Goal: Information Seeking & Learning: Learn about a topic

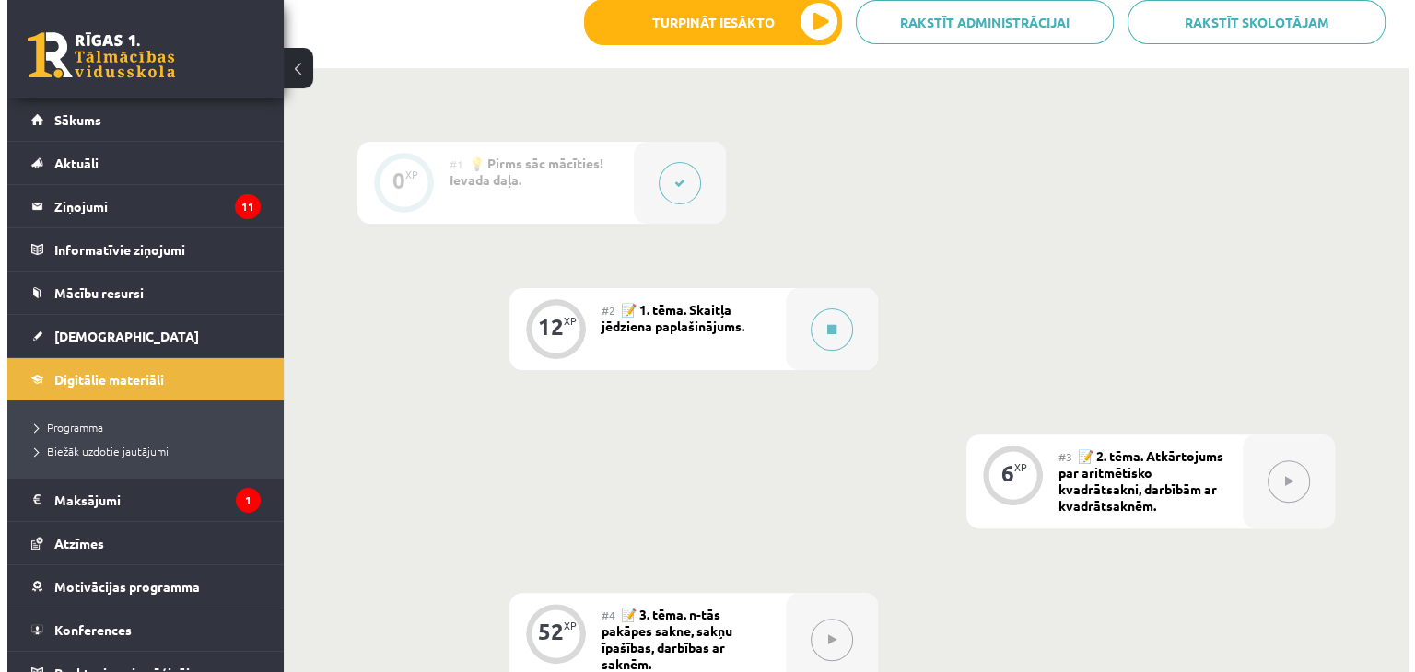
scroll to position [413, 0]
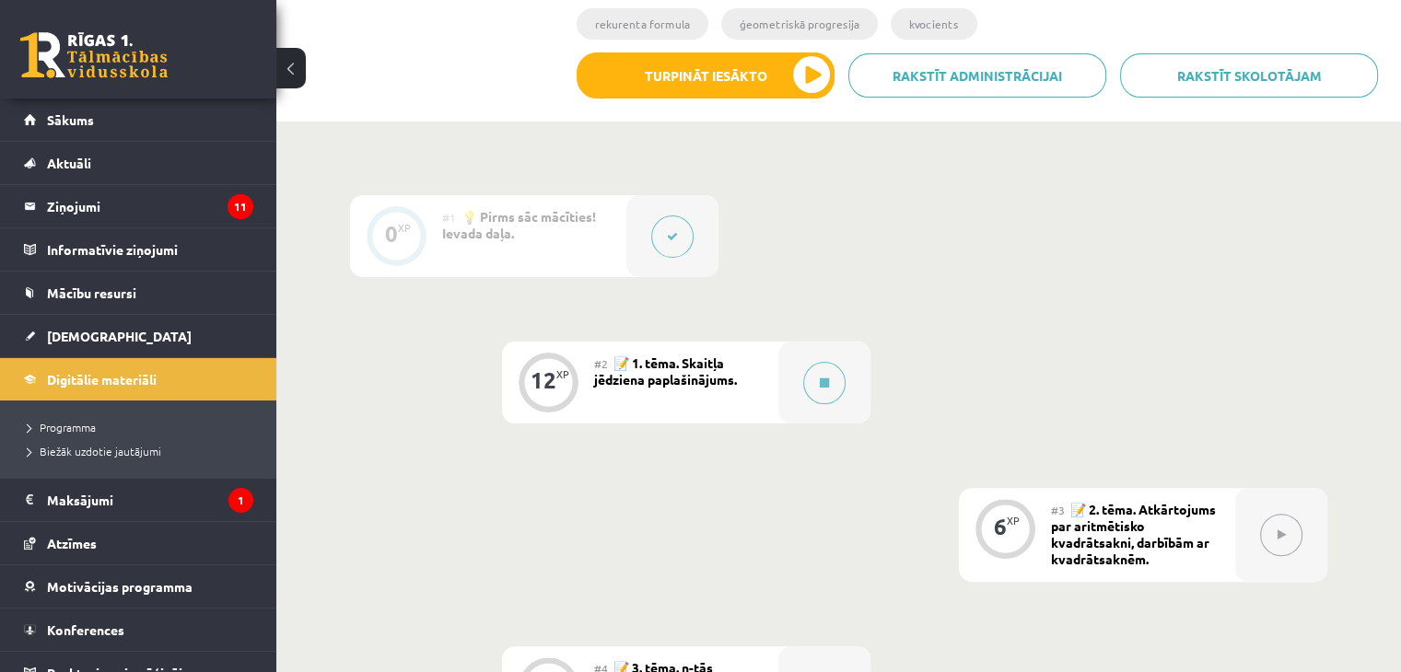
click at [650, 394] on div "#2 📝 1. tēma. Skaitļa jēdziena paplašinājums." at bounding box center [686, 383] width 184 height 82
click at [546, 384] on div "12" at bounding box center [543, 380] width 26 height 17
click at [820, 383] on icon at bounding box center [824, 383] width 9 height 11
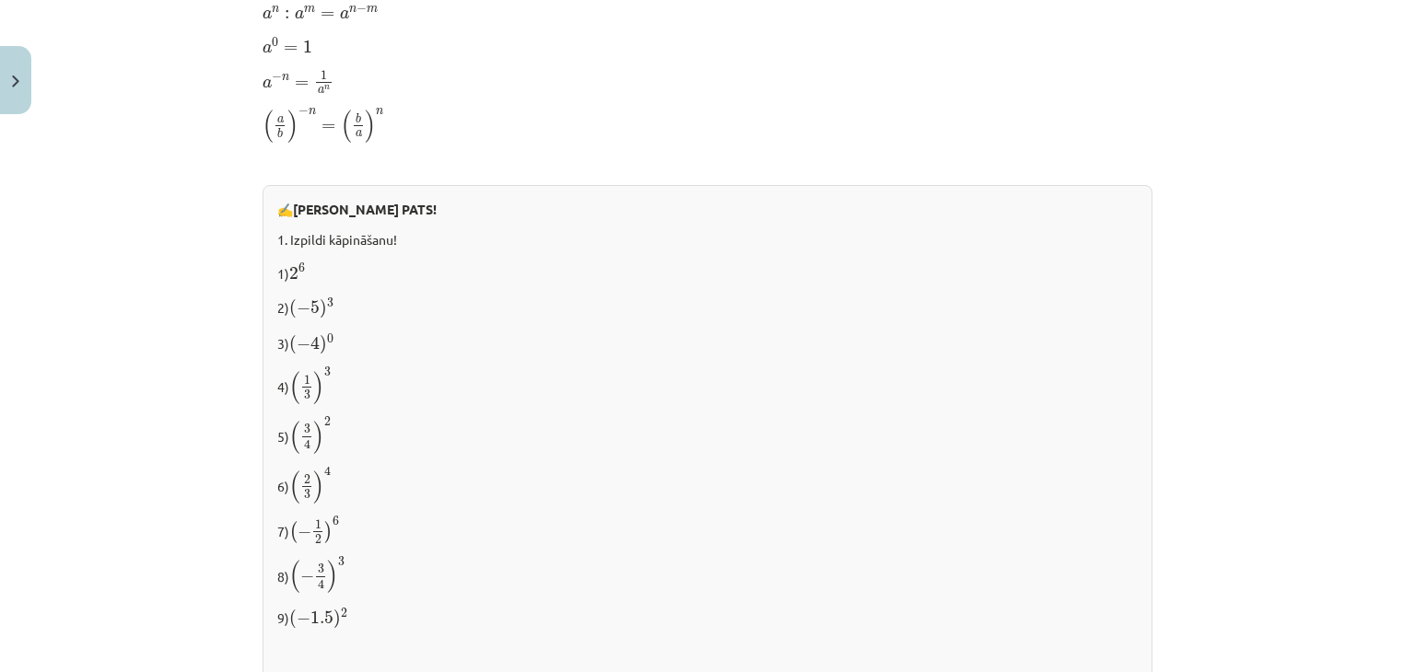
scroll to position [1381, 0]
drag, startPoint x: 663, startPoint y: 212, endPoint x: 689, endPoint y: 195, distance: 30.7
click at [664, 212] on p "✍️ [PERSON_NAME] PATS!" at bounding box center [707, 206] width 860 height 19
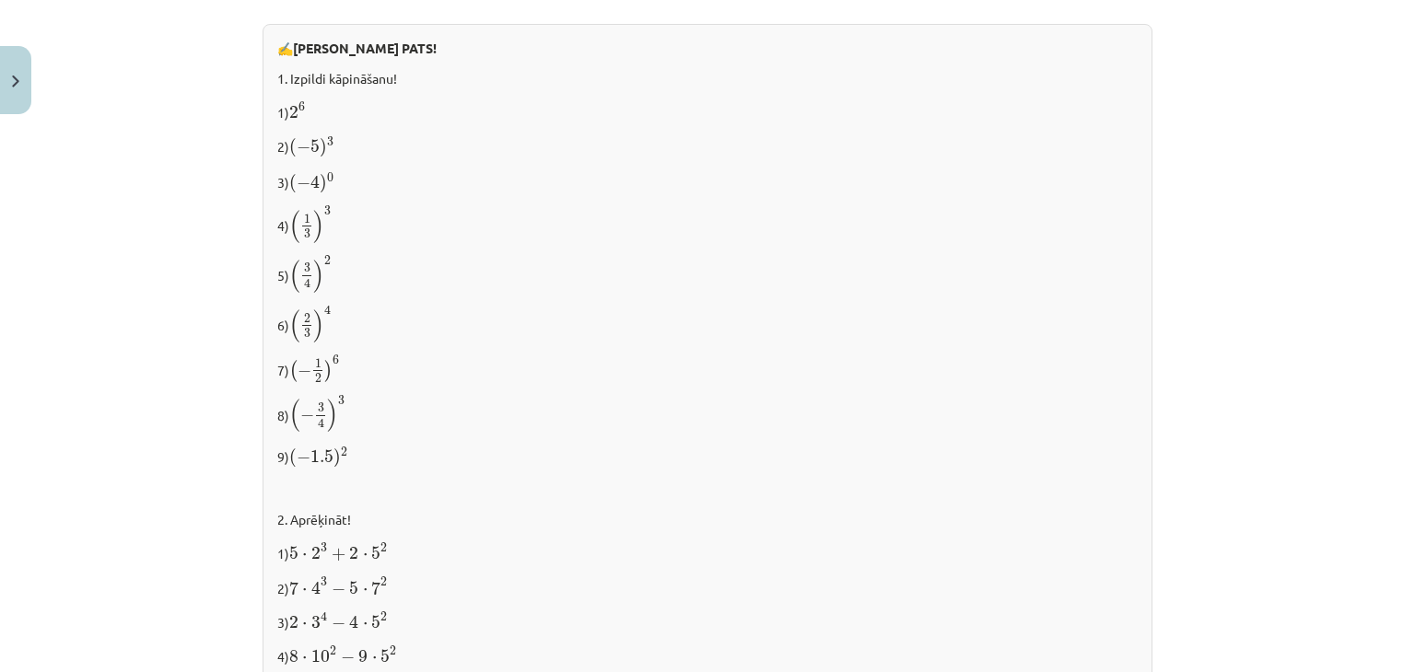
scroll to position [1658, 0]
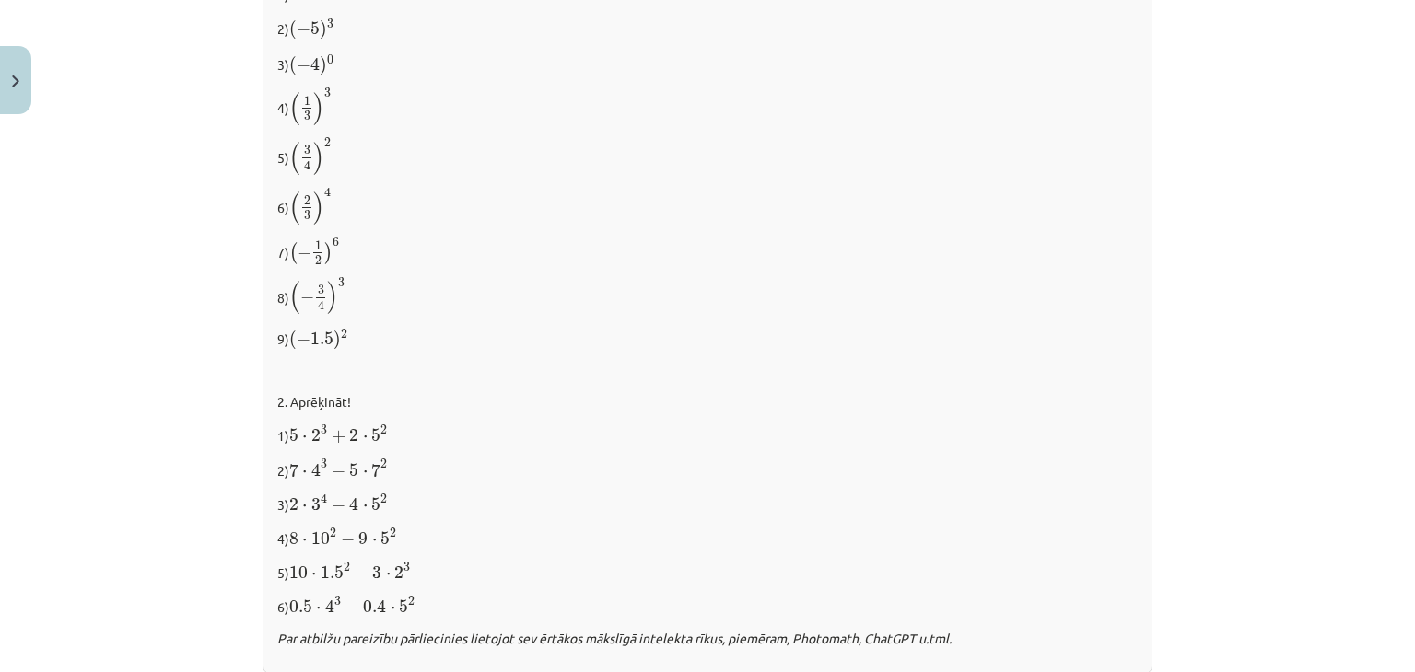
click at [947, 343] on p "9) ( − 1.5 ) 2 ( − 1.5 ) 2" at bounding box center [707, 338] width 860 height 25
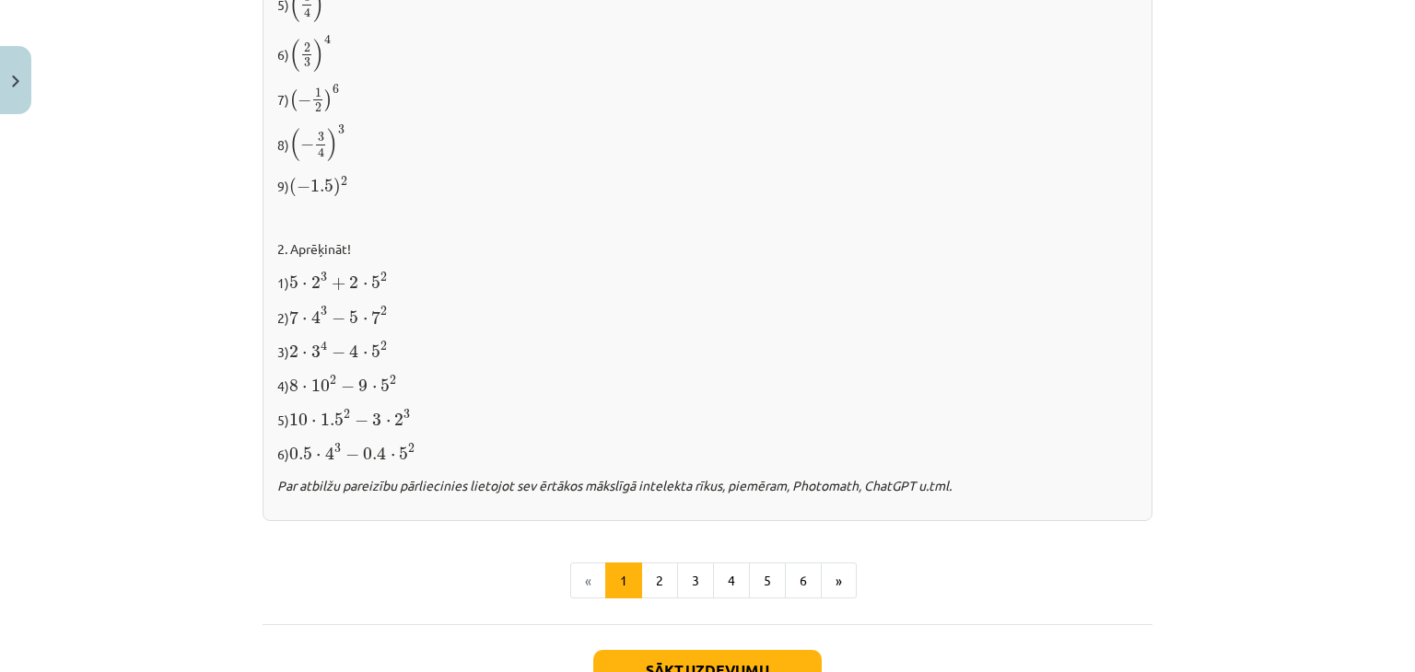
scroll to position [1943, 0]
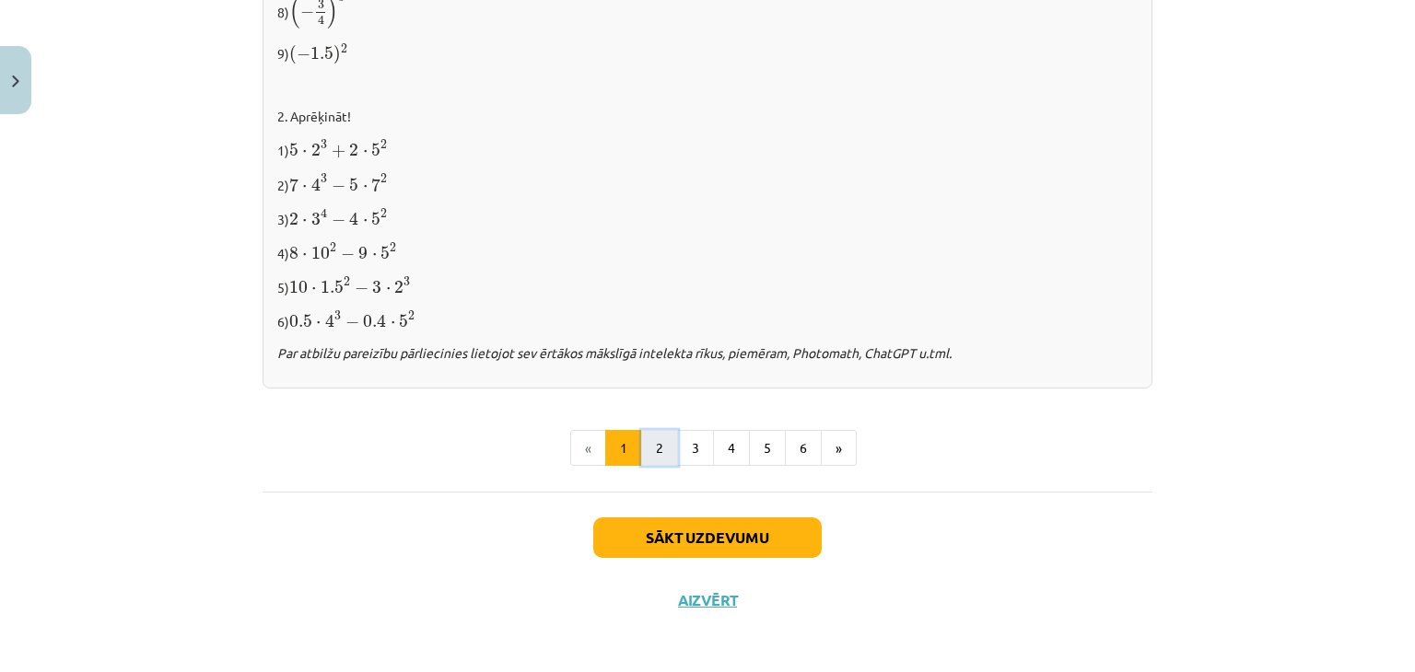
click at [652, 451] on button "2" at bounding box center [659, 448] width 37 height 37
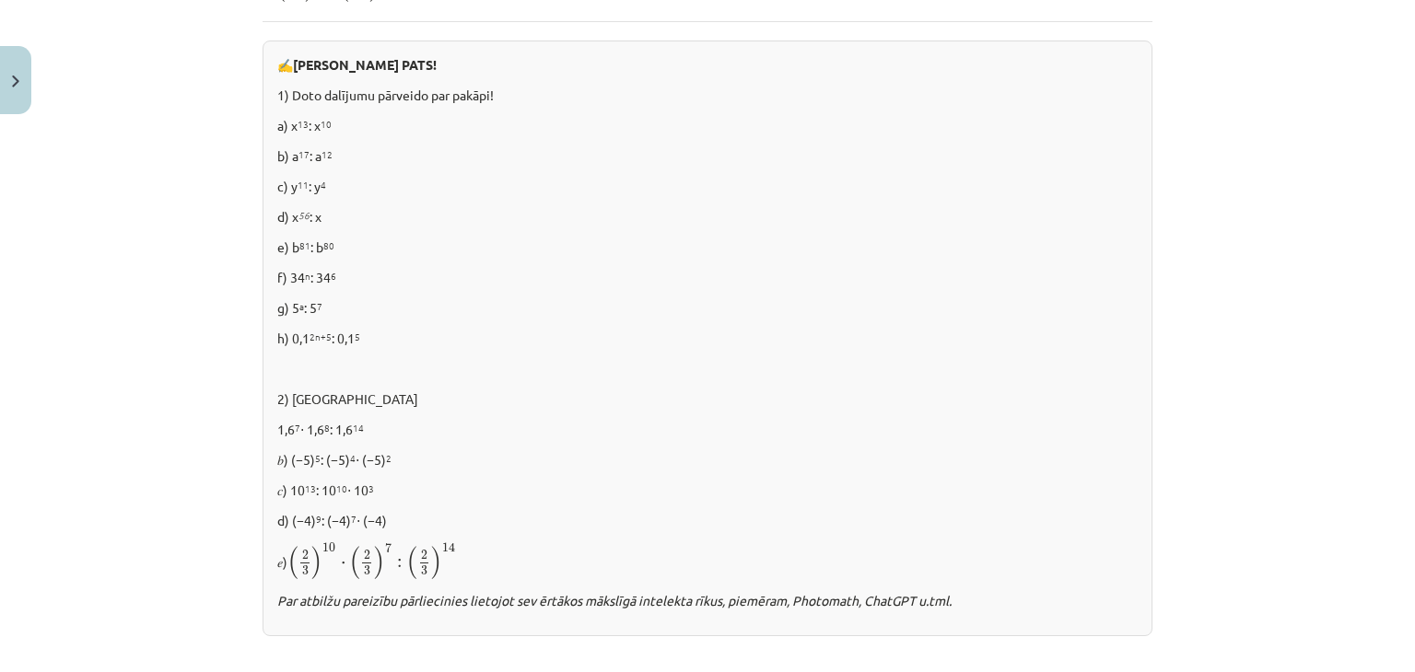
scroll to position [1281, 0]
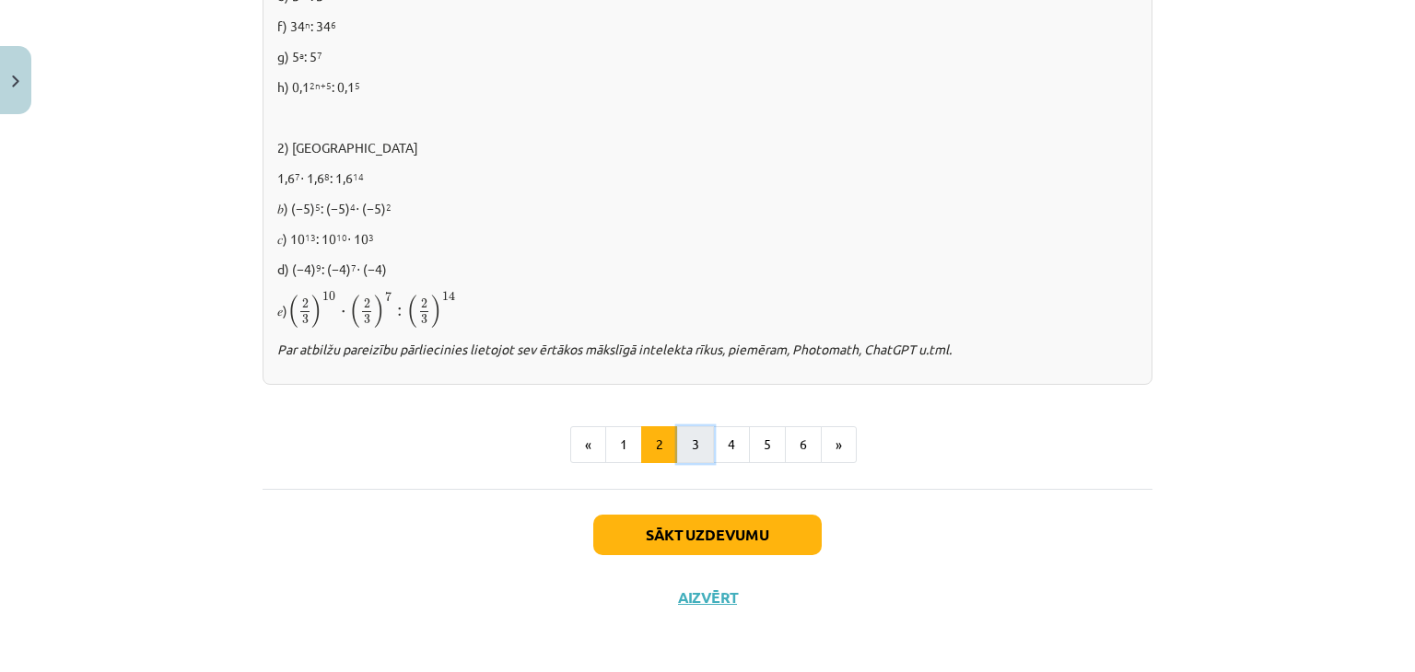
click at [703, 433] on button "3" at bounding box center [695, 444] width 37 height 37
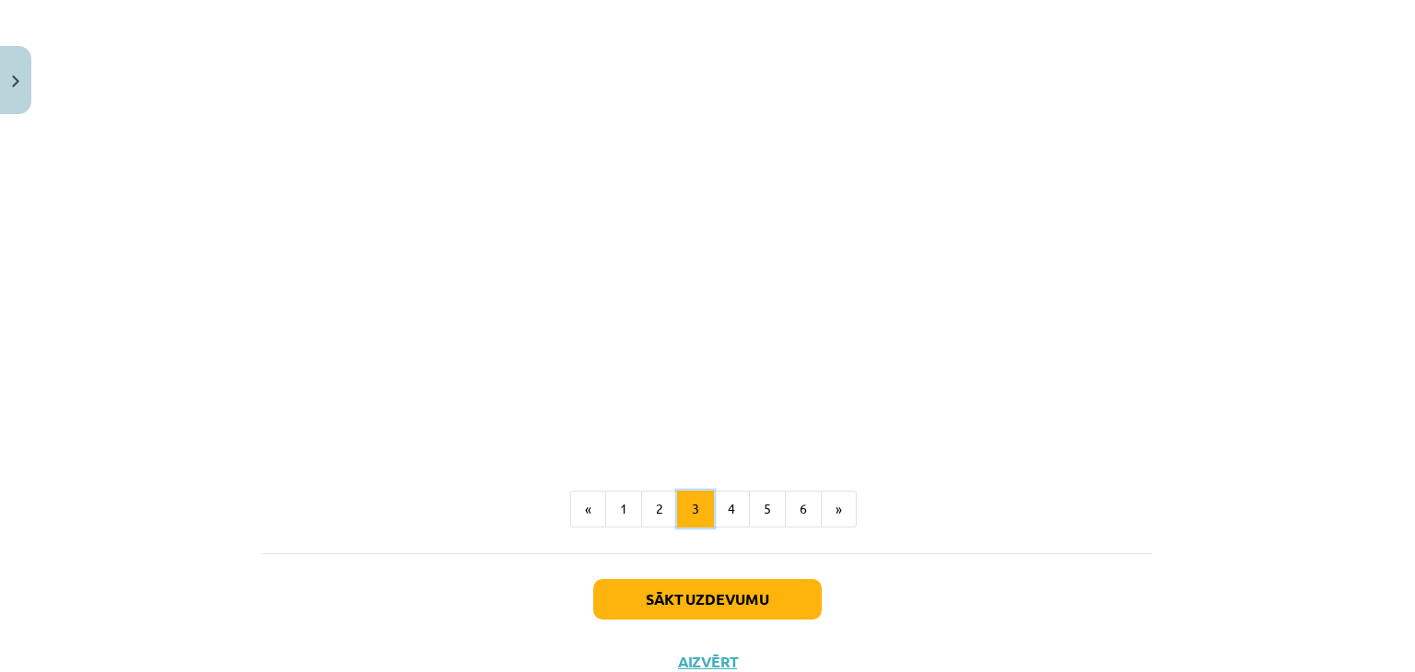
scroll to position [1652, 0]
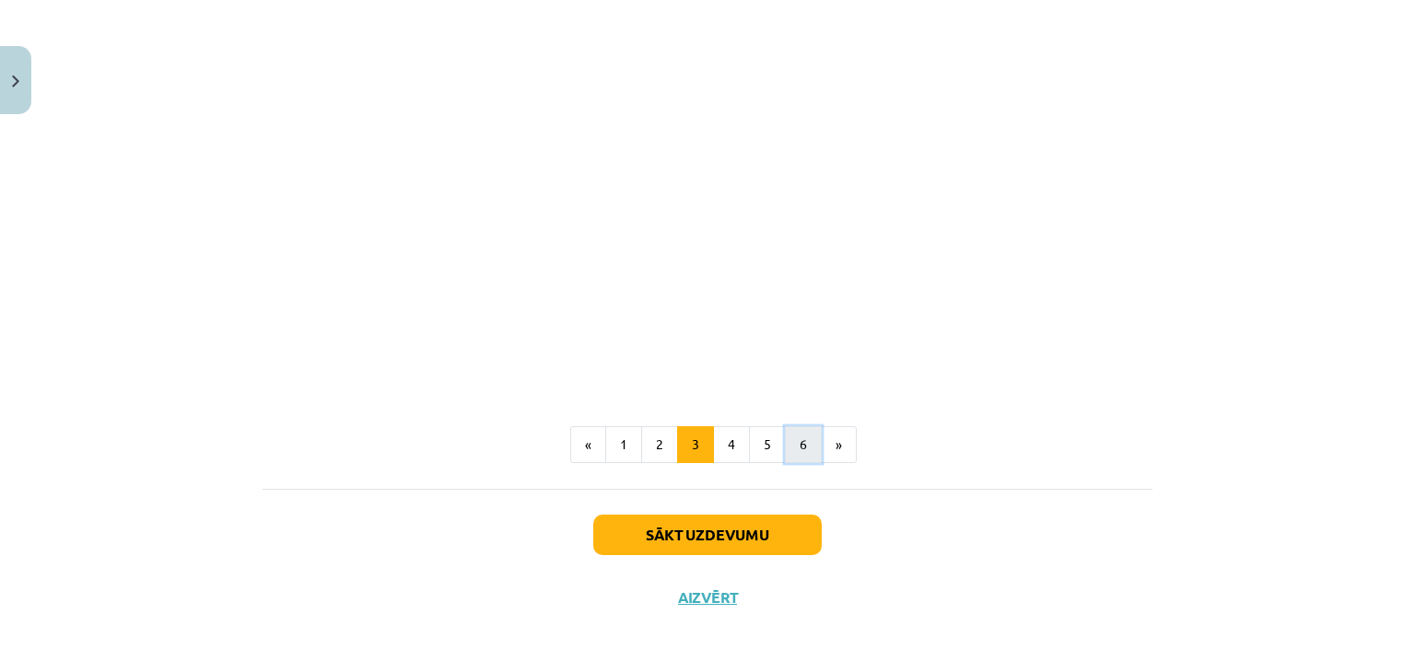
click at [787, 456] on button "6" at bounding box center [803, 444] width 37 height 37
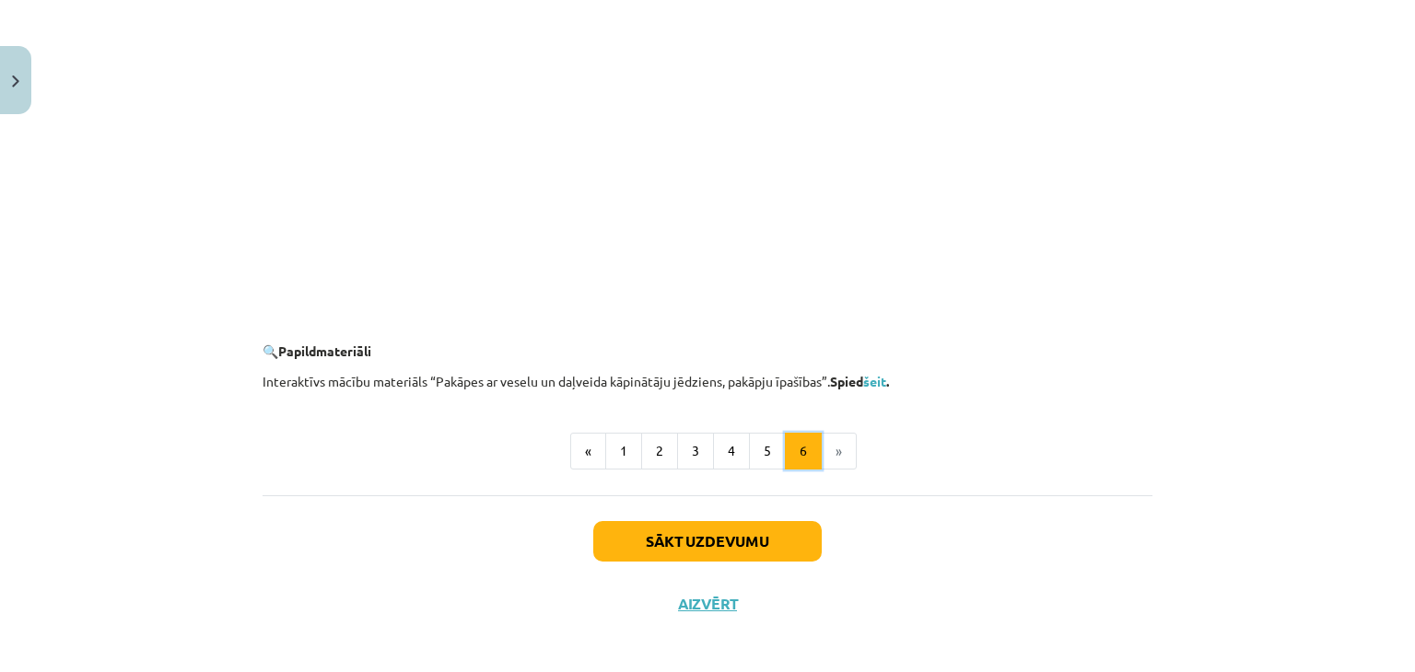
scroll to position [1768, 0]
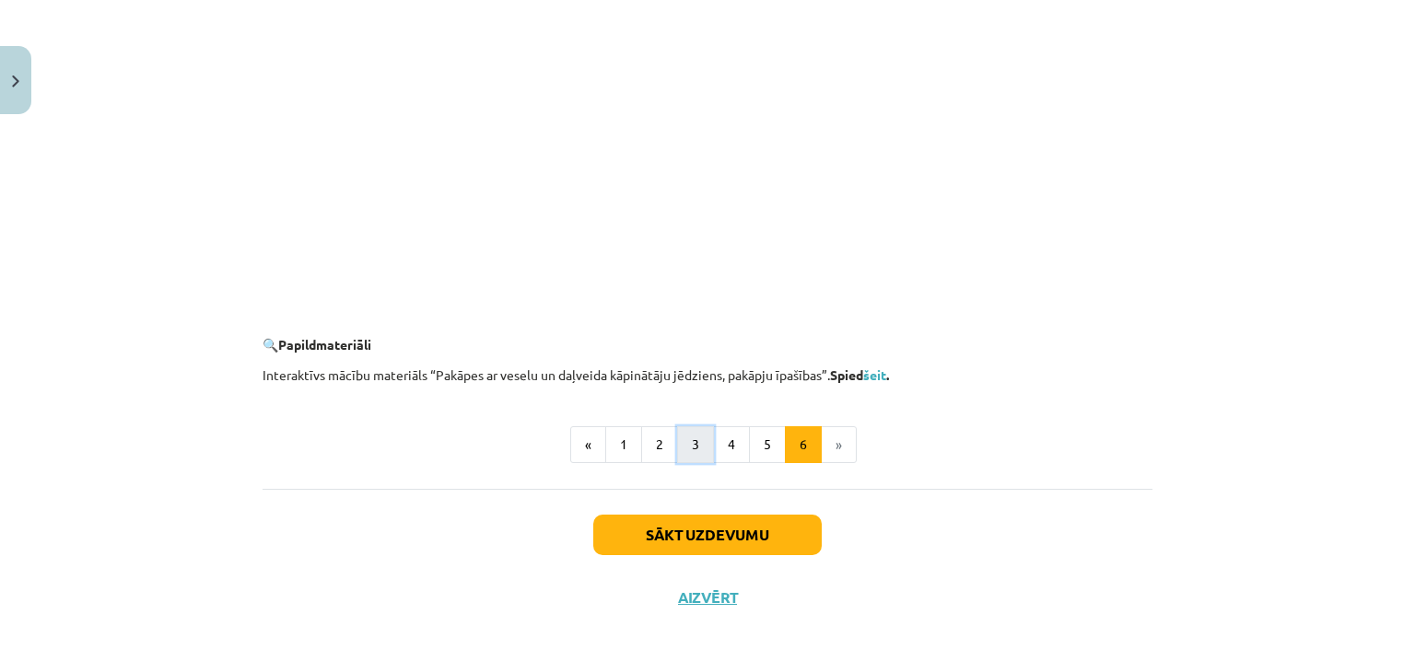
click at [681, 433] on button "3" at bounding box center [695, 444] width 37 height 37
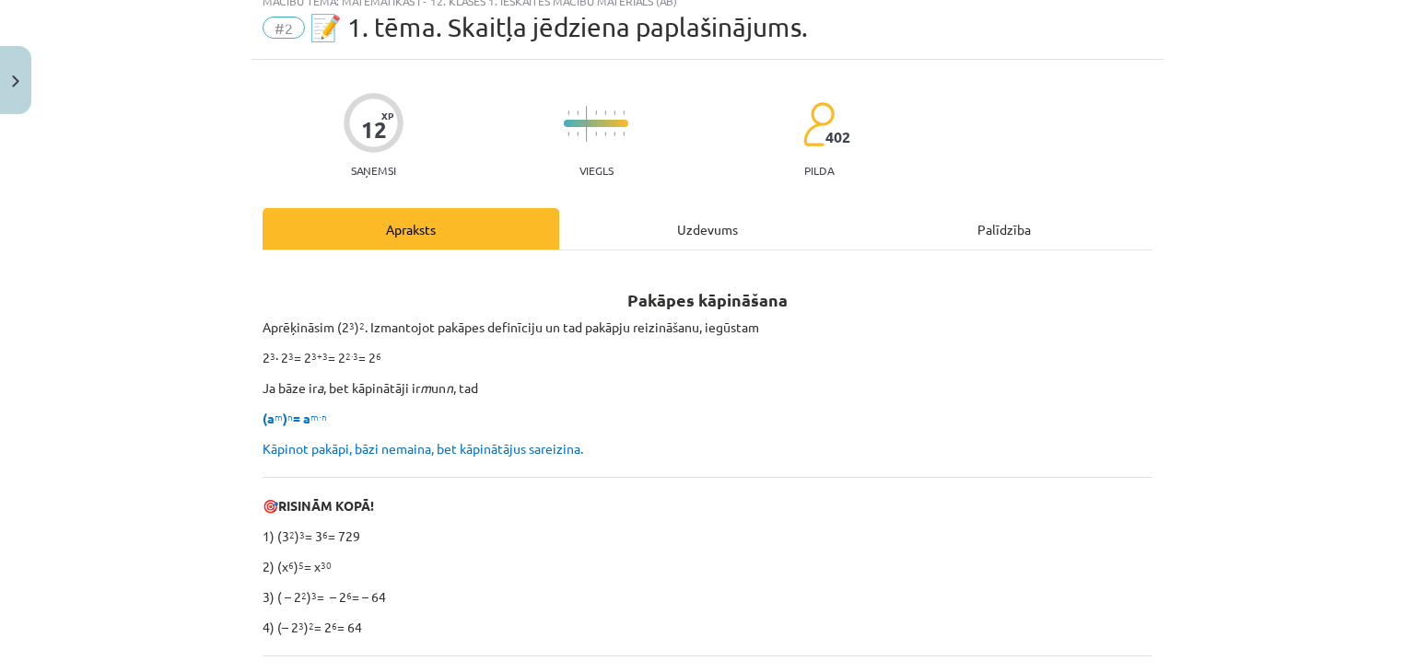
scroll to position [92, 0]
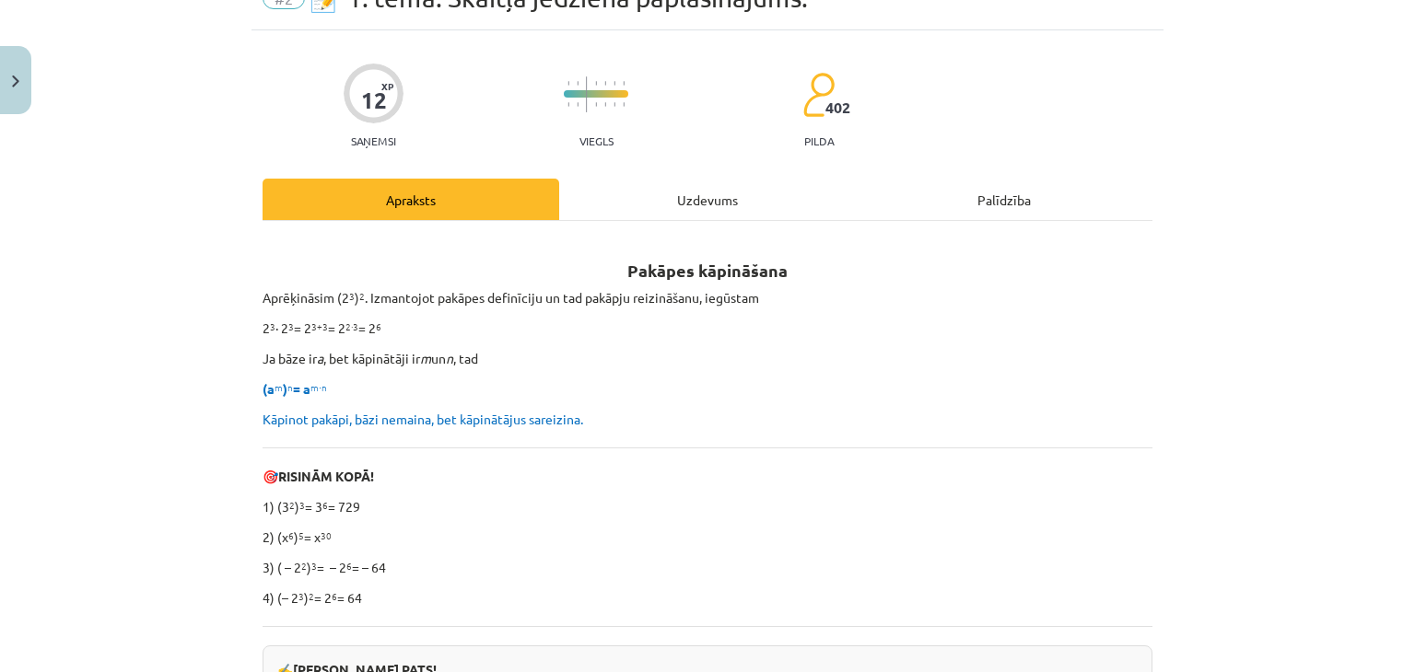
click at [693, 188] on div "Uzdevums" at bounding box center [707, 199] width 297 height 41
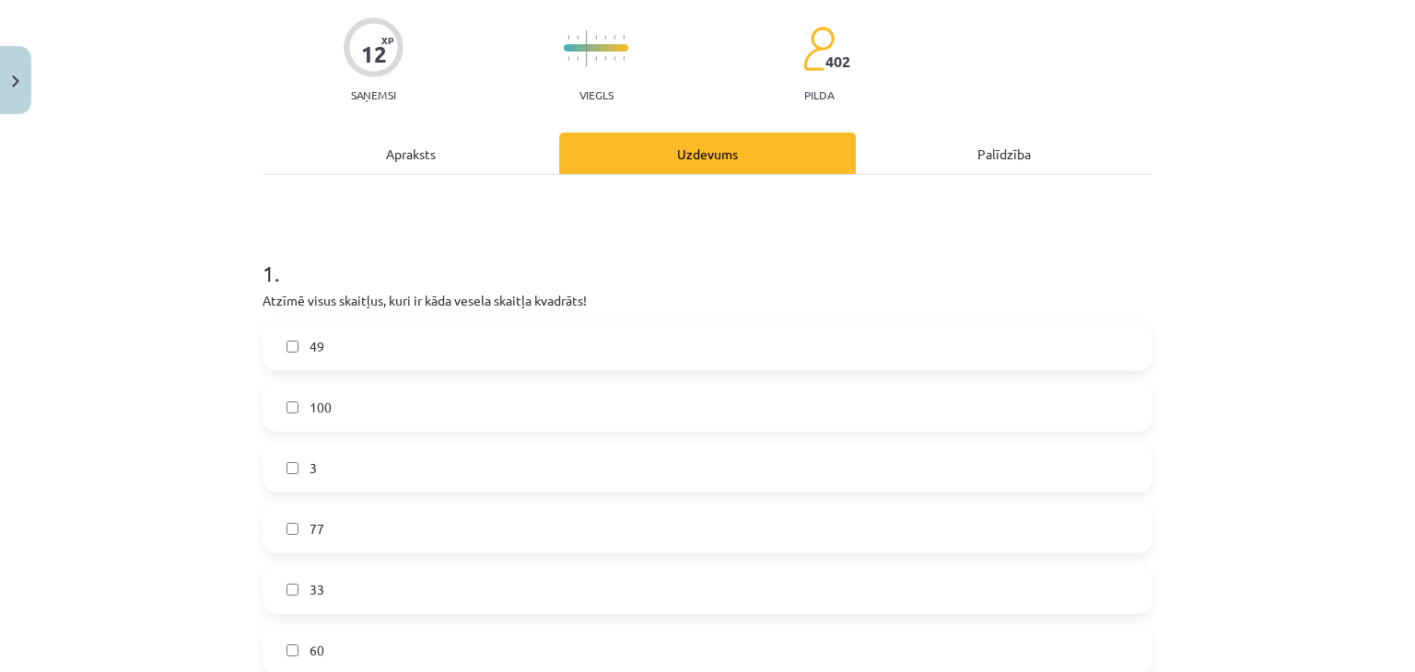
scroll to position [0, 0]
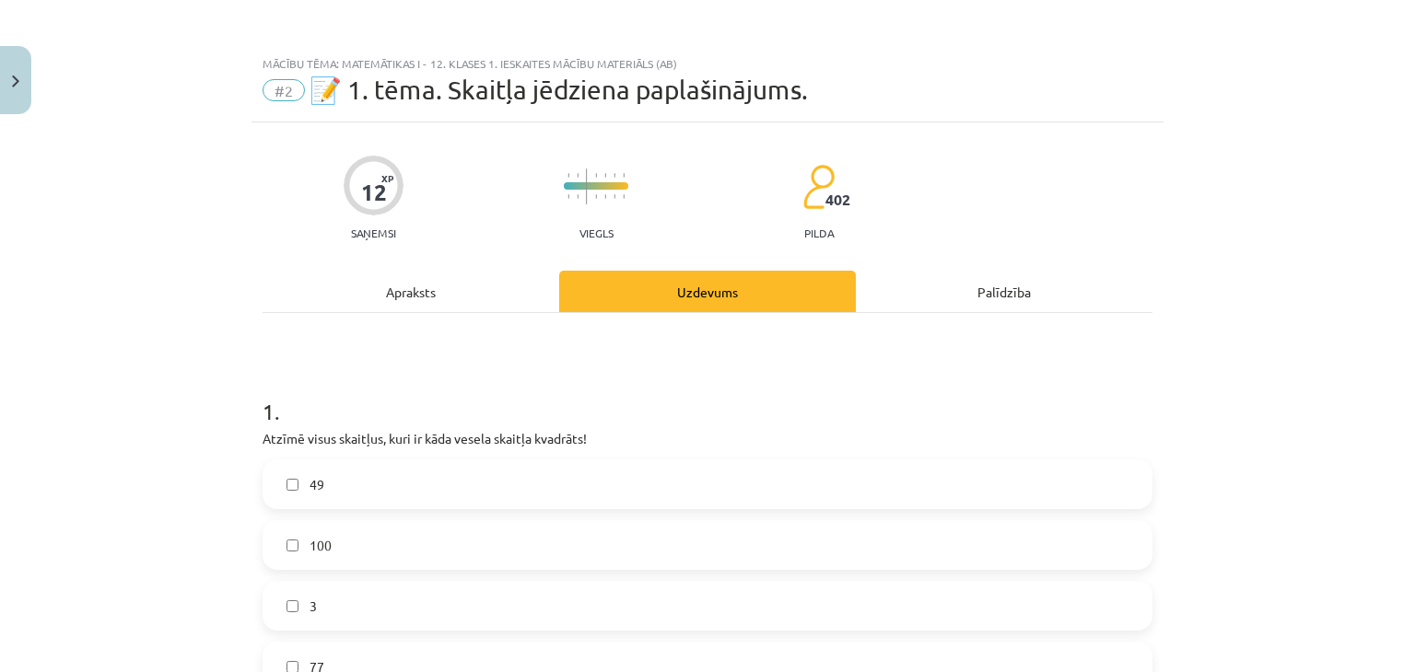
click at [457, 290] on div "Apraksts" at bounding box center [410, 291] width 297 height 41
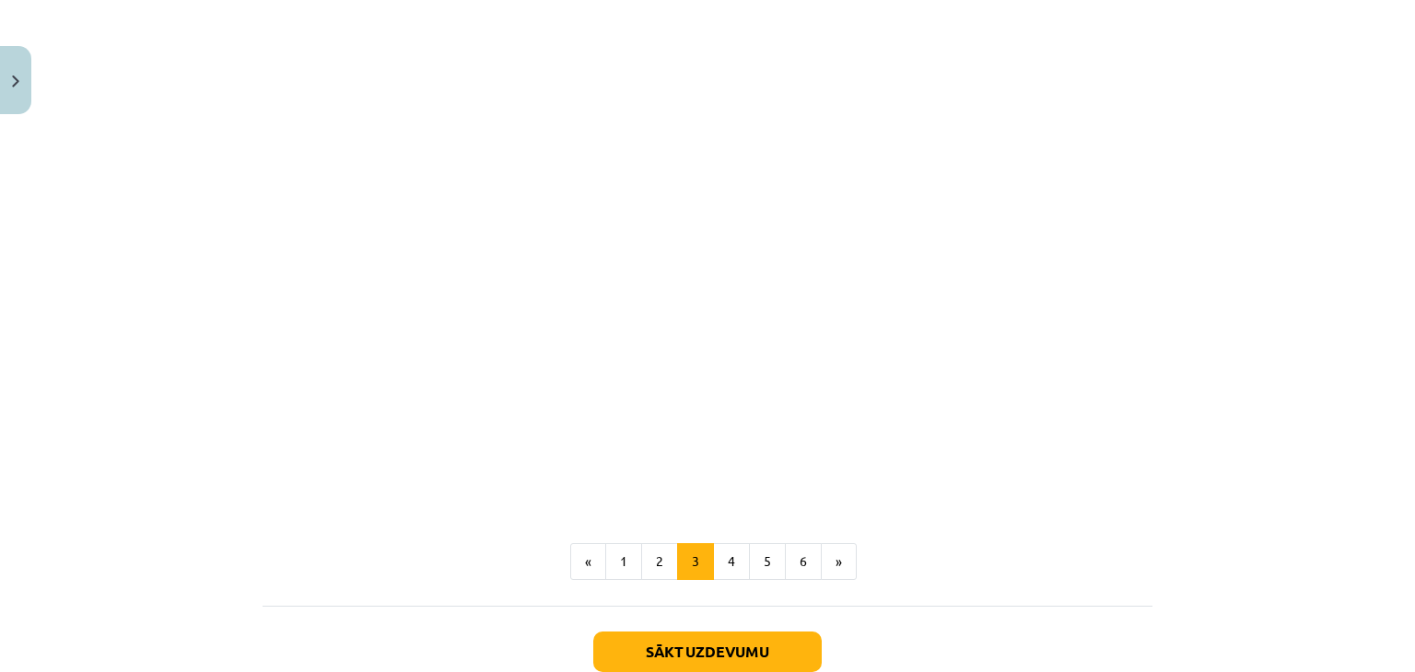
scroll to position [1652, 0]
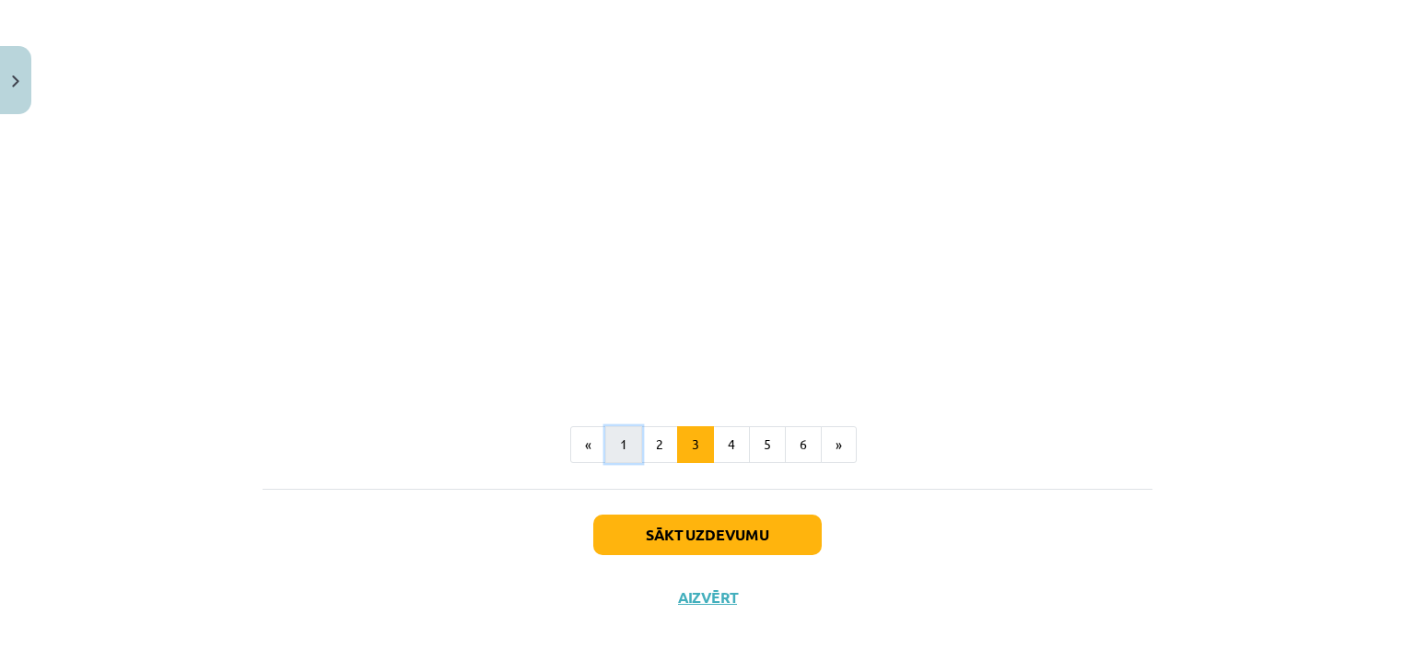
click at [609, 444] on button "1" at bounding box center [623, 444] width 37 height 37
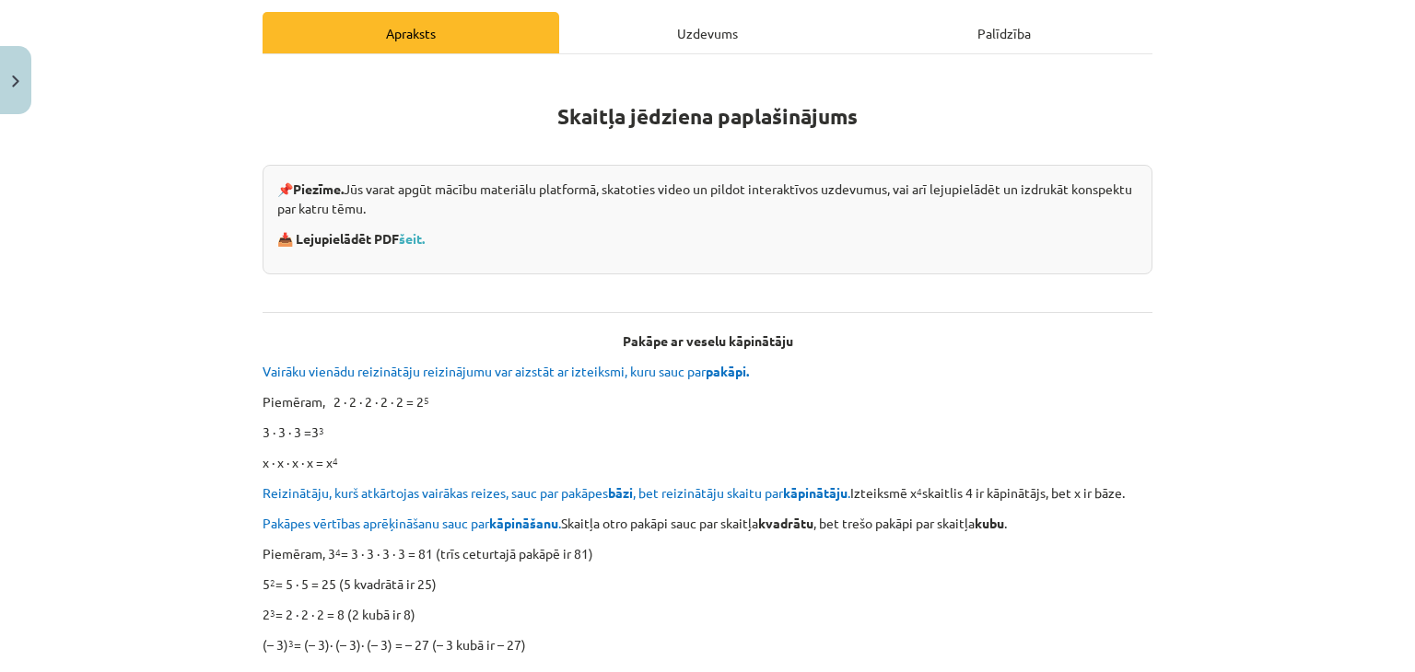
scroll to position [0, 0]
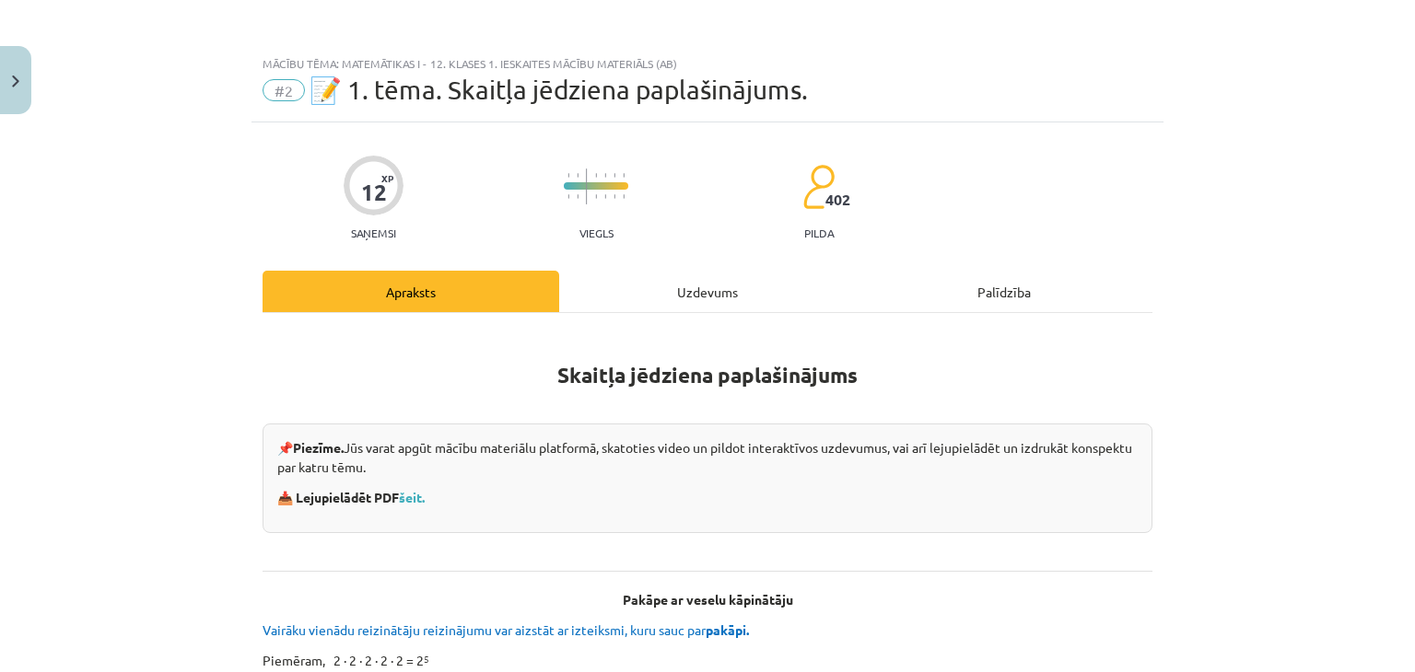
click at [681, 274] on div "Uzdevums" at bounding box center [707, 291] width 297 height 41
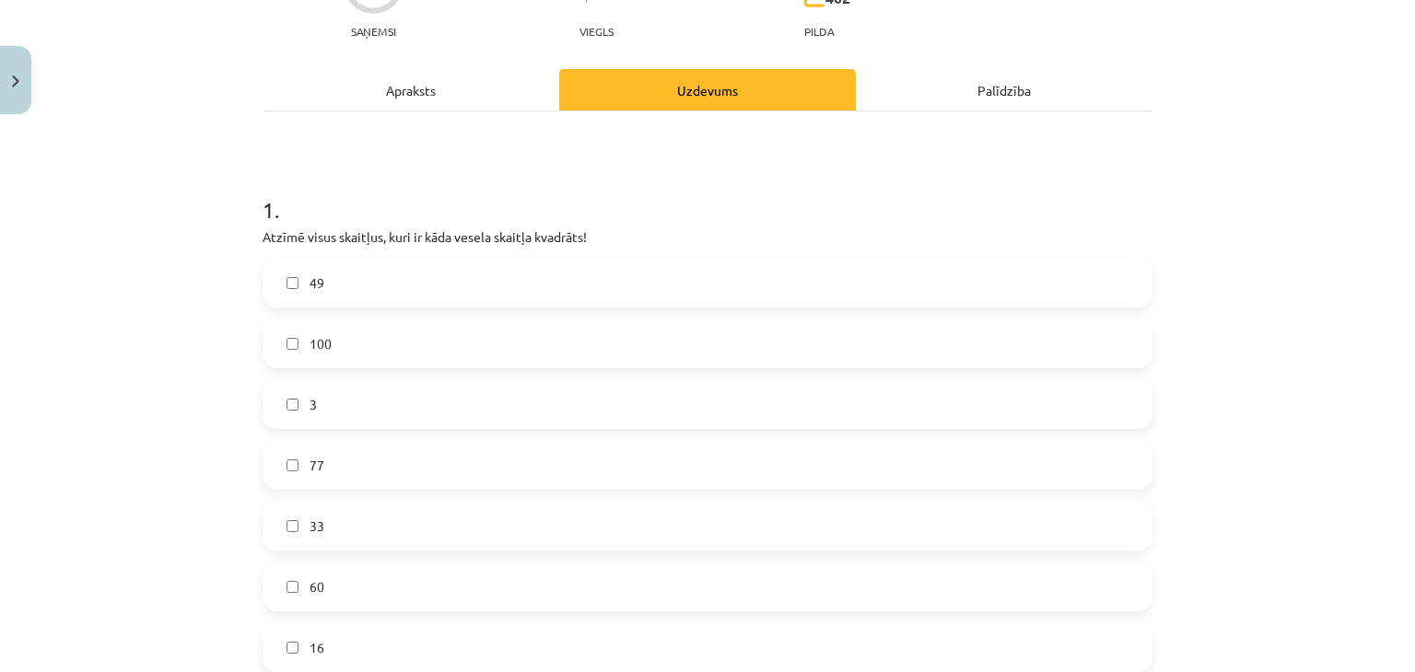
scroll to position [230, 0]
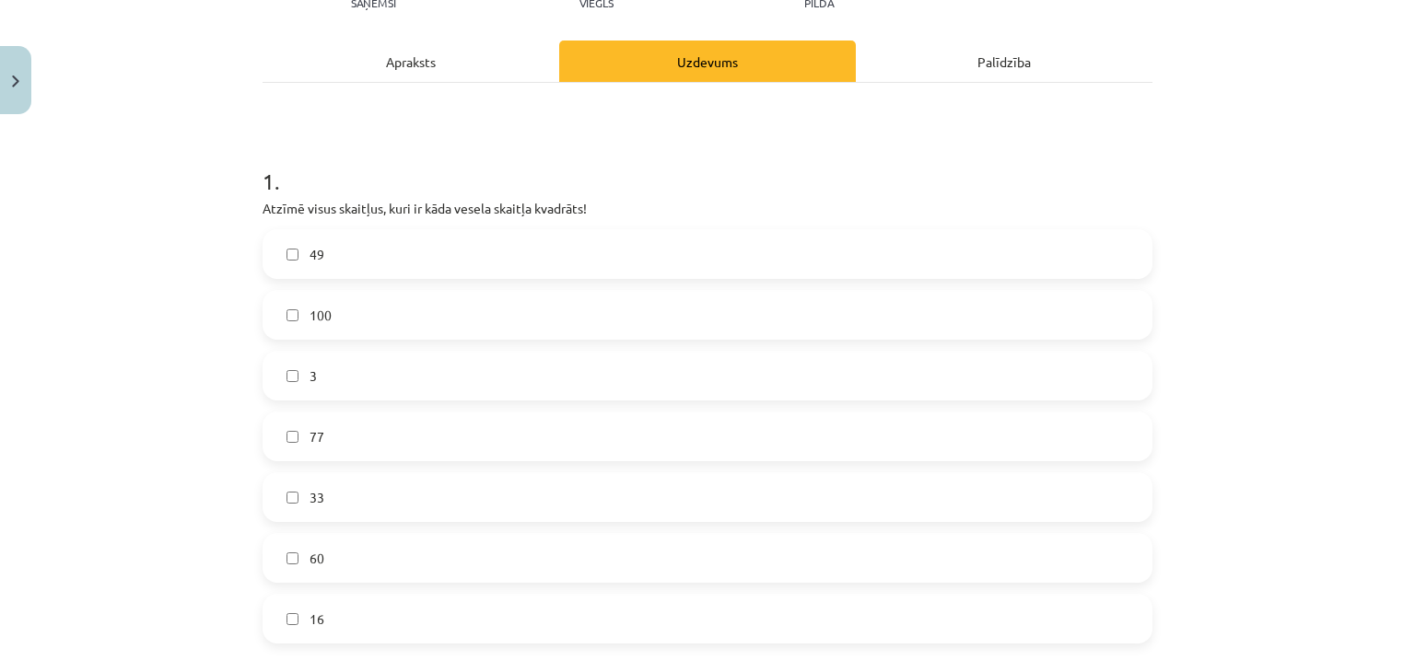
click at [348, 243] on label "49" at bounding box center [707, 254] width 886 height 46
click at [359, 330] on label "100" at bounding box center [707, 315] width 886 height 46
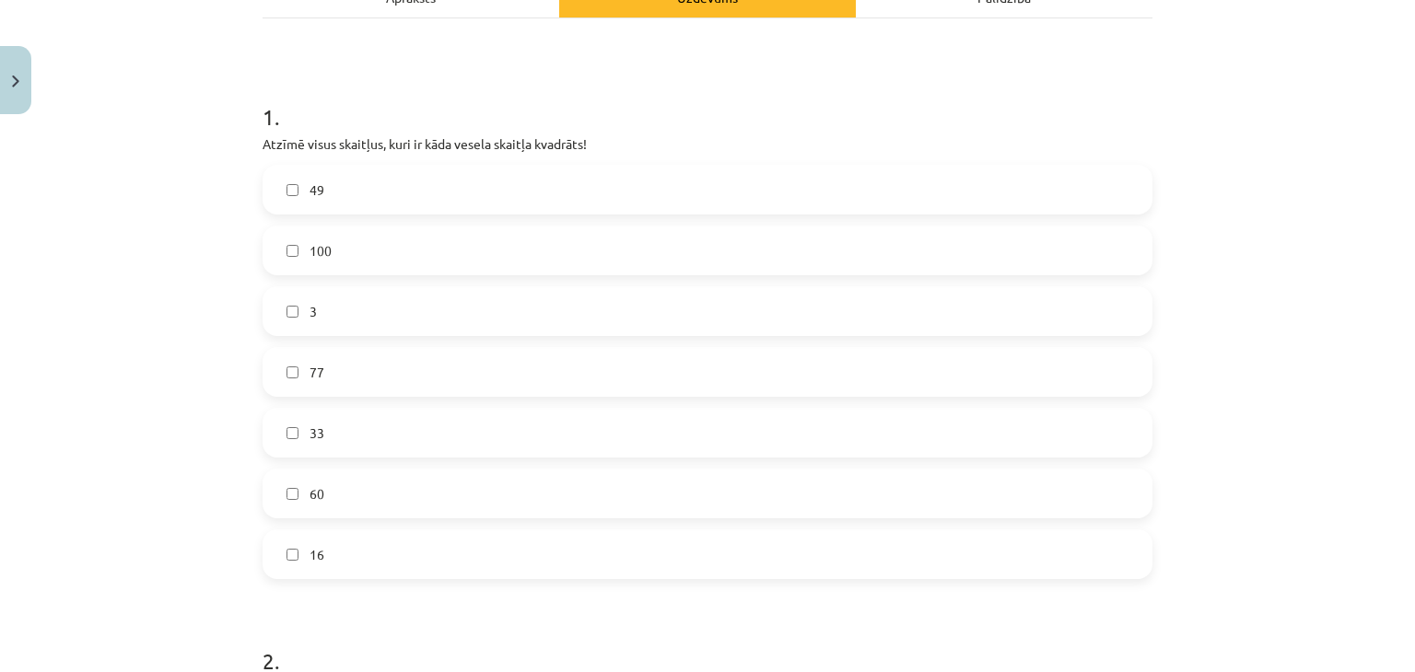
scroll to position [322, 0]
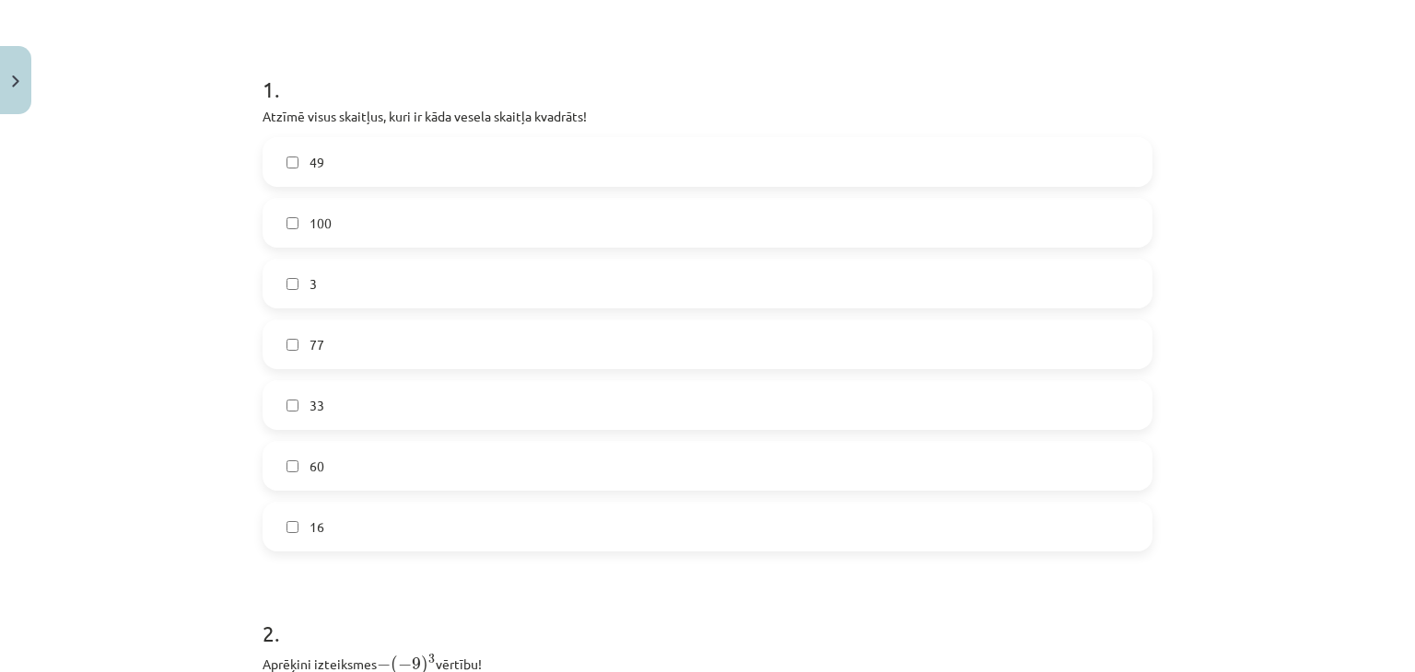
click at [386, 524] on label "16" at bounding box center [707, 527] width 886 height 46
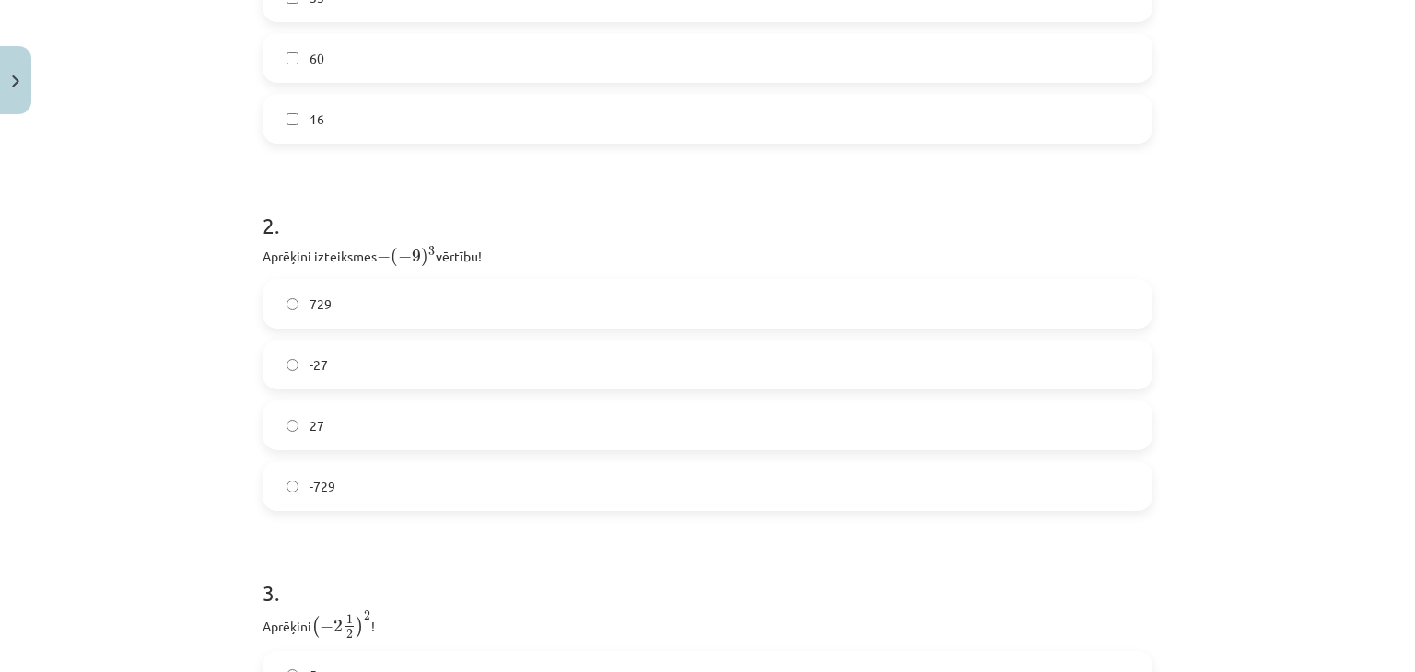
scroll to position [783, 0]
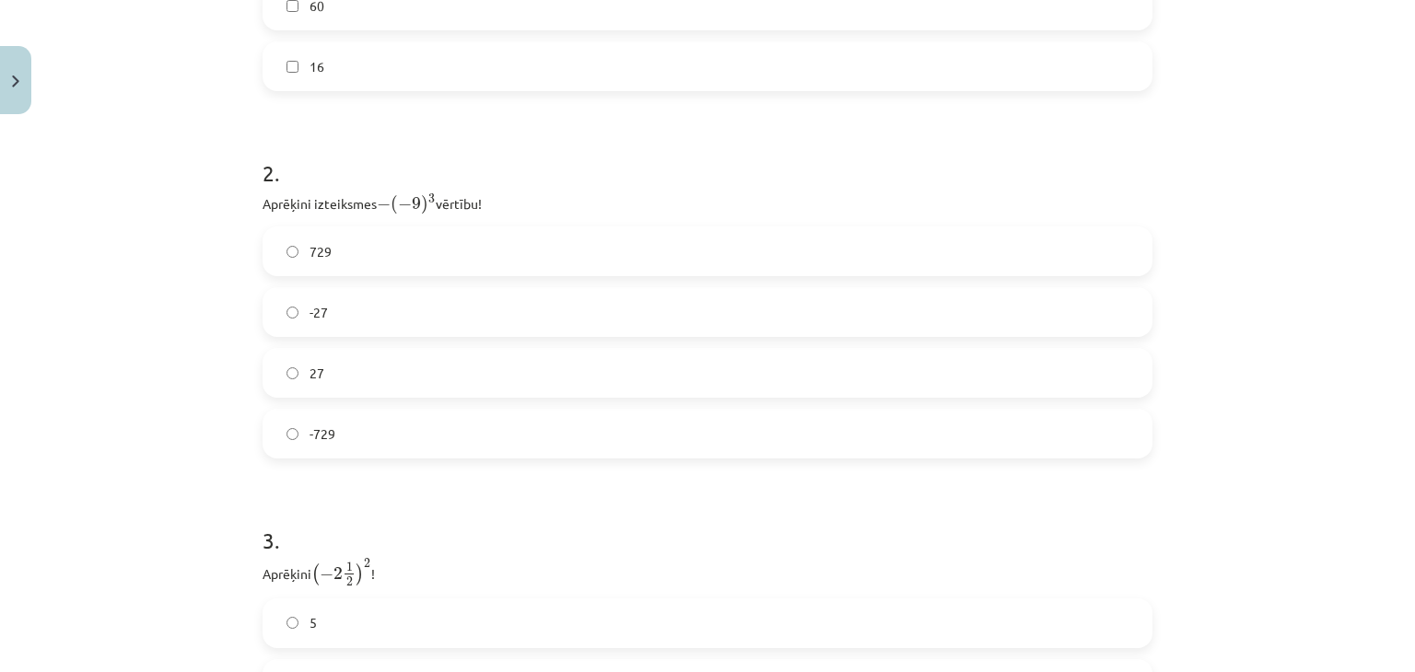
click at [381, 381] on label "27" at bounding box center [707, 373] width 886 height 46
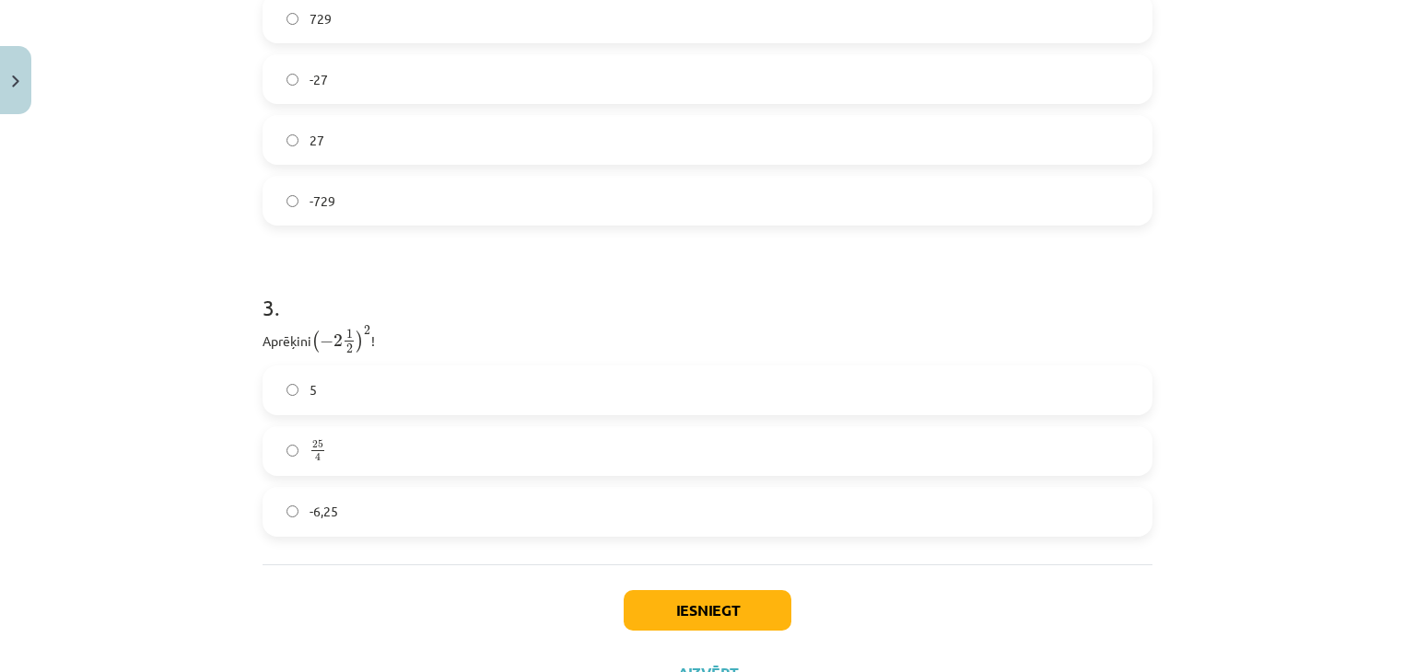
scroll to position [1059, 0]
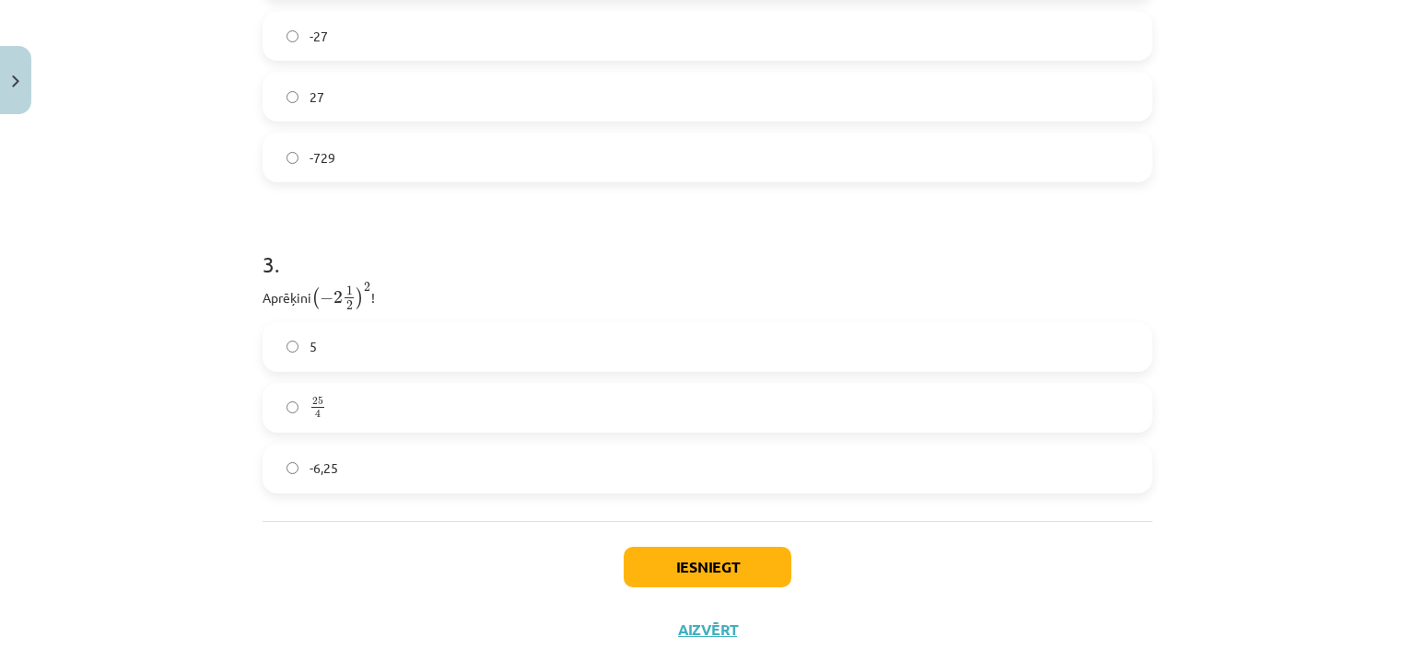
click at [430, 392] on label "25 4 25 4" at bounding box center [707, 408] width 886 height 46
click at [678, 569] on button "Iesniegt" at bounding box center [707, 567] width 168 height 41
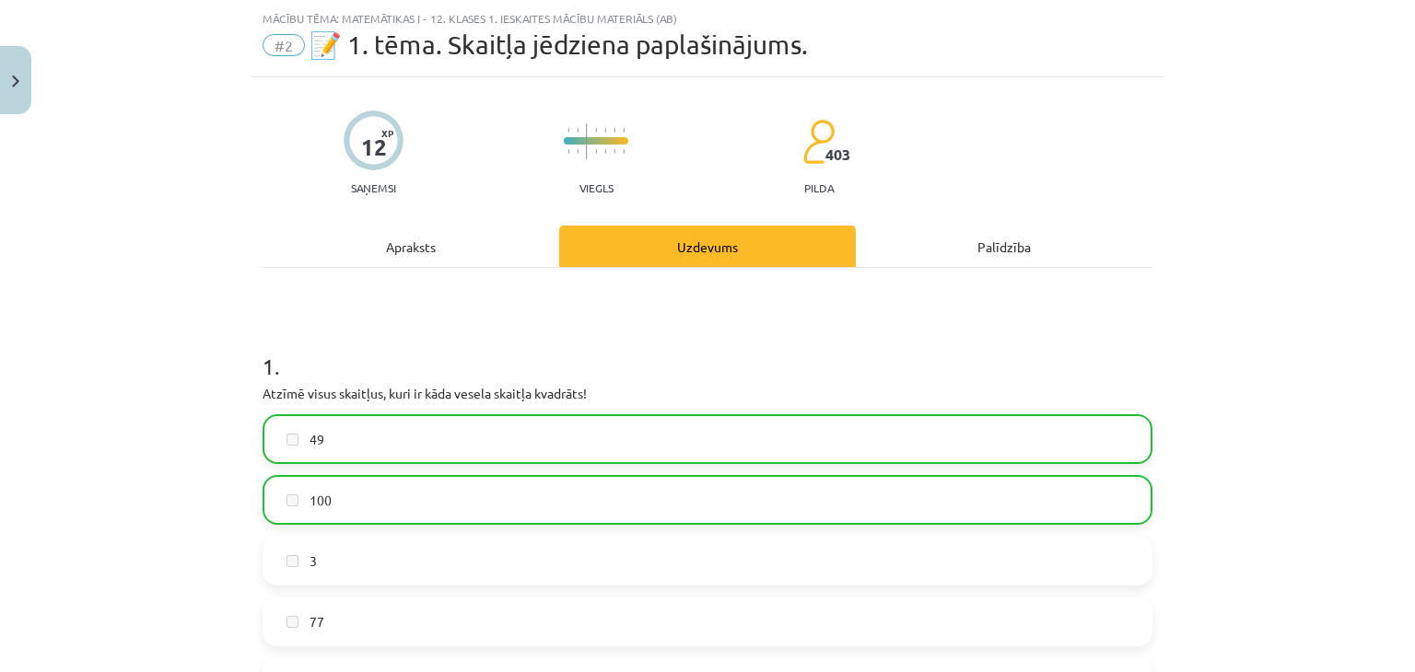
scroll to position [0, 0]
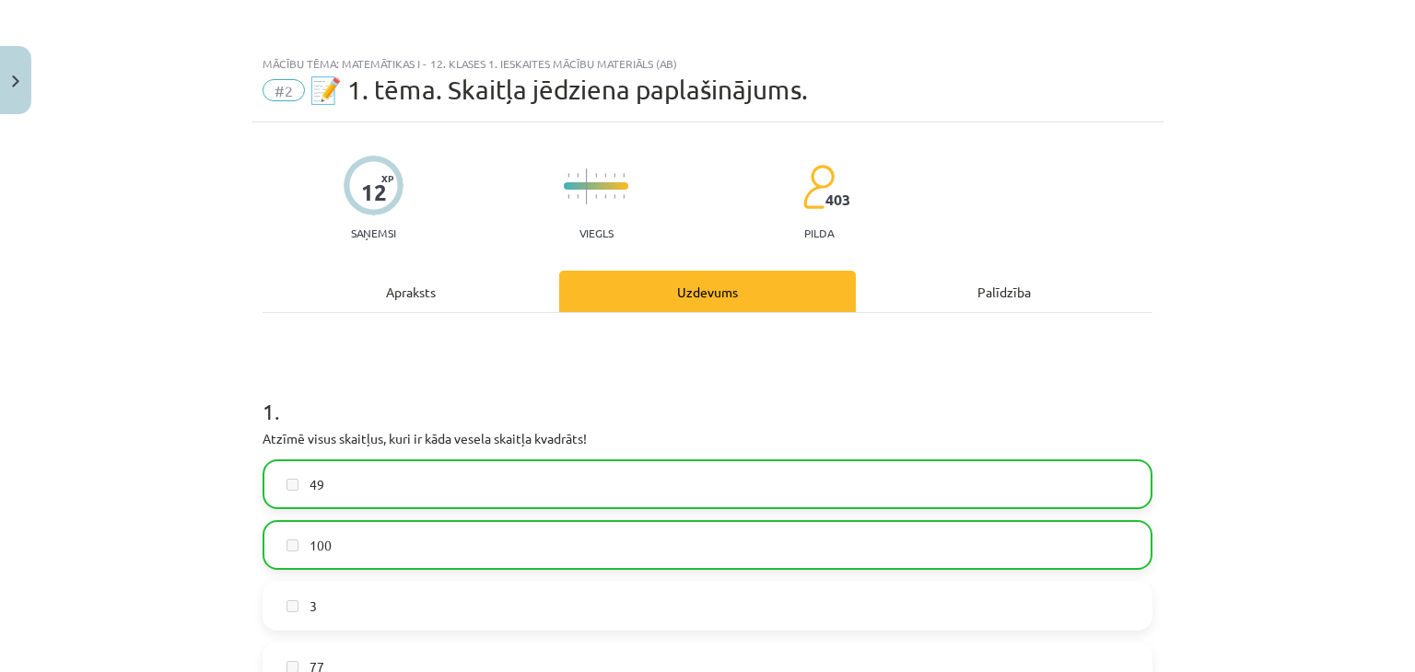
click at [425, 285] on div "Apraksts" at bounding box center [410, 291] width 297 height 41
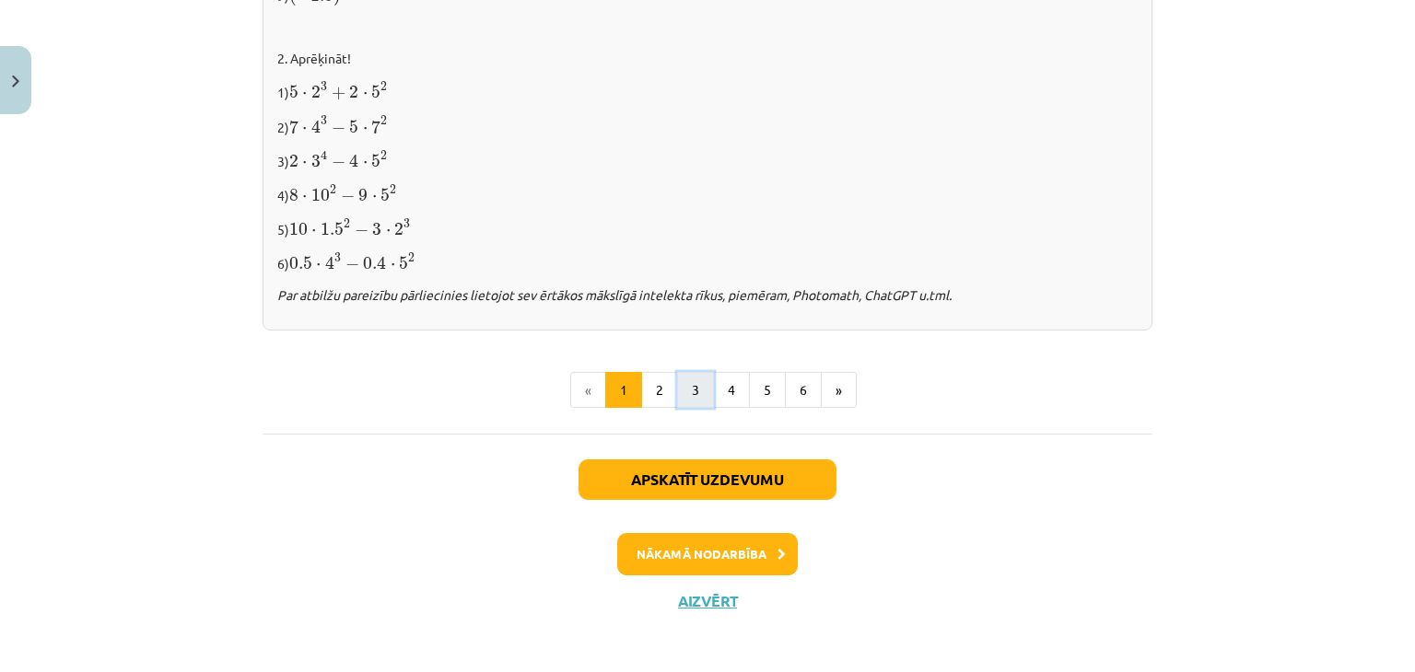
click at [686, 383] on button "3" at bounding box center [695, 390] width 37 height 37
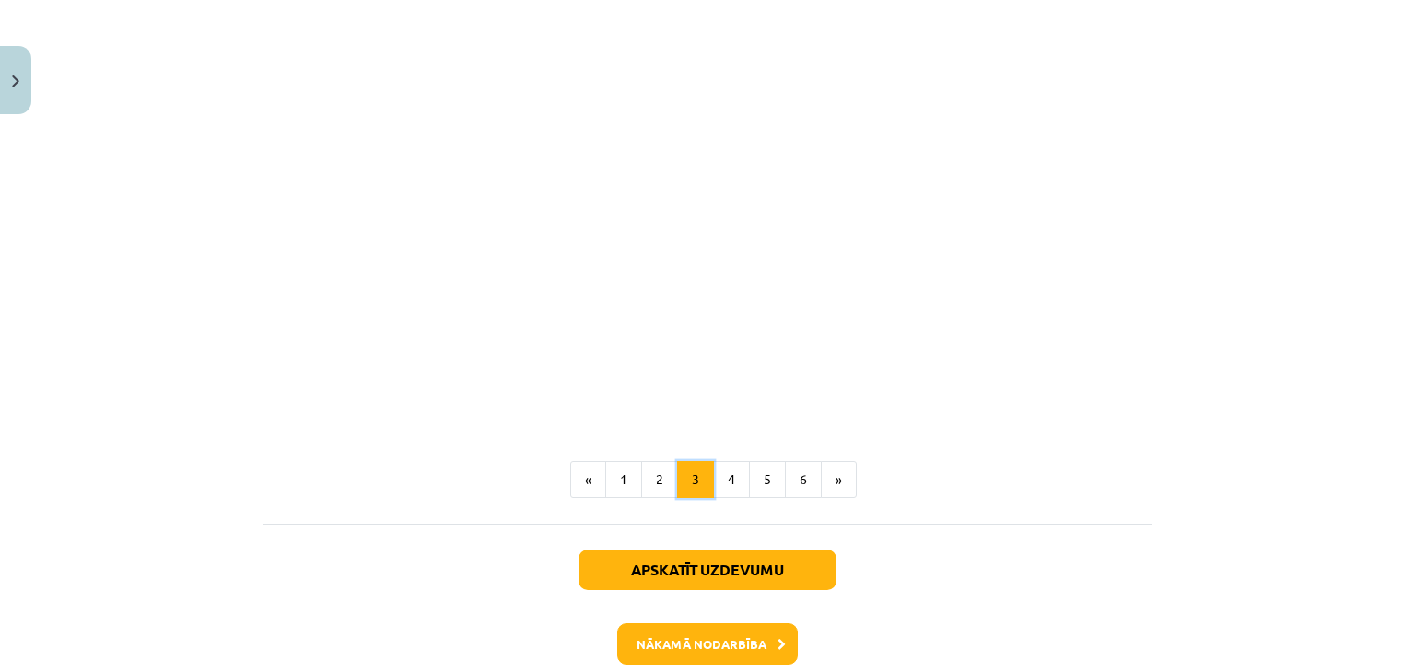
scroll to position [1618, 0]
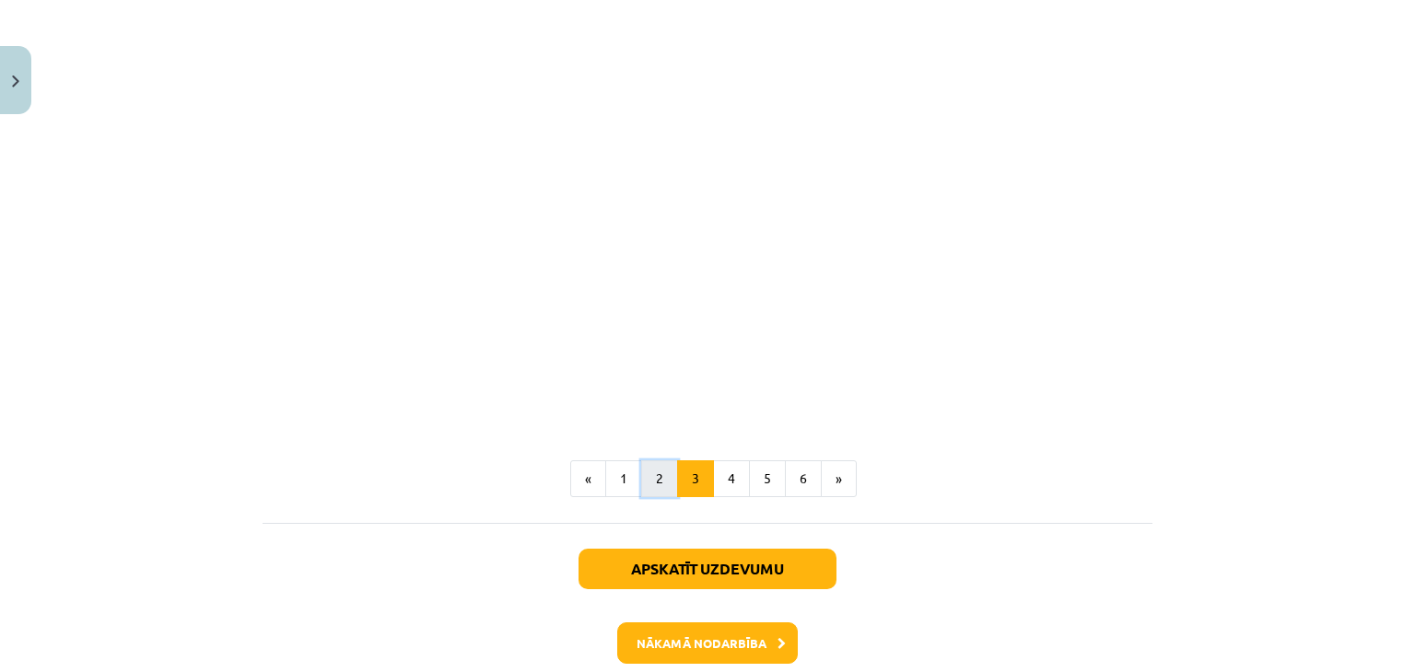
click at [653, 472] on button "2" at bounding box center [659, 478] width 37 height 37
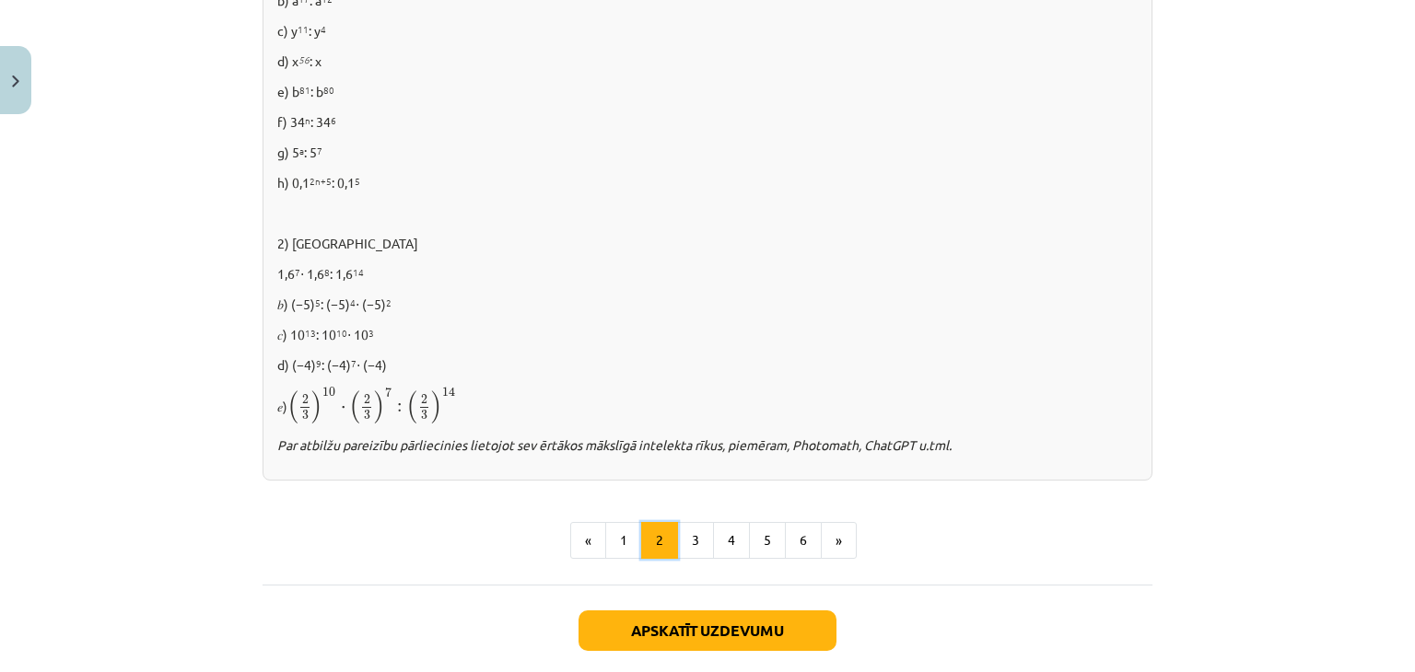
scroll to position [1339, 0]
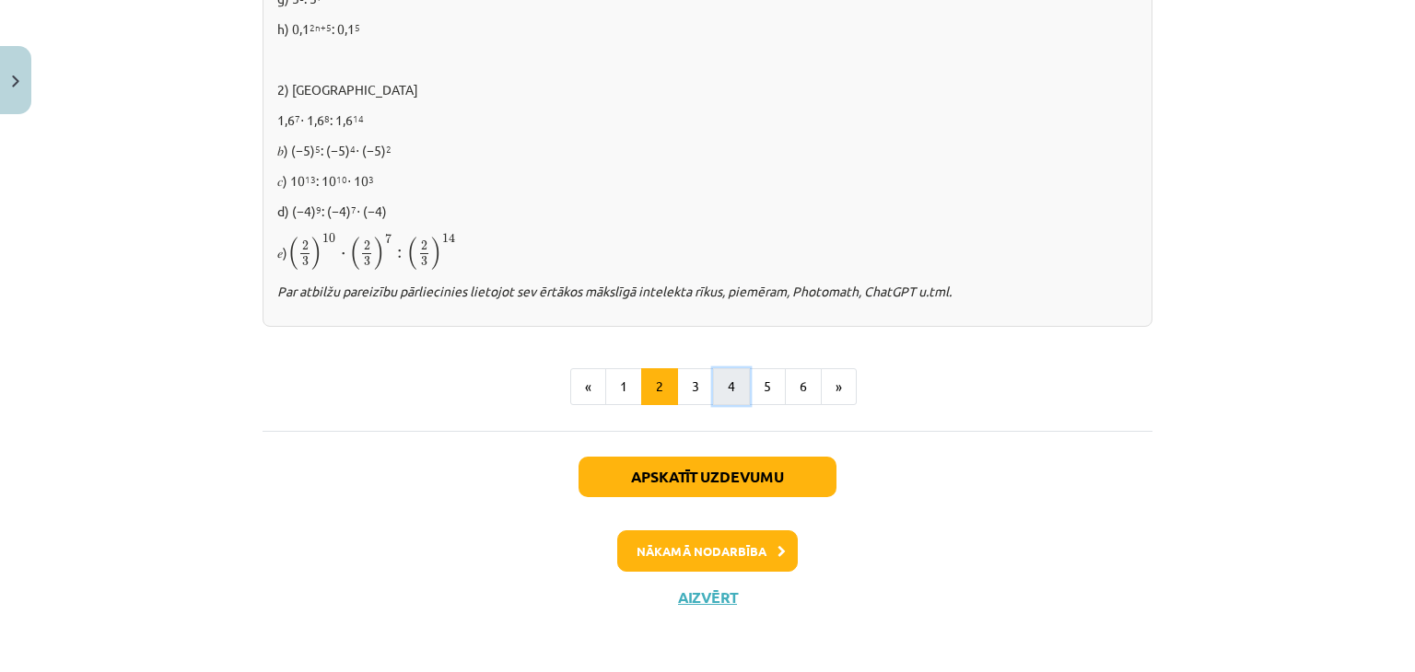
click at [722, 385] on button "4" at bounding box center [731, 386] width 37 height 37
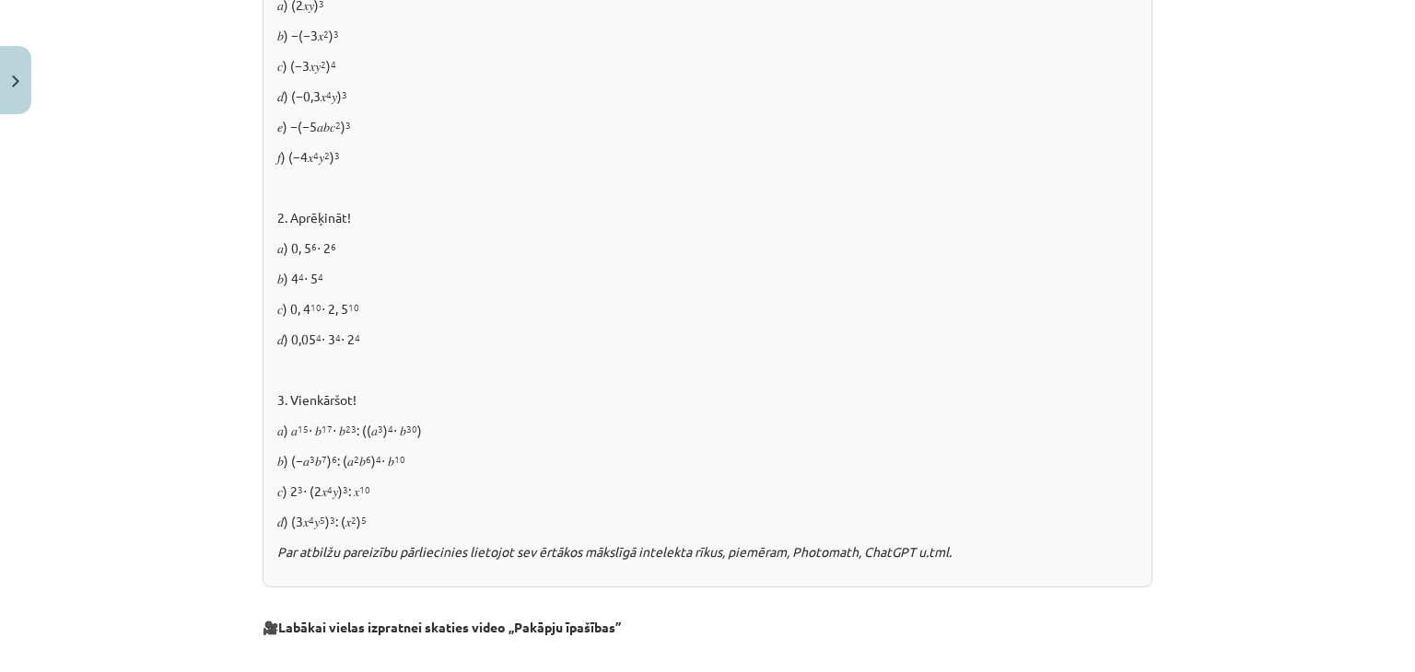
scroll to position [982, 0]
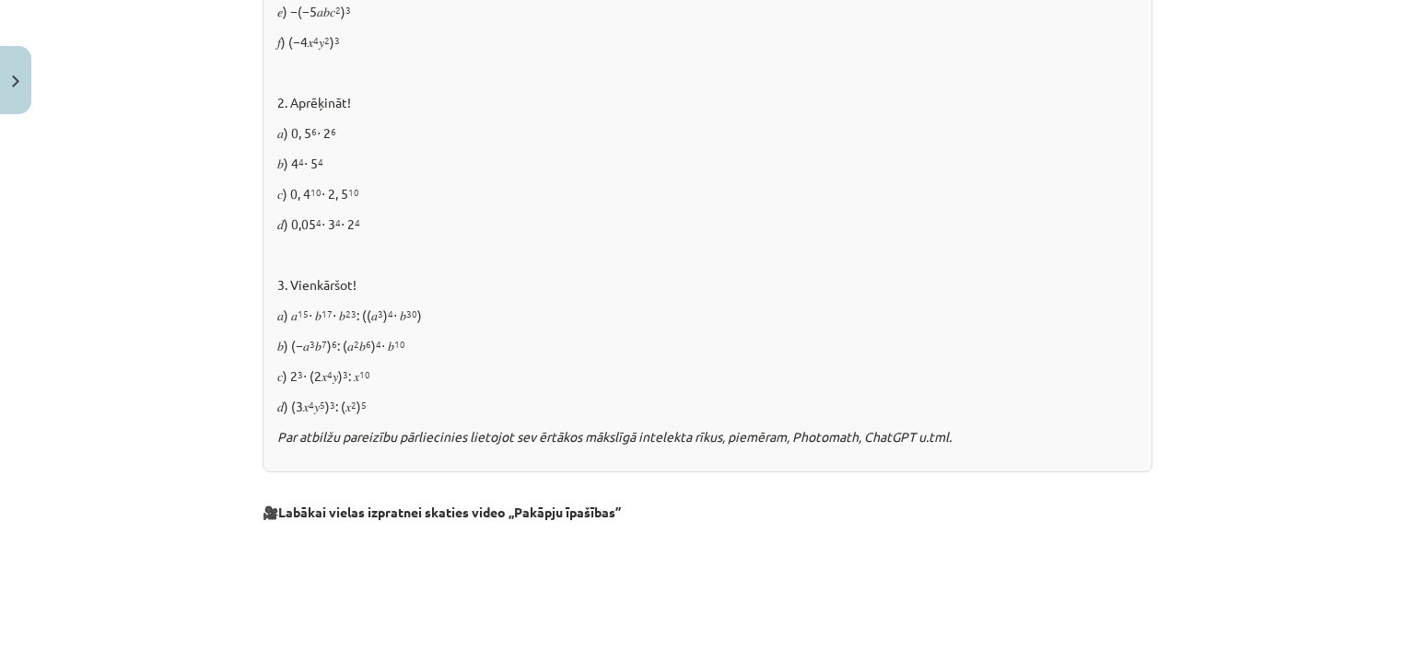
click at [884, 407] on p "𝑑) (3𝑥 4 𝑦 5 ) 3 : (𝑥 2 ) 5" at bounding box center [707, 406] width 860 height 19
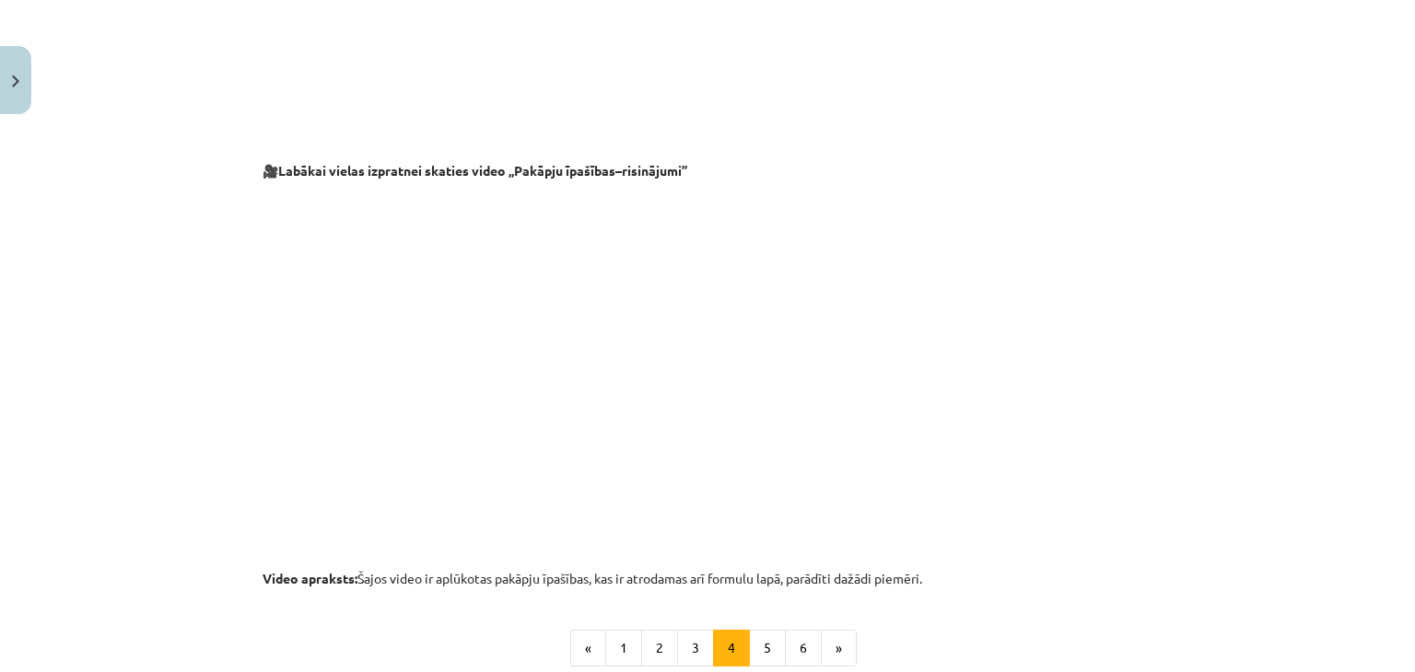
scroll to position [1903, 0]
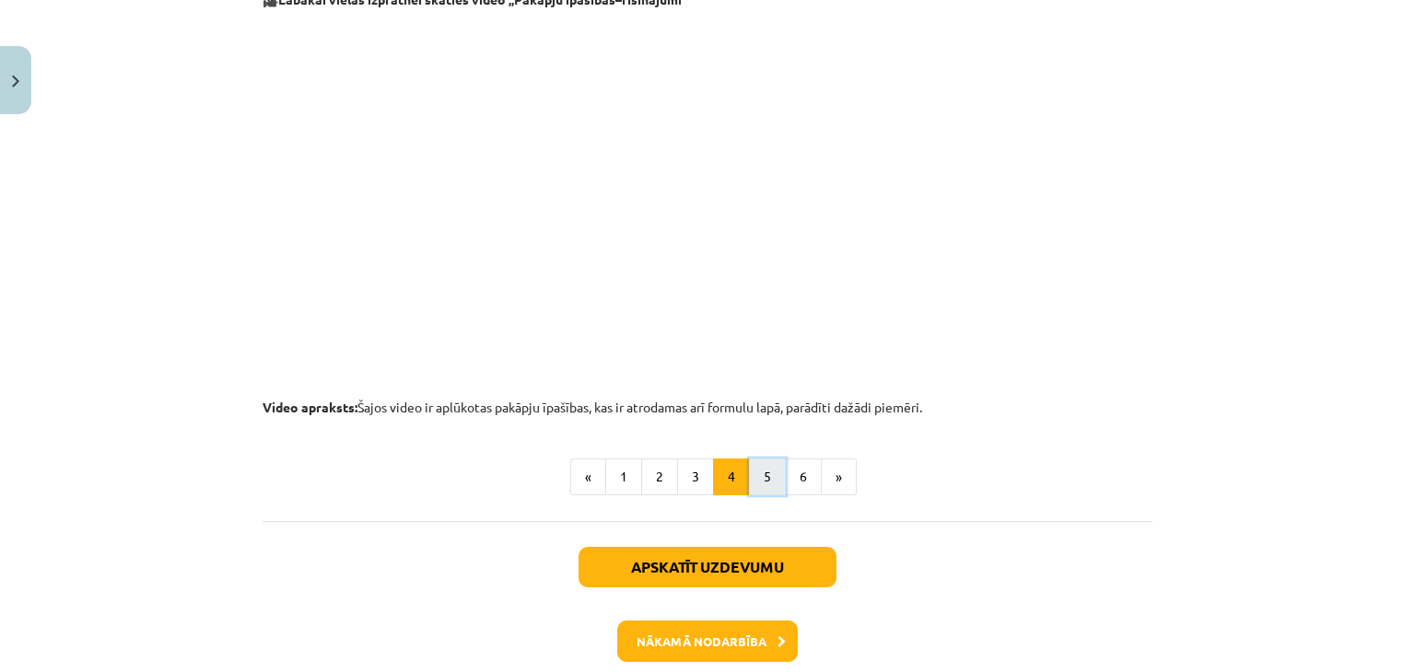
click at [757, 474] on button "5" at bounding box center [767, 477] width 37 height 37
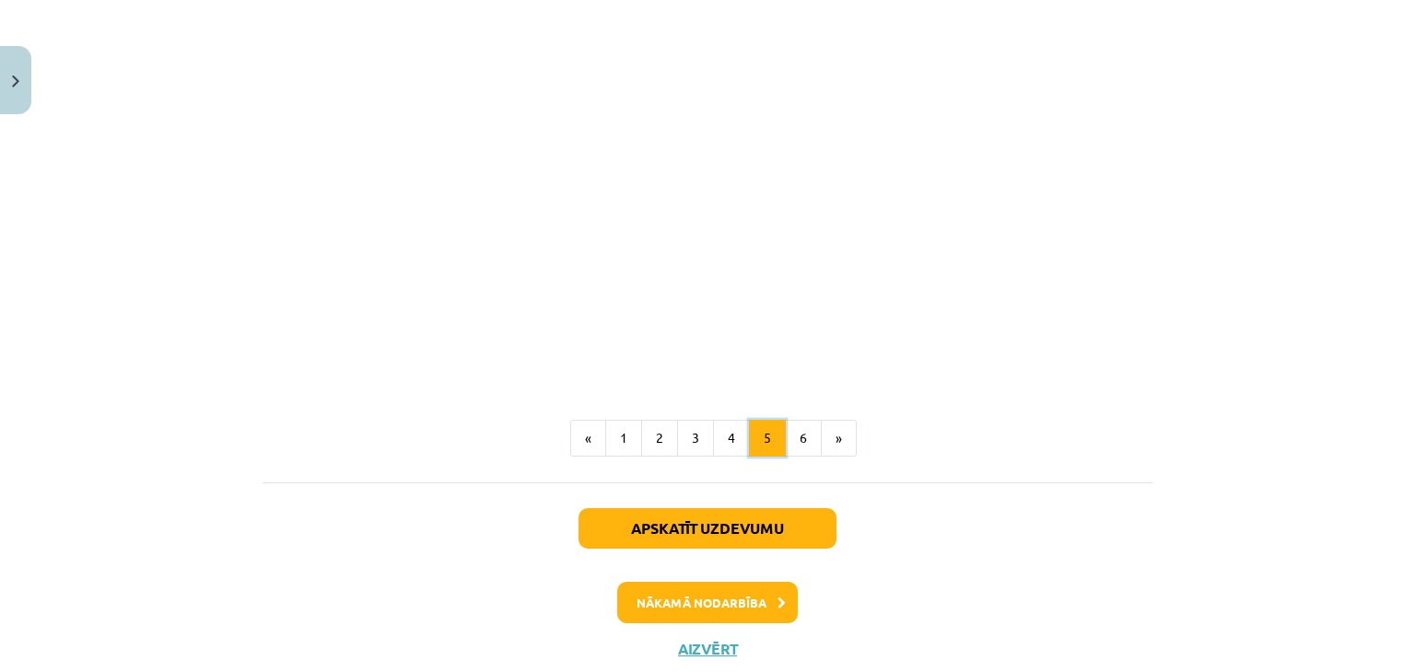
scroll to position [2210, 0]
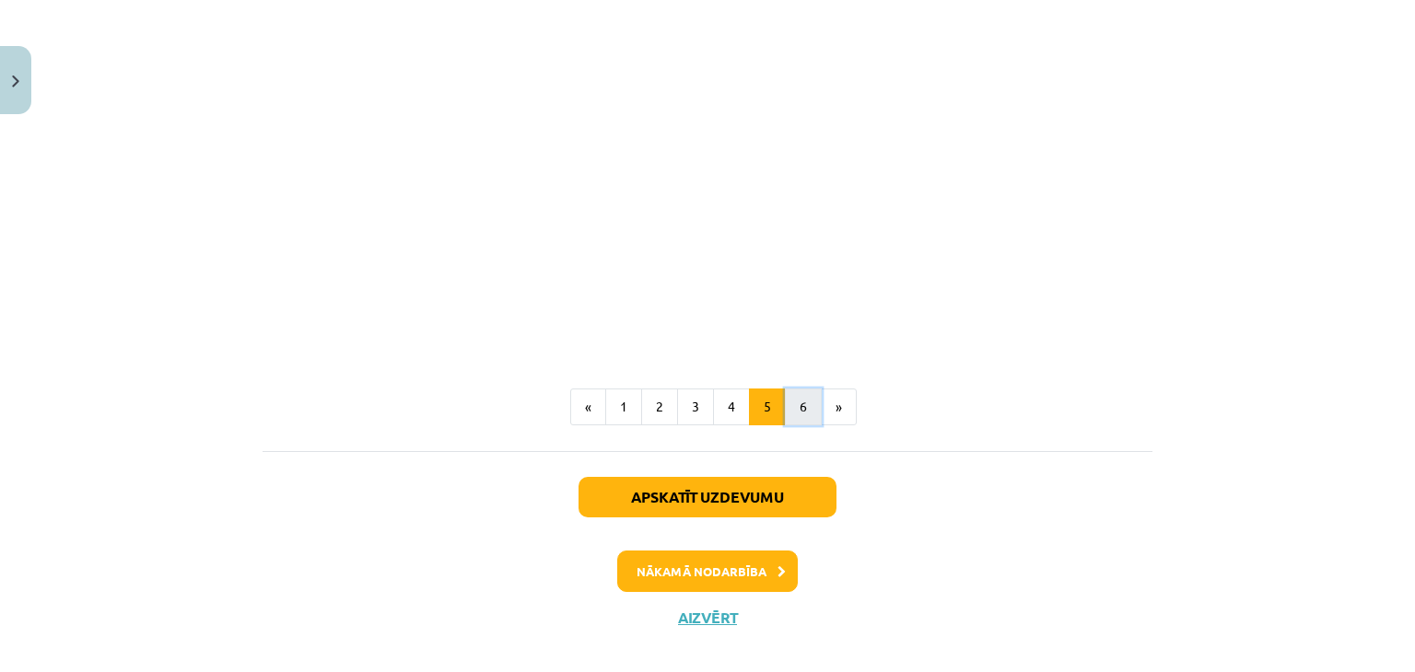
click at [792, 421] on button "6" at bounding box center [803, 407] width 37 height 37
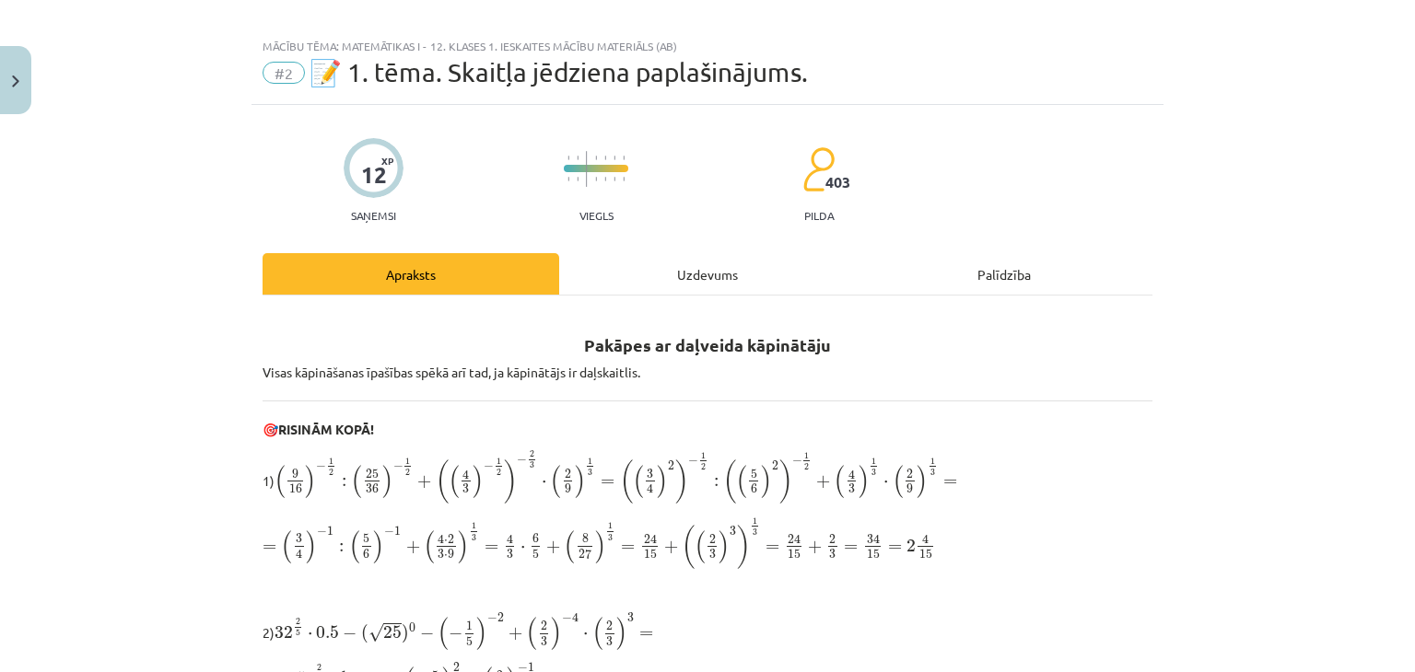
scroll to position [0, 0]
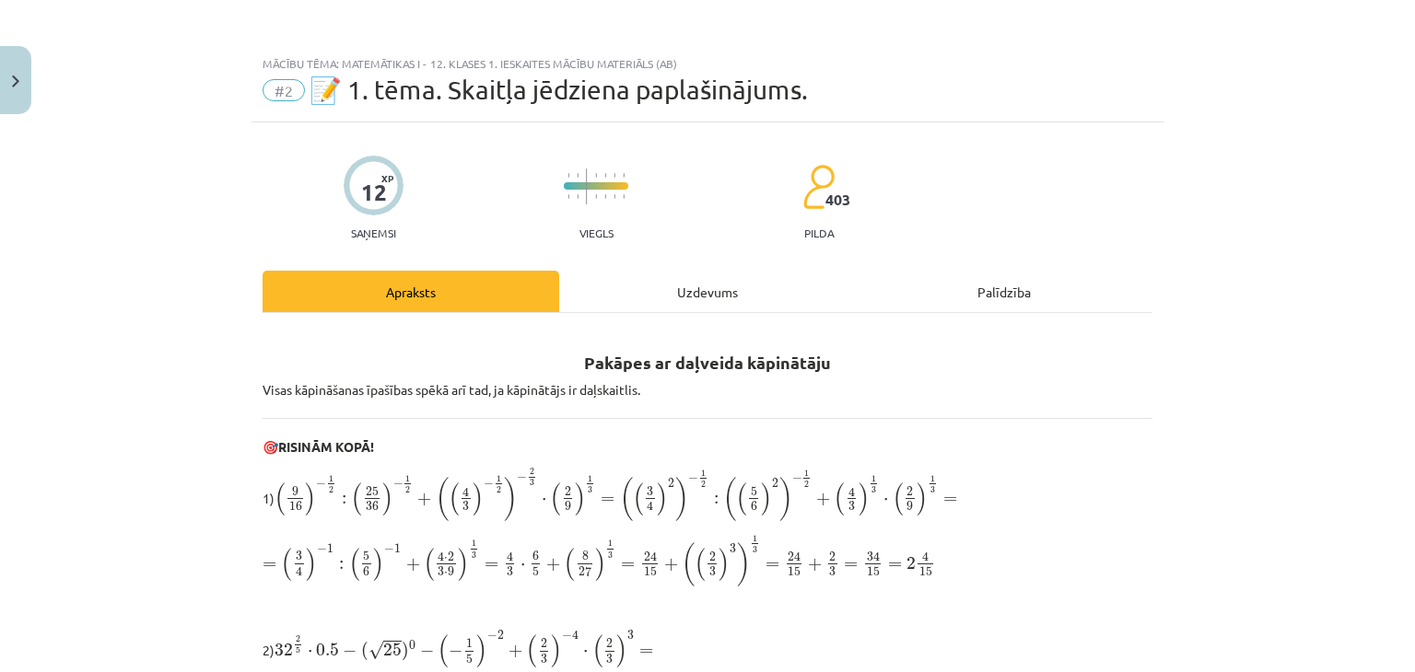
click at [678, 292] on div "Uzdevums" at bounding box center [707, 291] width 297 height 41
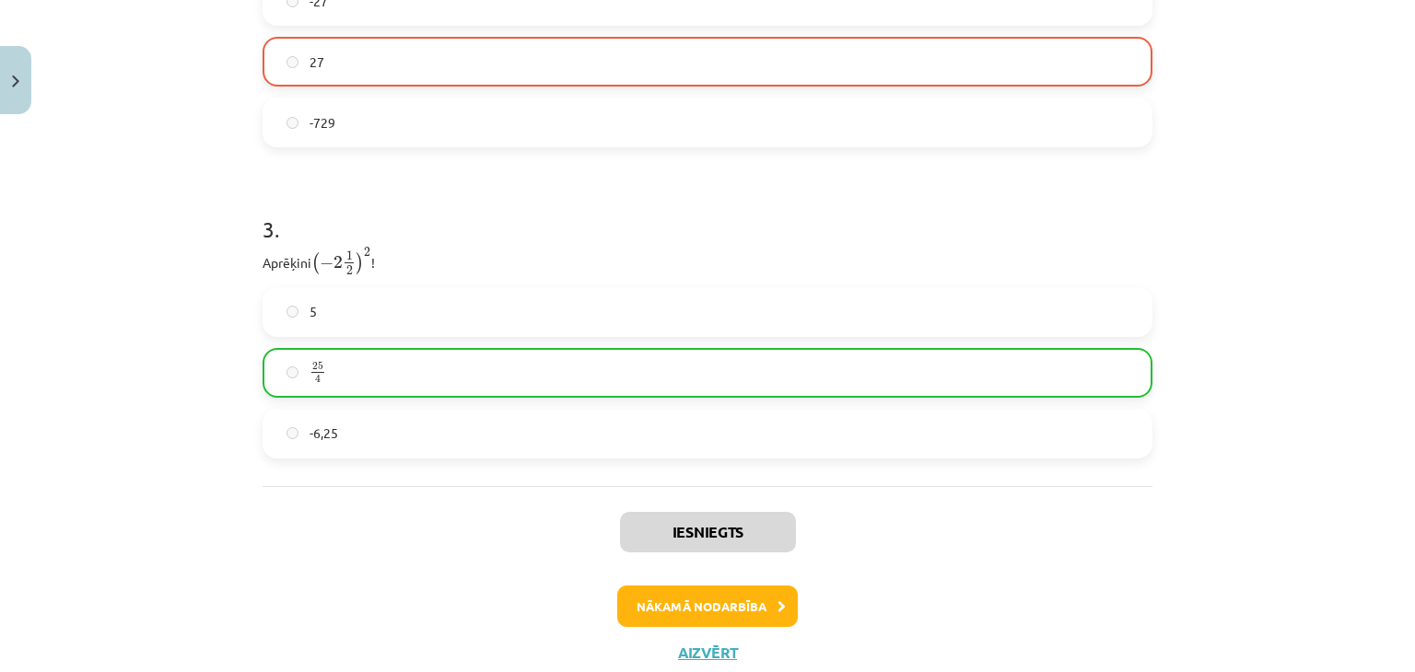
scroll to position [1150, 0]
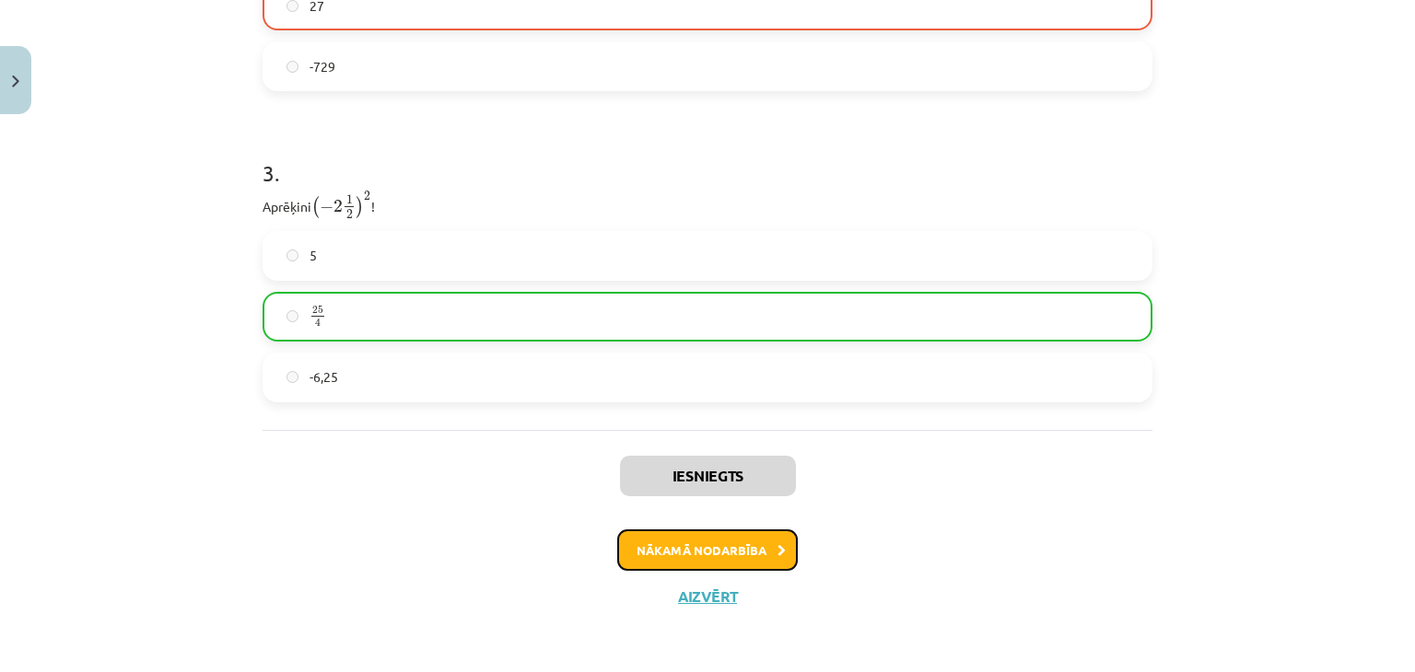
click at [741, 555] on button "Nākamā nodarbība" at bounding box center [707, 551] width 181 height 42
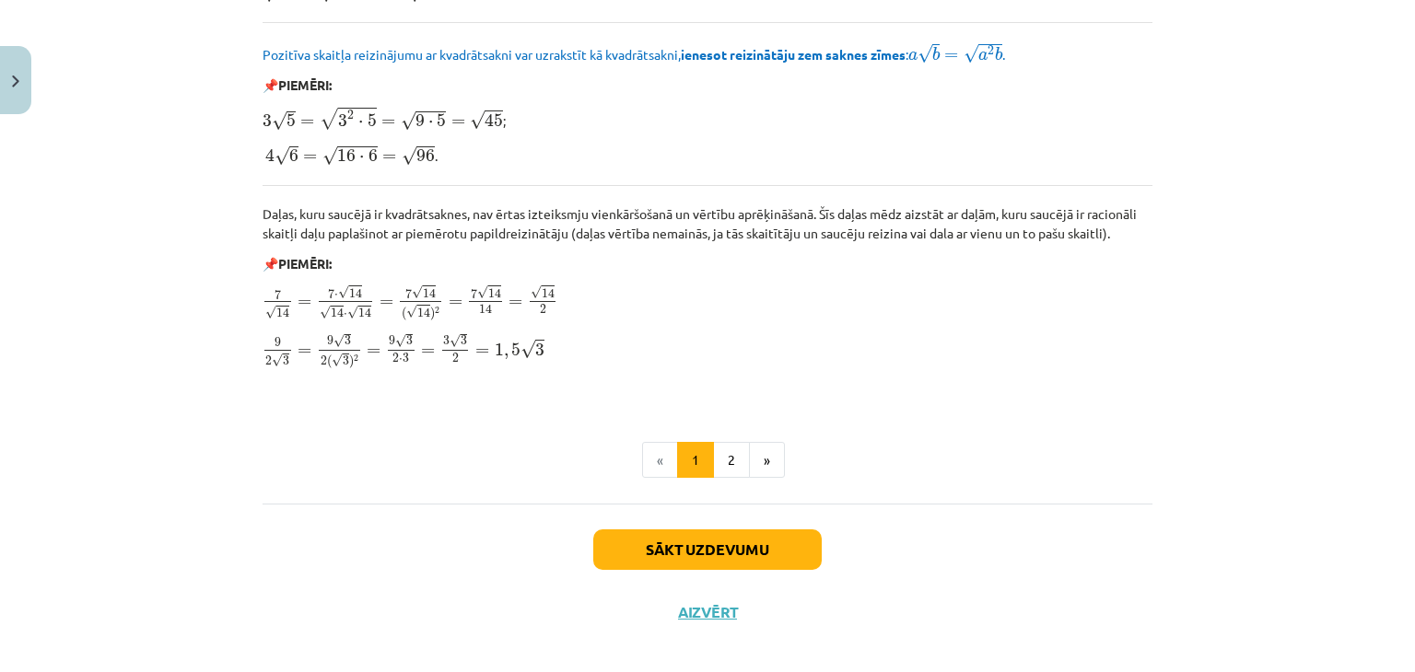
scroll to position [2210, 0]
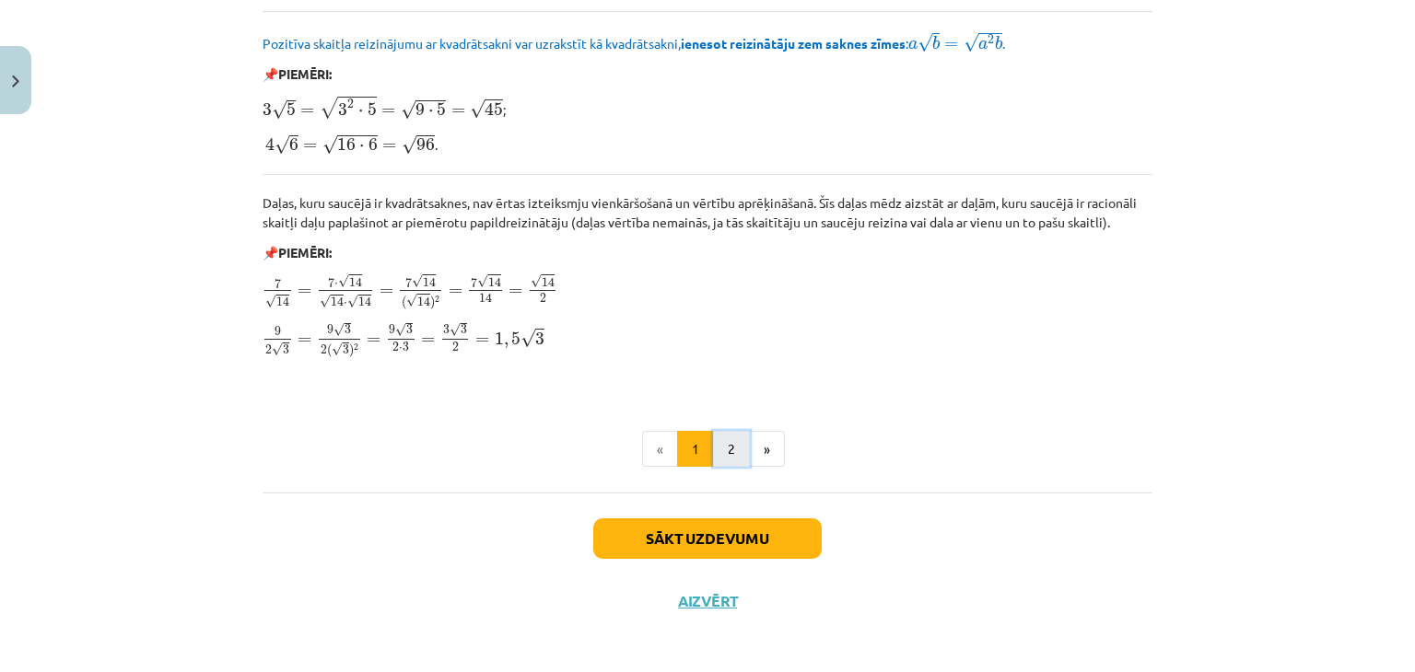
click at [724, 445] on button "2" at bounding box center [731, 449] width 37 height 37
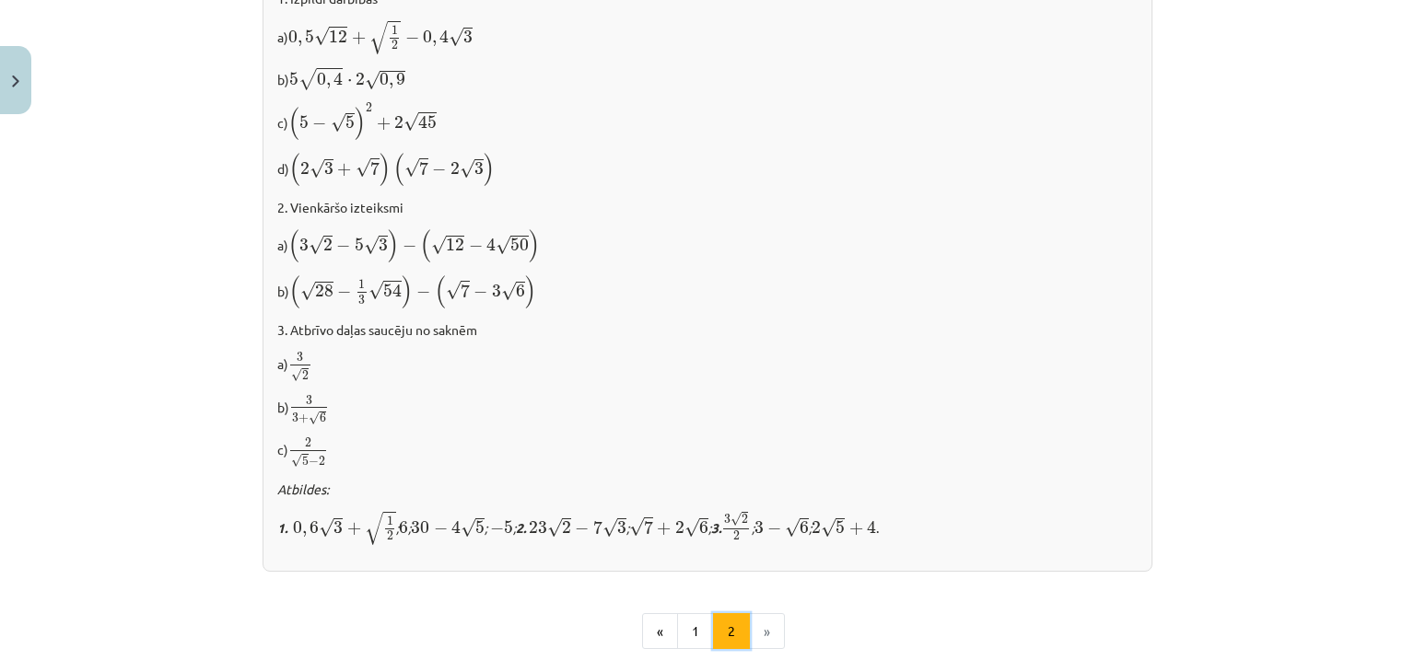
scroll to position [1209, 0]
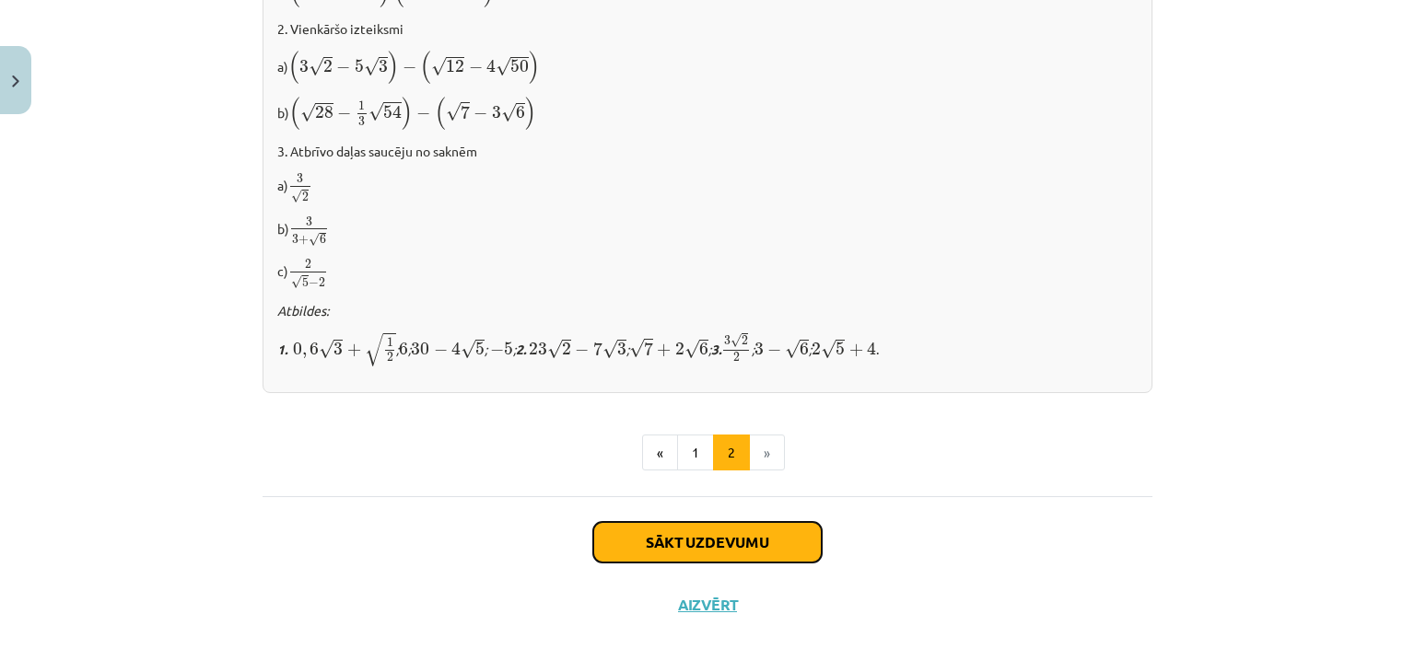
click at [740, 545] on button "Sākt uzdevumu" at bounding box center [707, 542] width 228 height 41
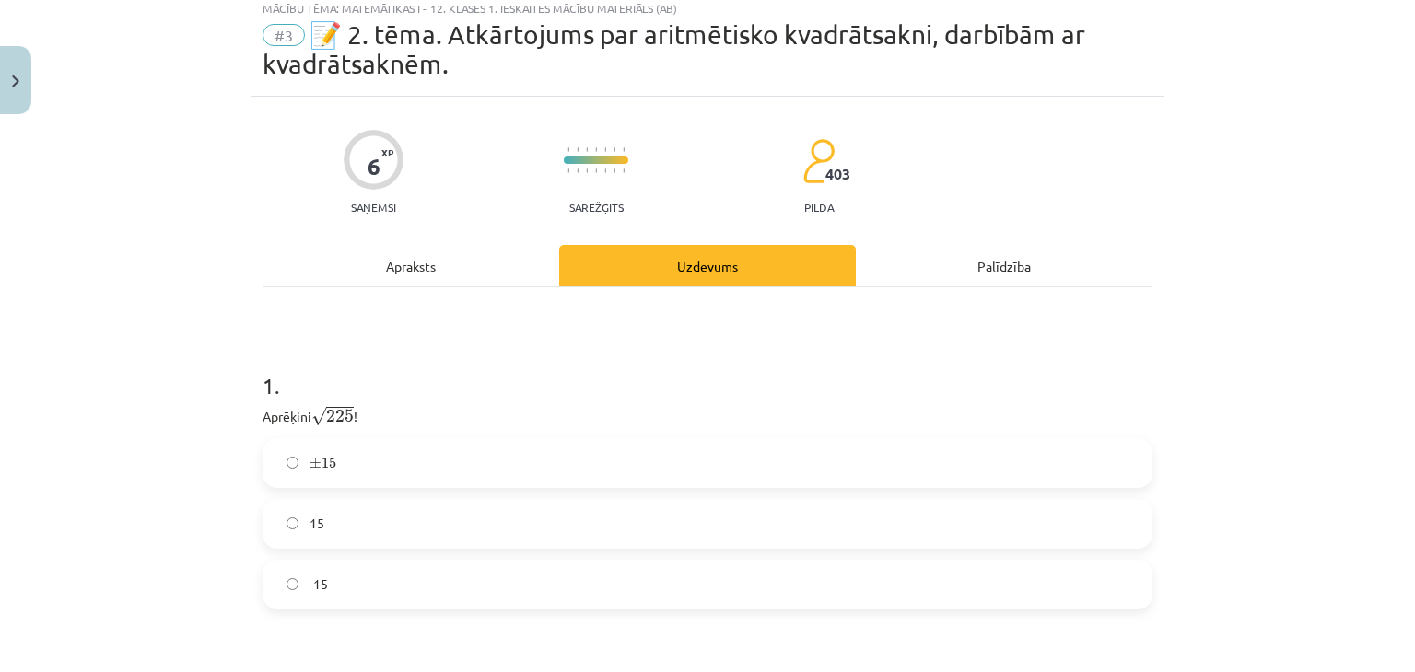
scroll to position [46, 0]
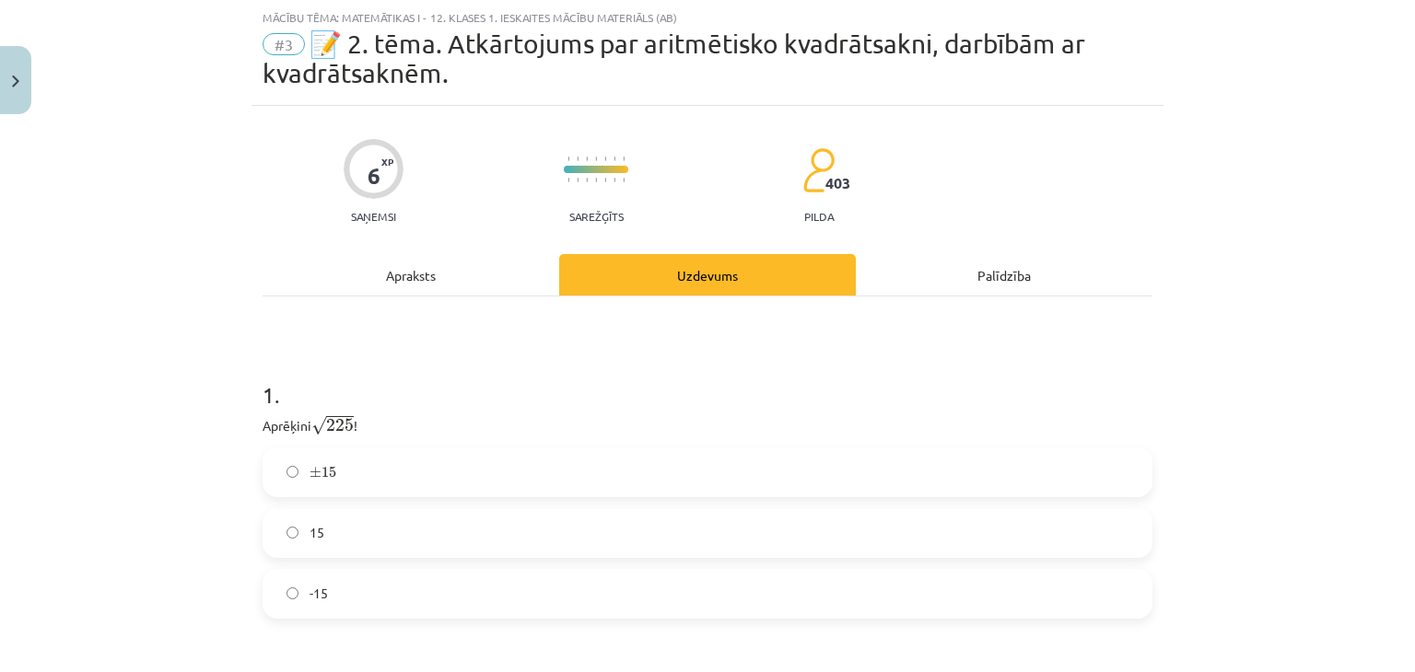
click at [460, 530] on label "15" at bounding box center [707, 533] width 886 height 46
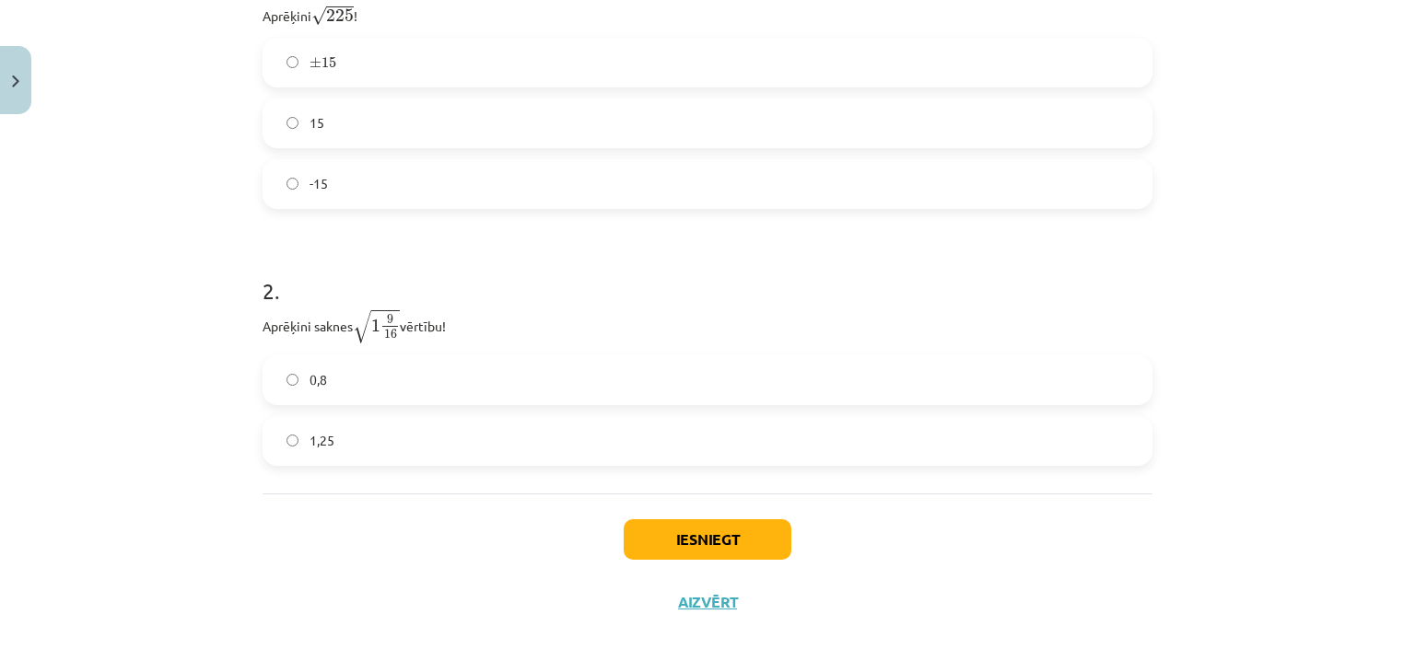
scroll to position [461, 0]
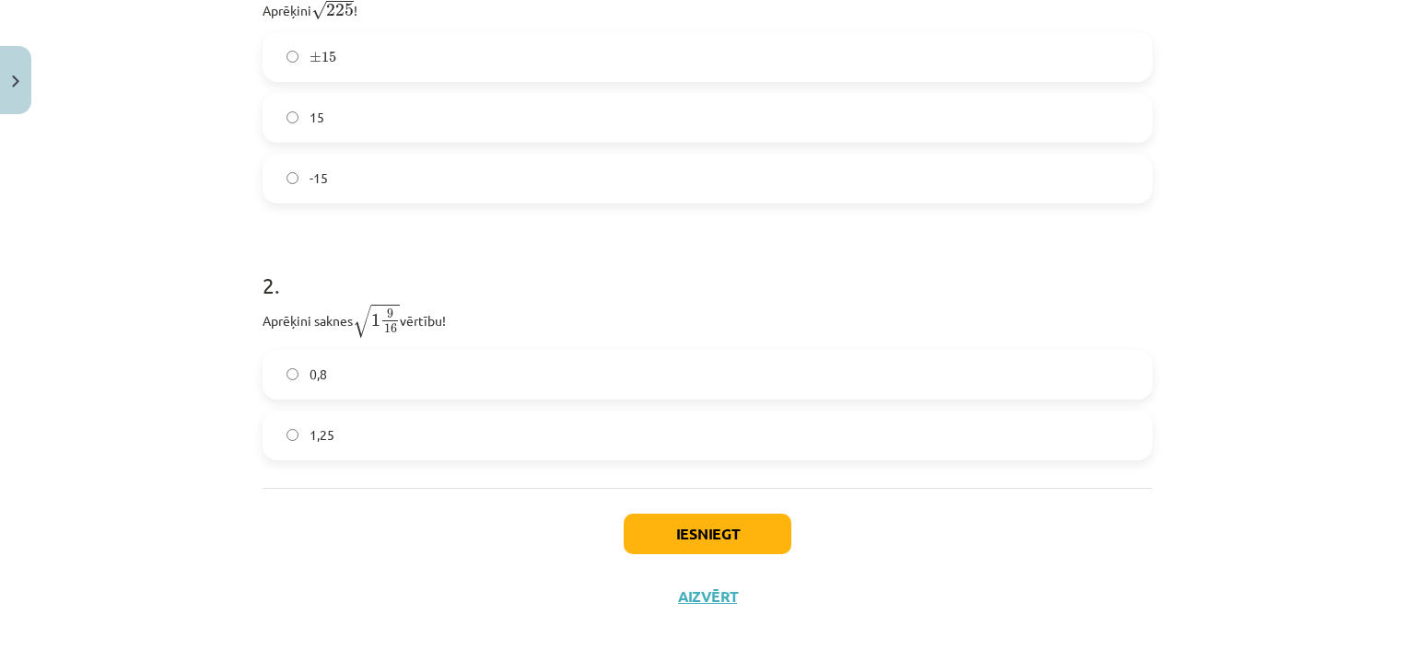
click at [843, 453] on label "1,25" at bounding box center [707, 436] width 886 height 46
click at [717, 522] on button "Iesniegt" at bounding box center [707, 534] width 168 height 41
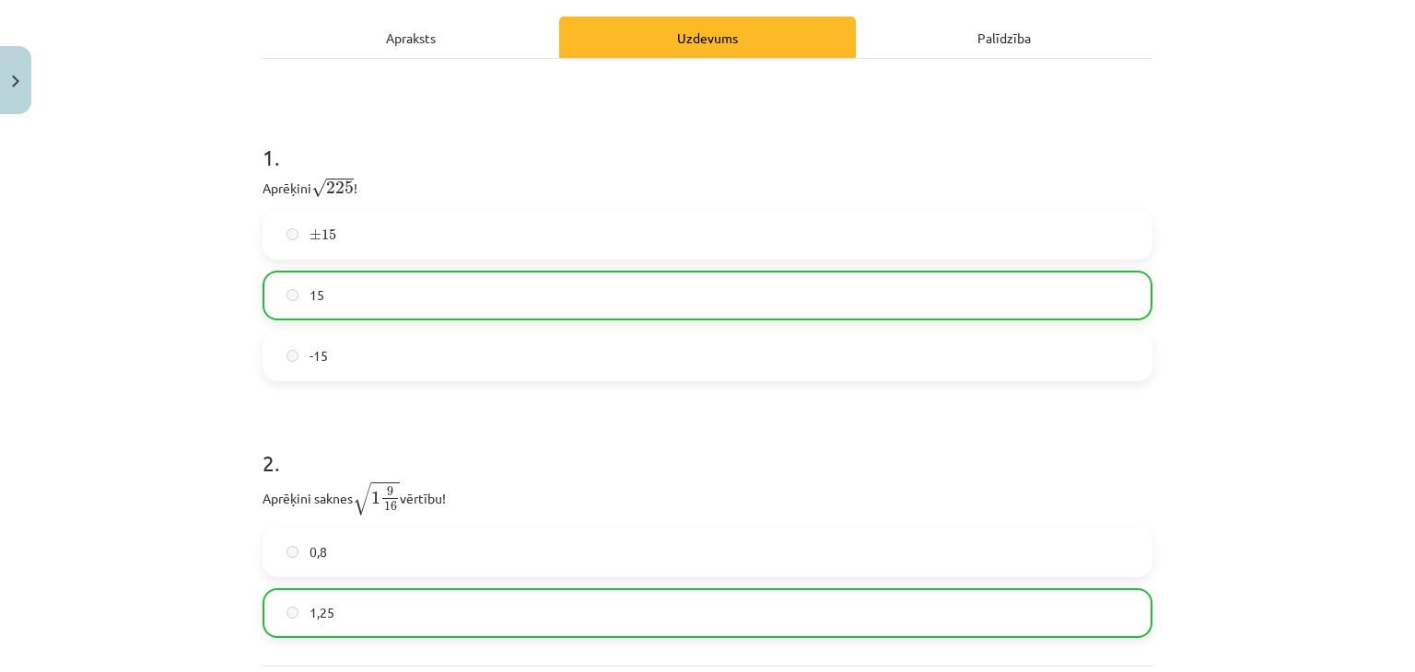
scroll to position [93, 0]
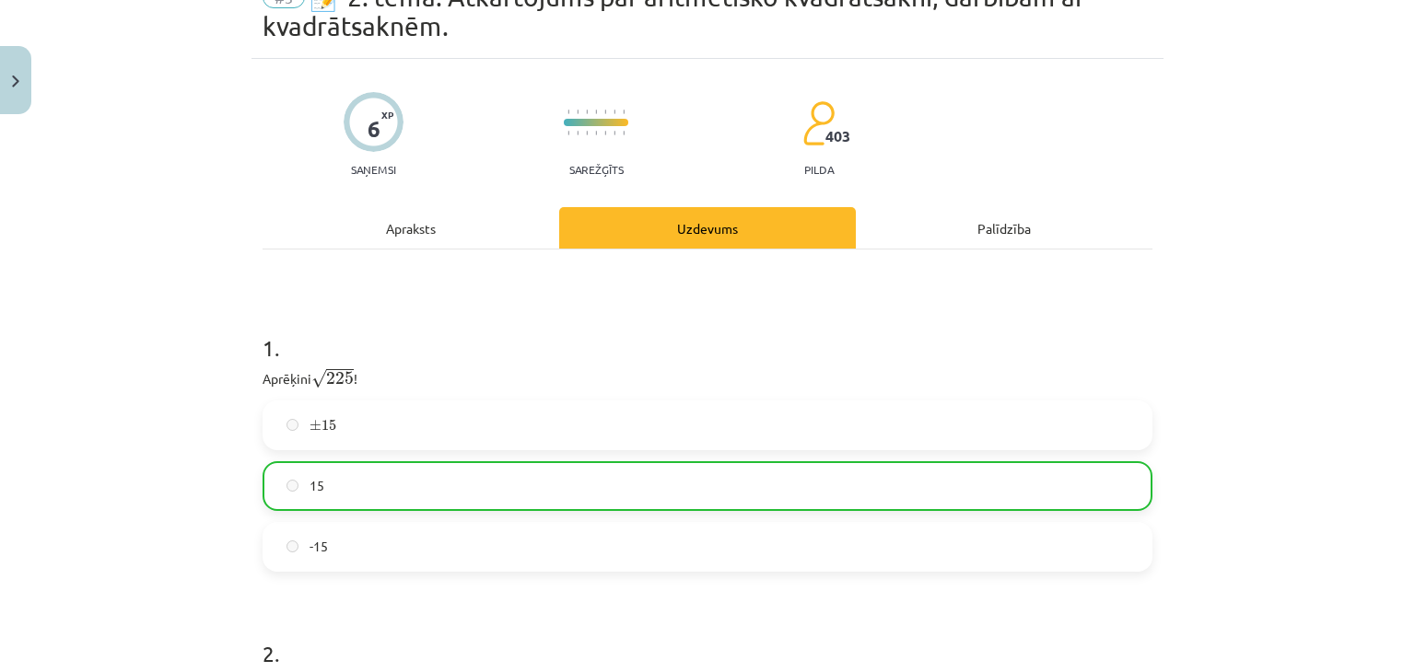
click at [409, 229] on div "Apraksts" at bounding box center [410, 227] width 297 height 41
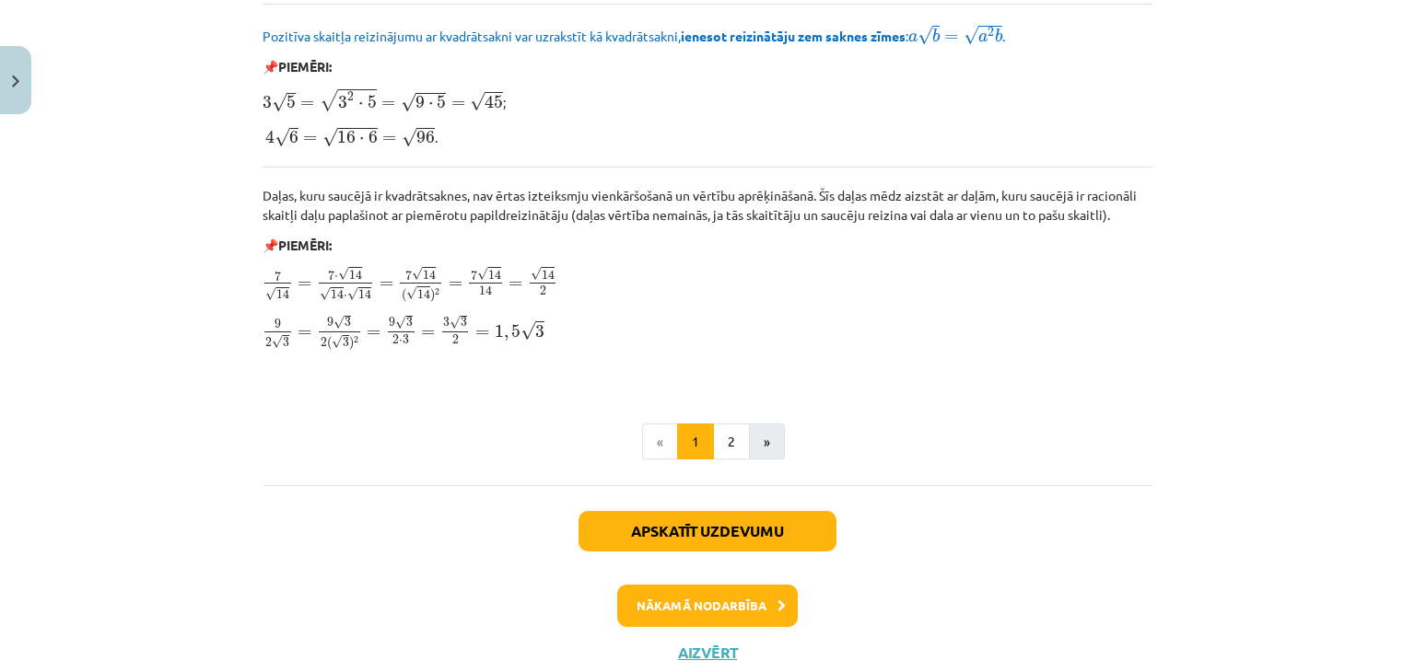
scroll to position [2269, 0]
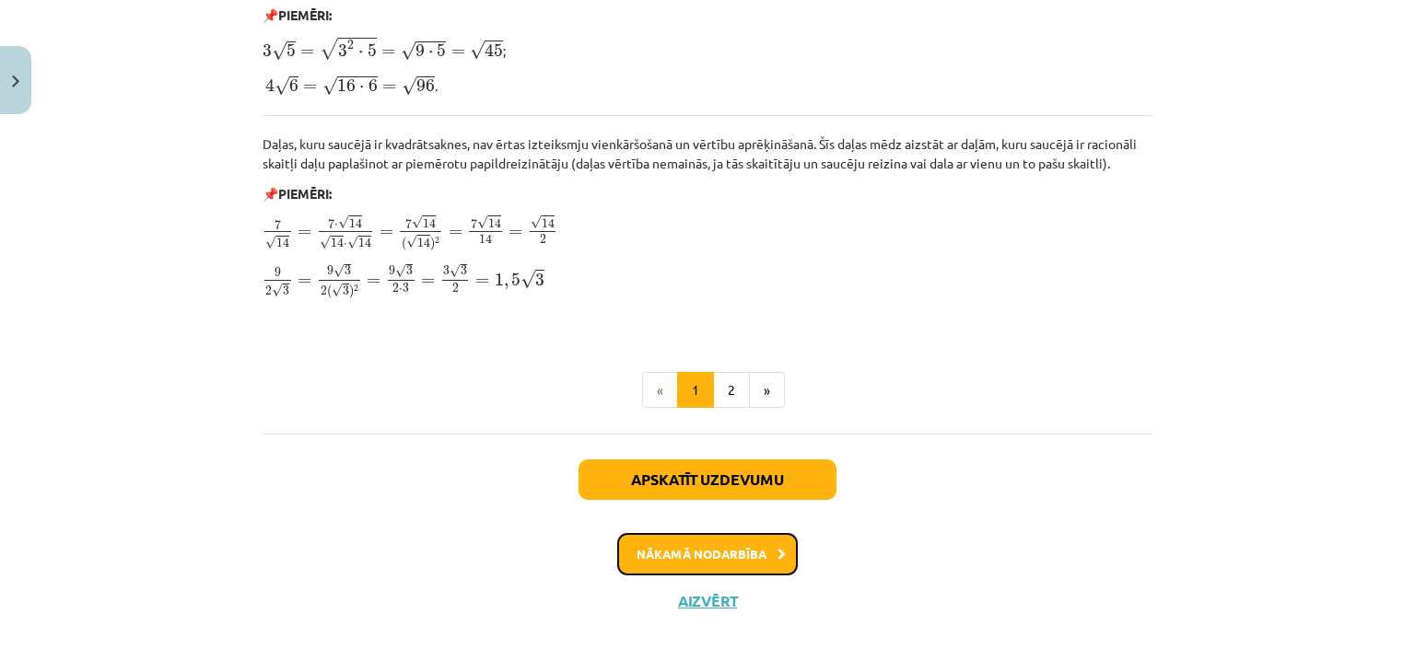
click at [748, 553] on button "Nākamā nodarbība" at bounding box center [707, 554] width 181 height 42
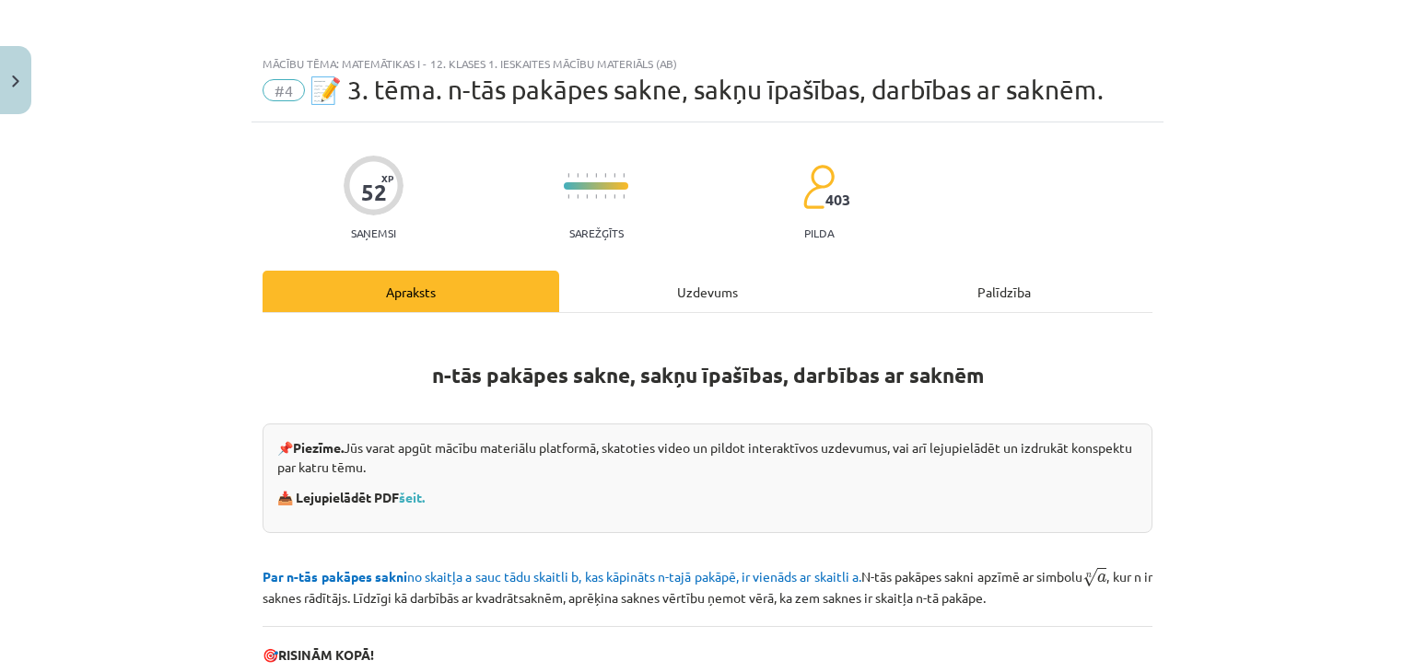
scroll to position [0, 0]
click at [3, 78] on button "Close" at bounding box center [15, 80] width 31 height 68
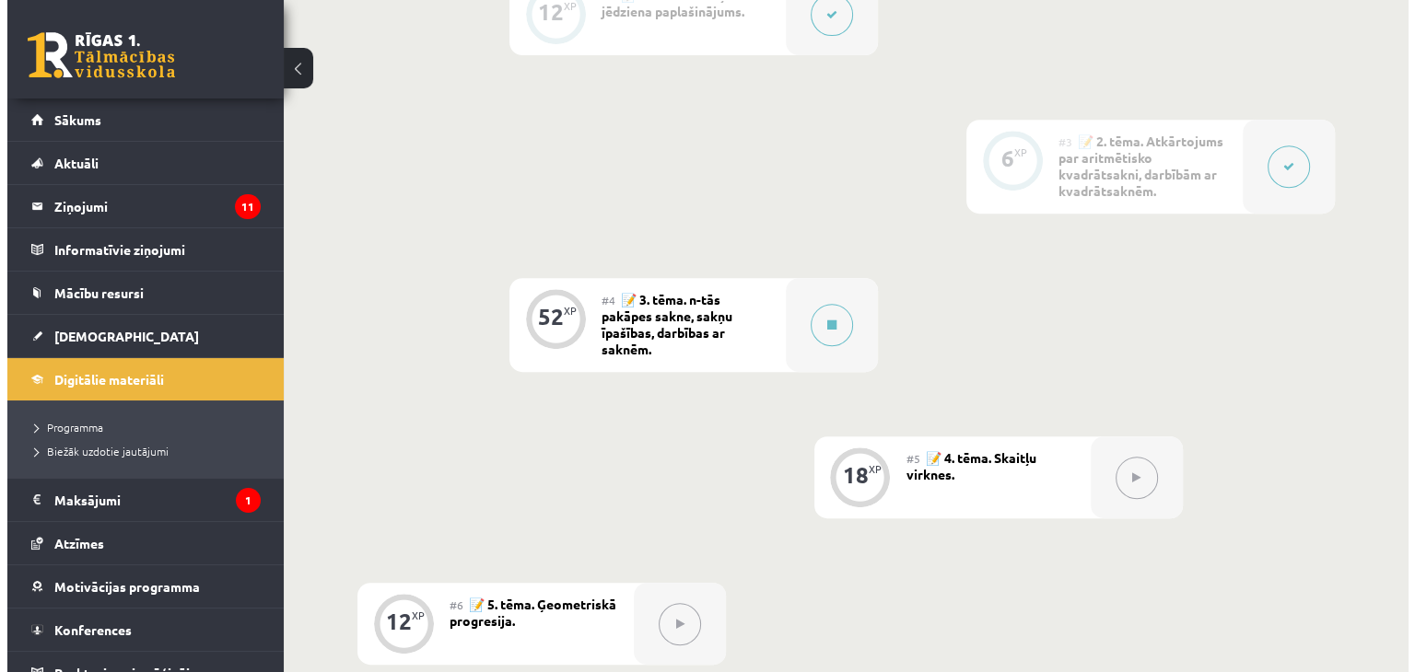
scroll to position [1057, 0]
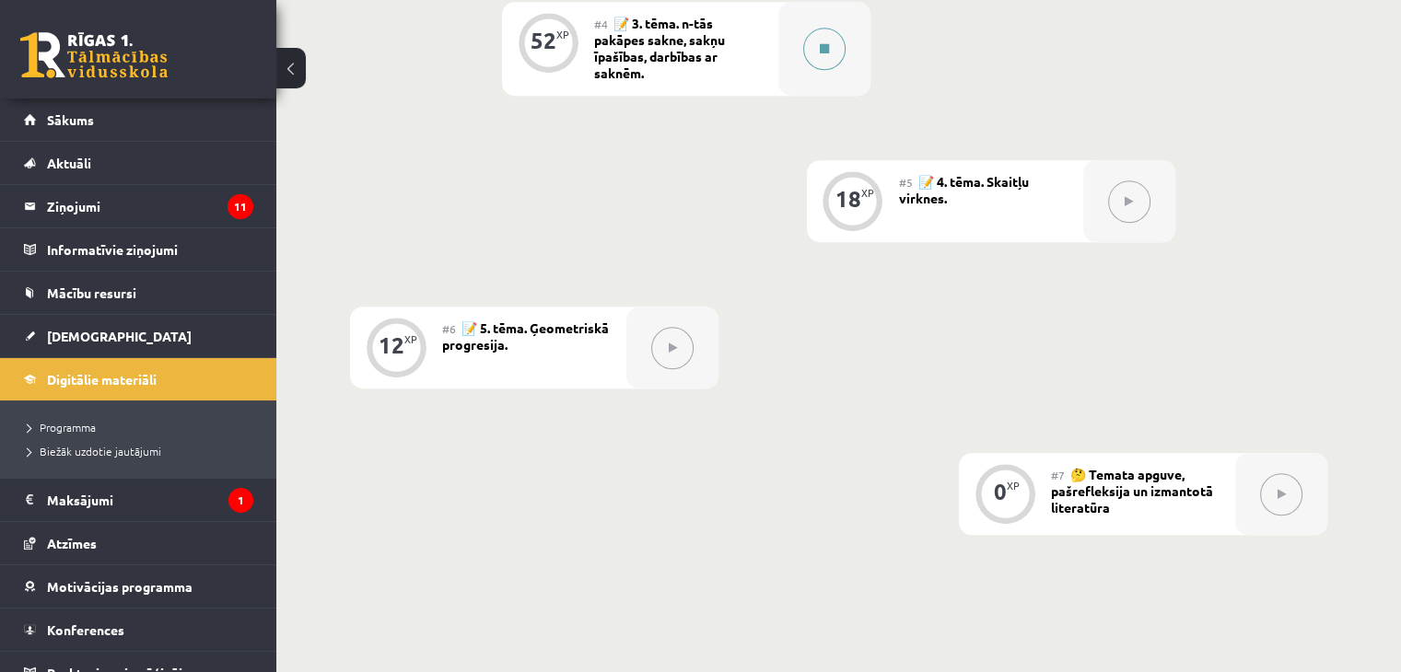
click at [810, 45] on button at bounding box center [824, 49] width 42 height 42
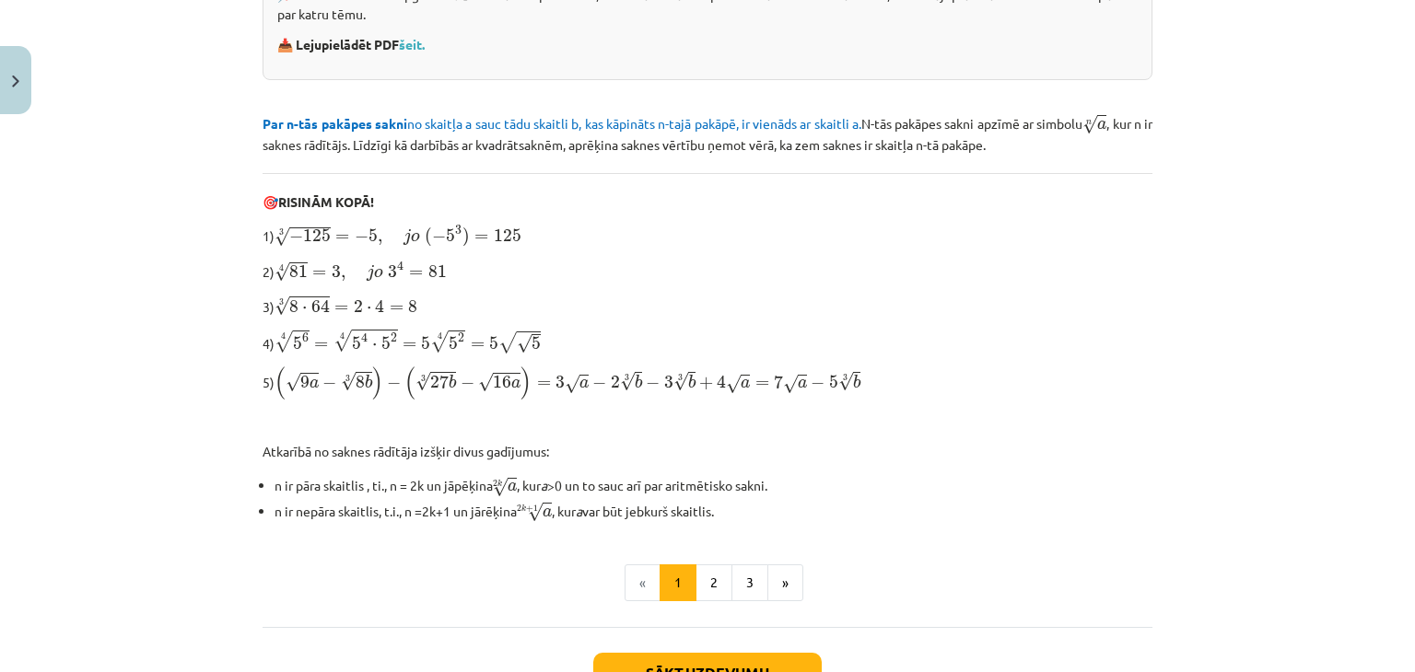
scroll to position [553, 0]
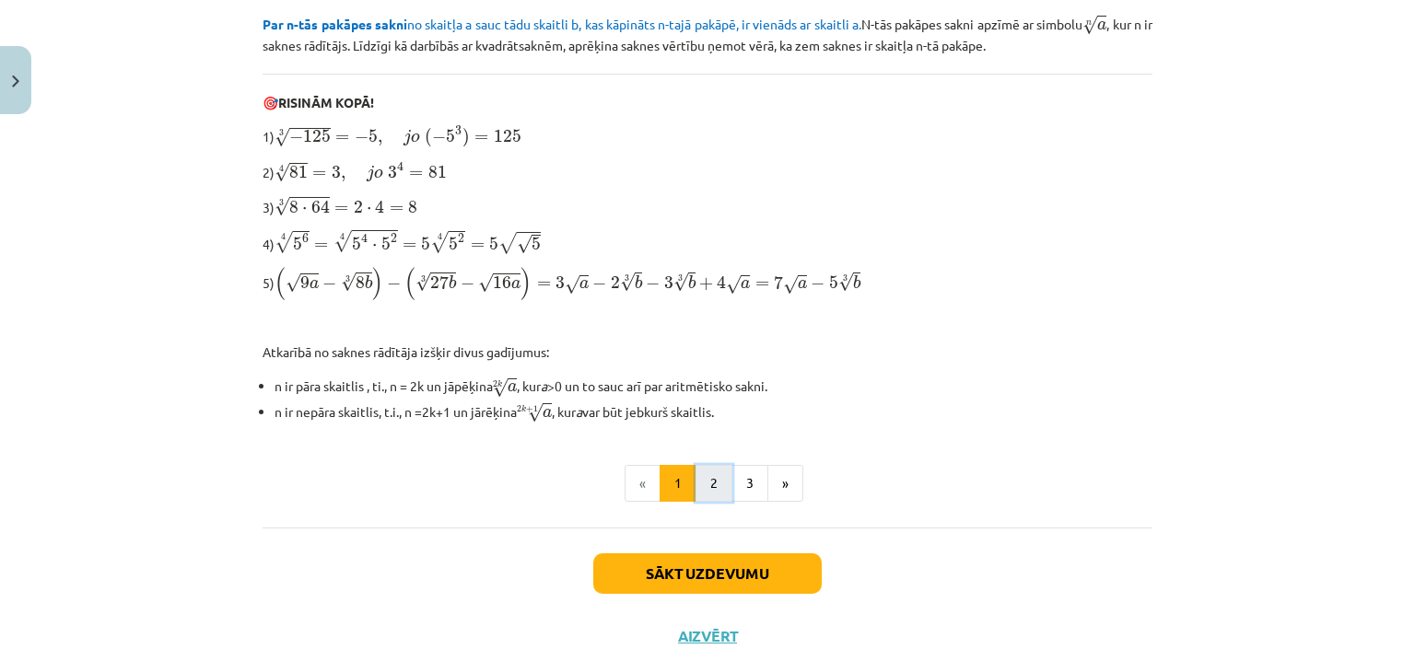
click at [715, 475] on button "2" at bounding box center [713, 483] width 37 height 37
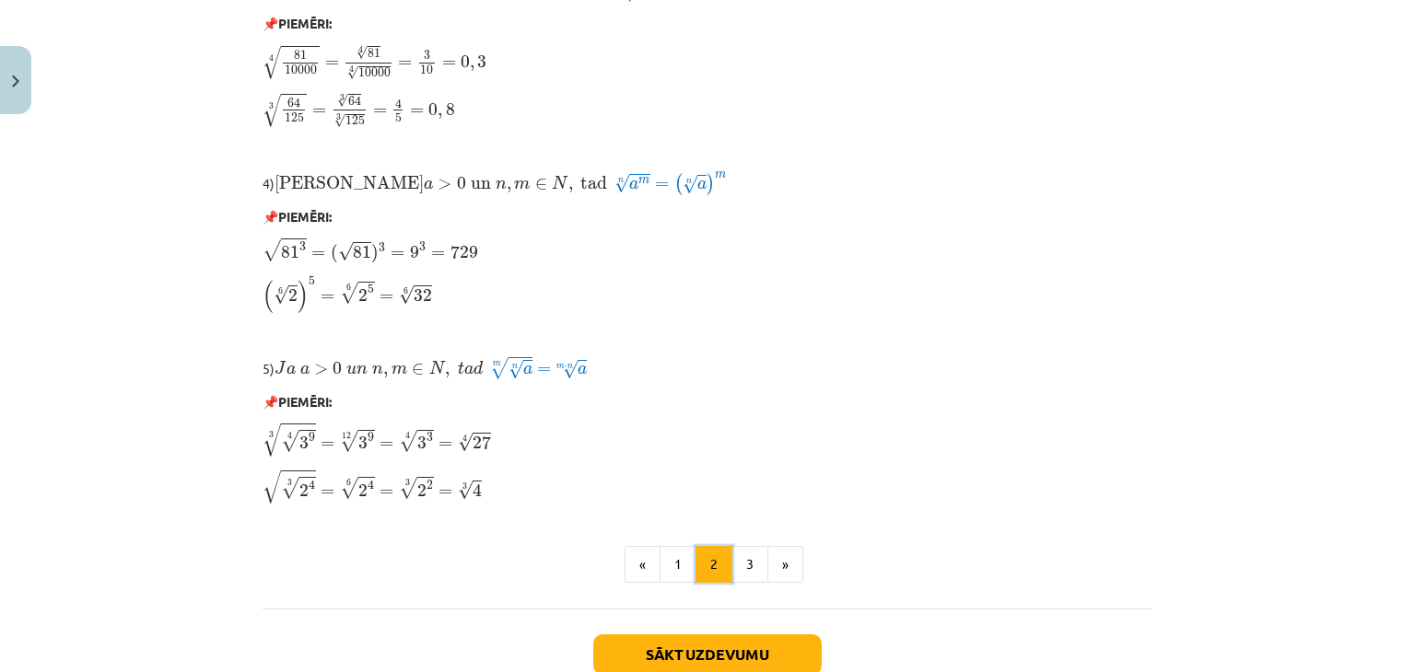
scroll to position [1567, 0]
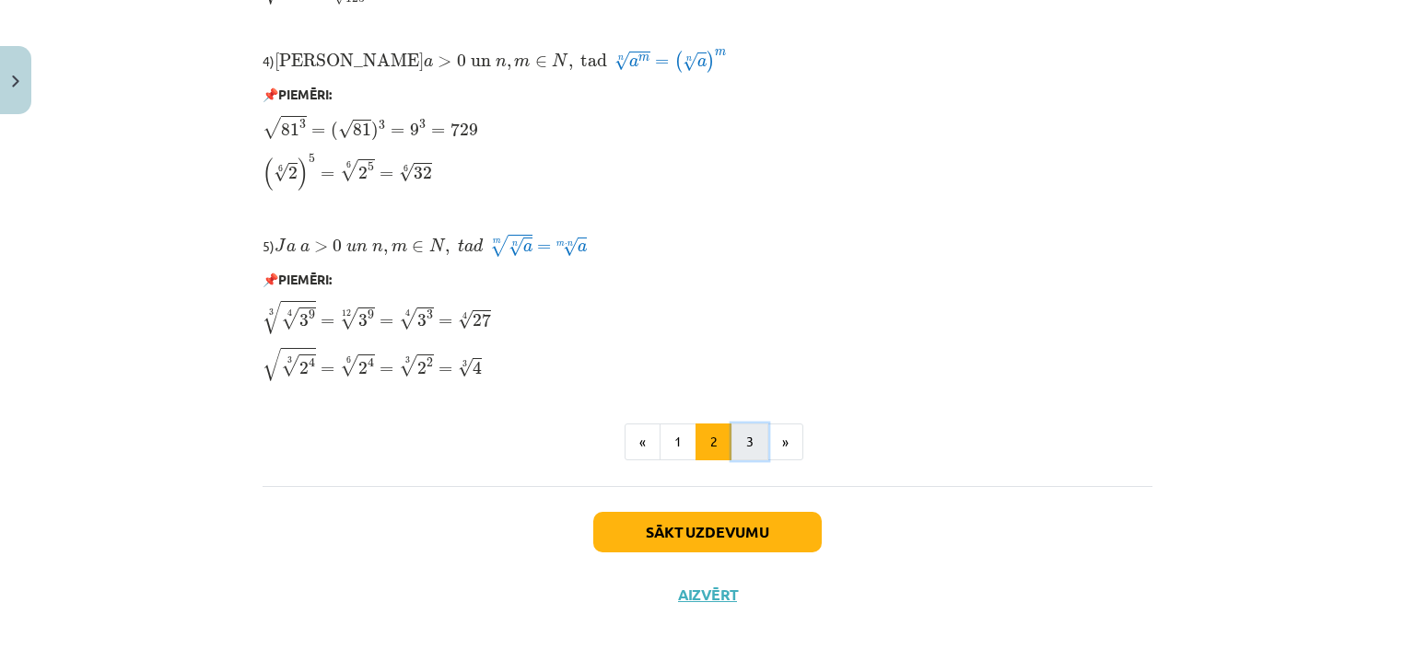
click at [739, 448] on button "3" at bounding box center [749, 442] width 37 height 37
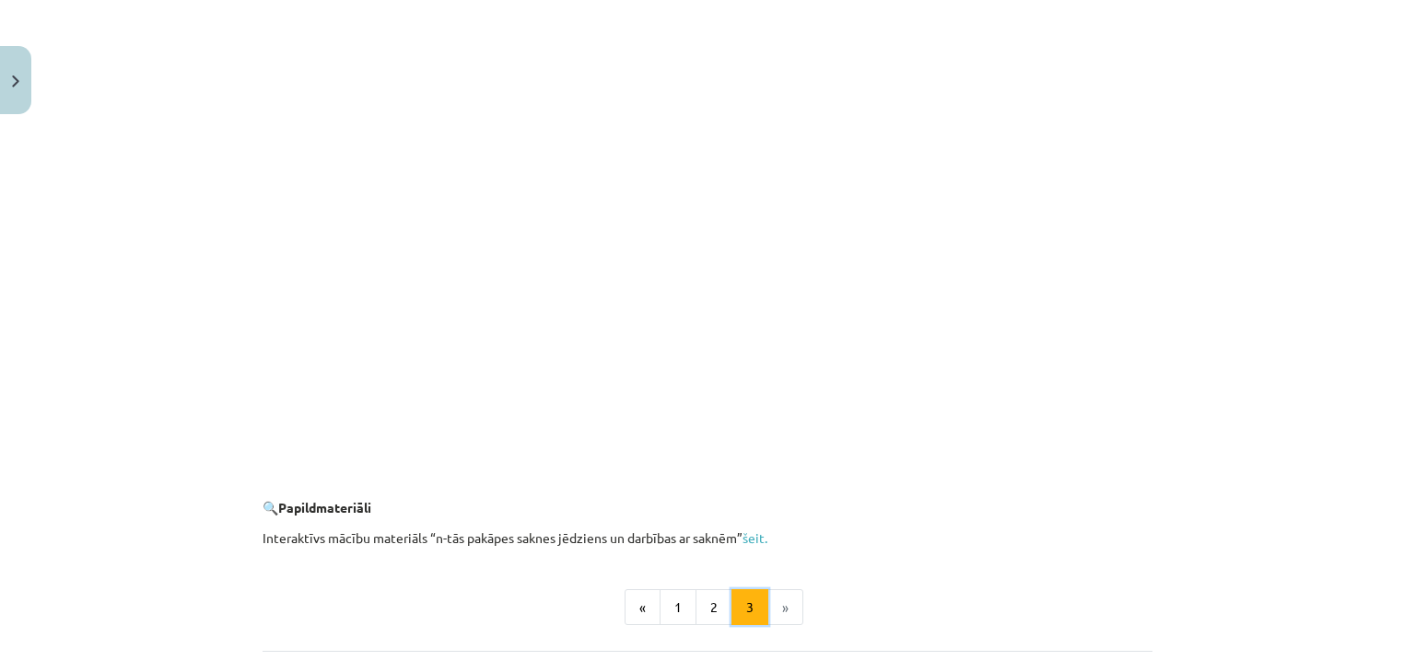
scroll to position [3342, 0]
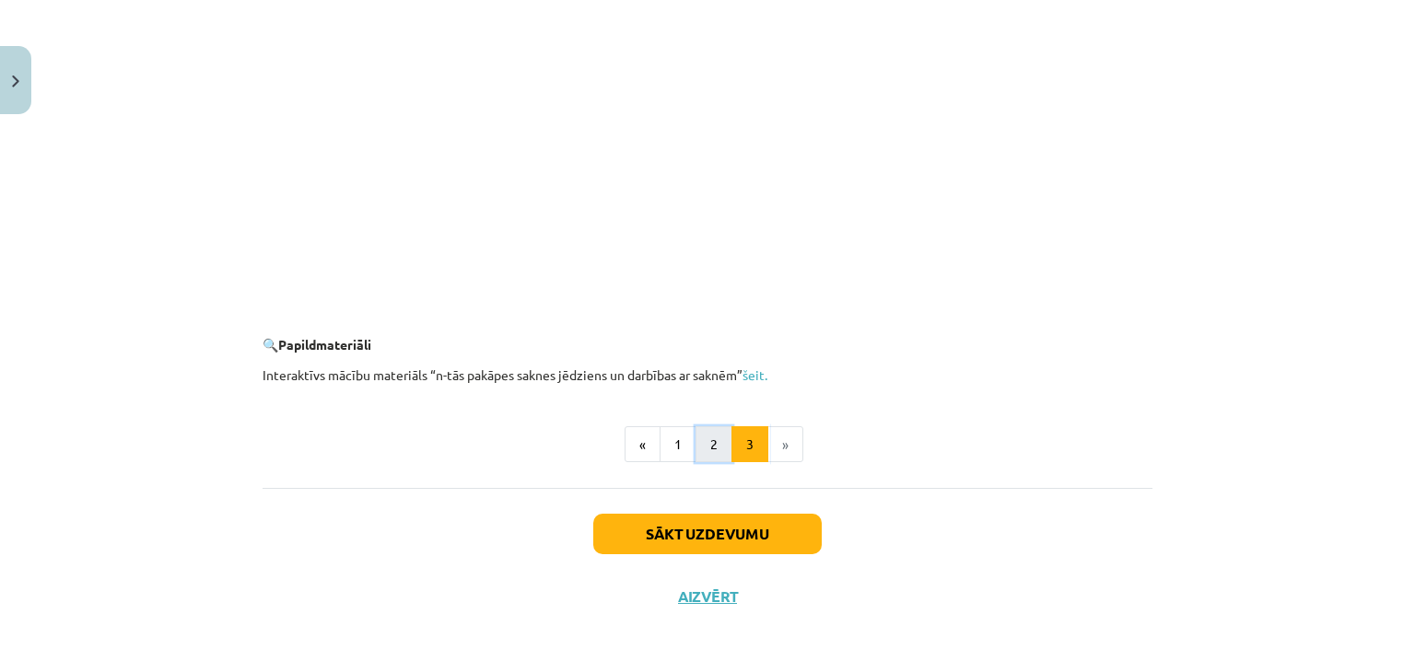
click at [709, 452] on button "2" at bounding box center [713, 444] width 37 height 37
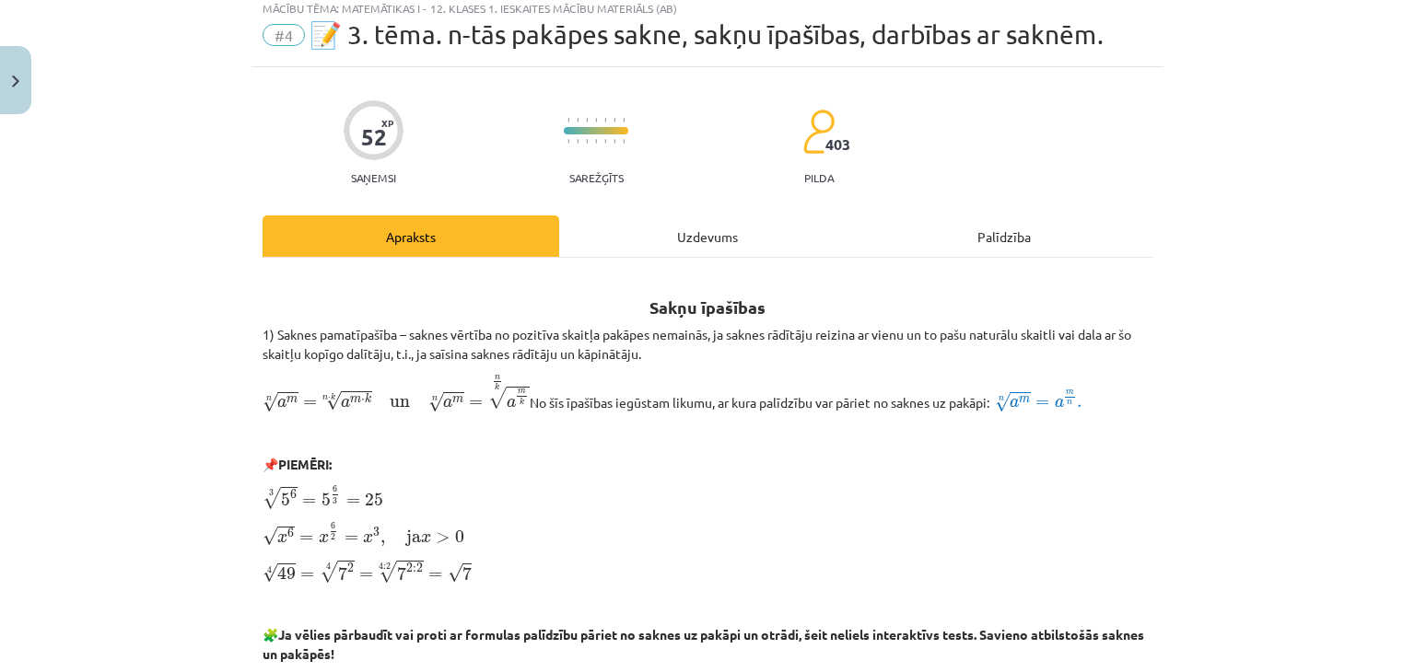
scroll to position [0, 0]
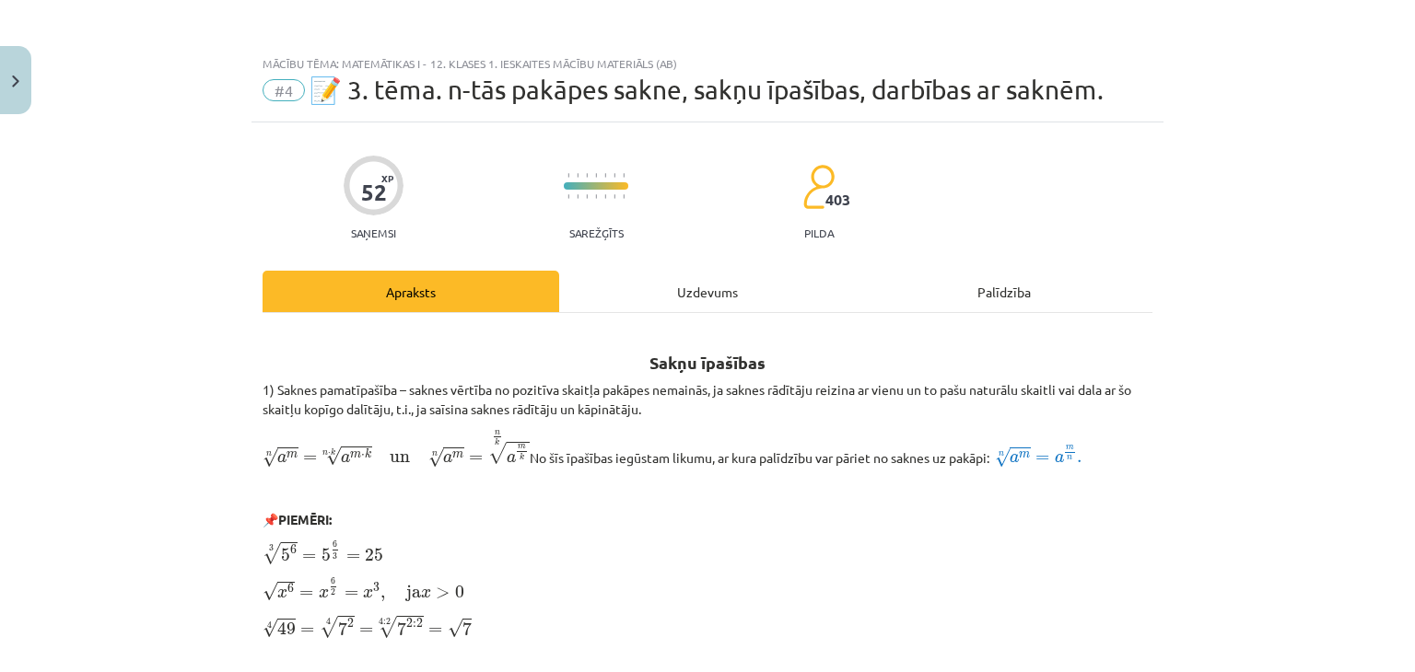
click at [1013, 288] on div "Palīdzība" at bounding box center [1004, 291] width 297 height 41
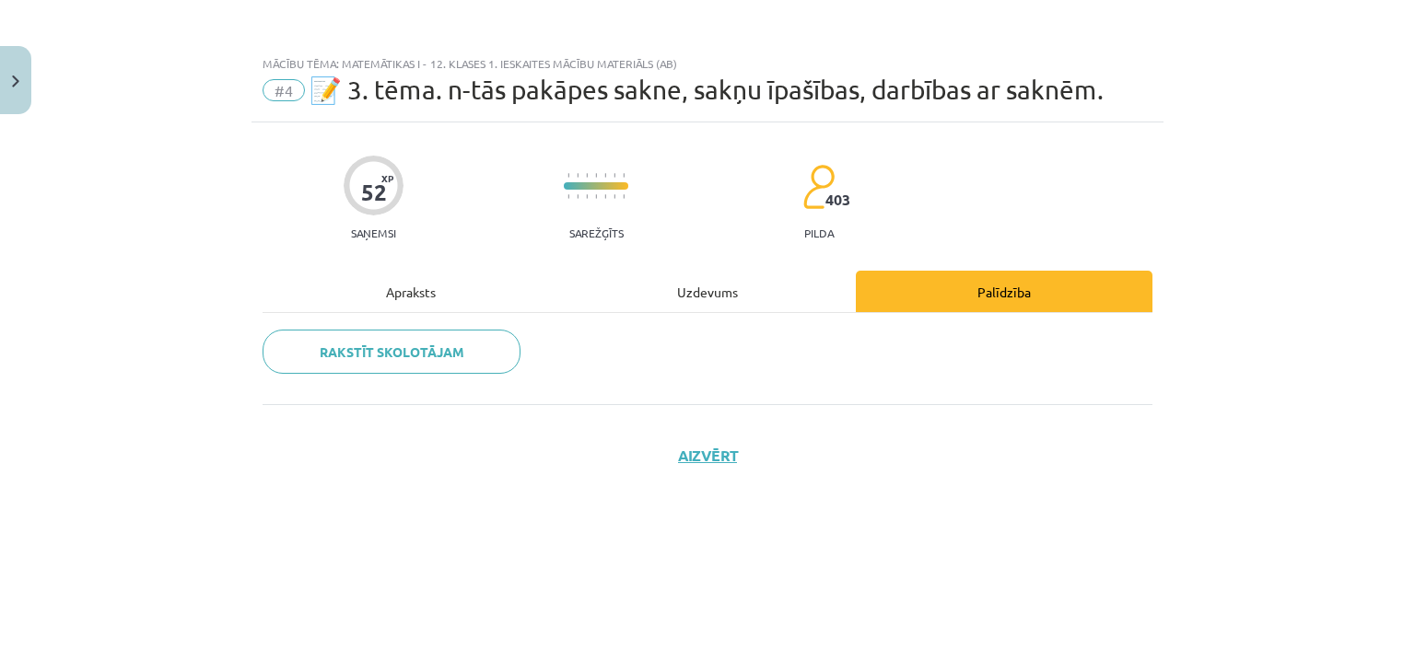
click at [391, 296] on div "Apraksts" at bounding box center [410, 291] width 297 height 41
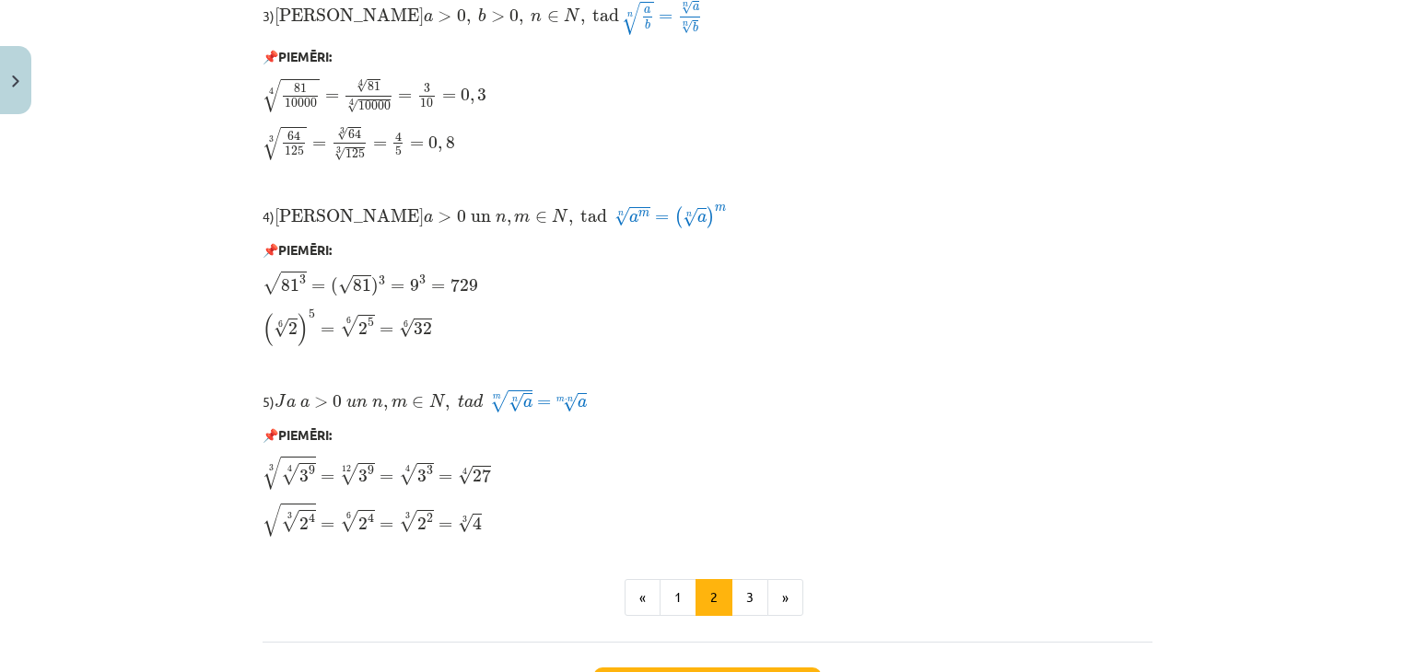
scroll to position [1567, 0]
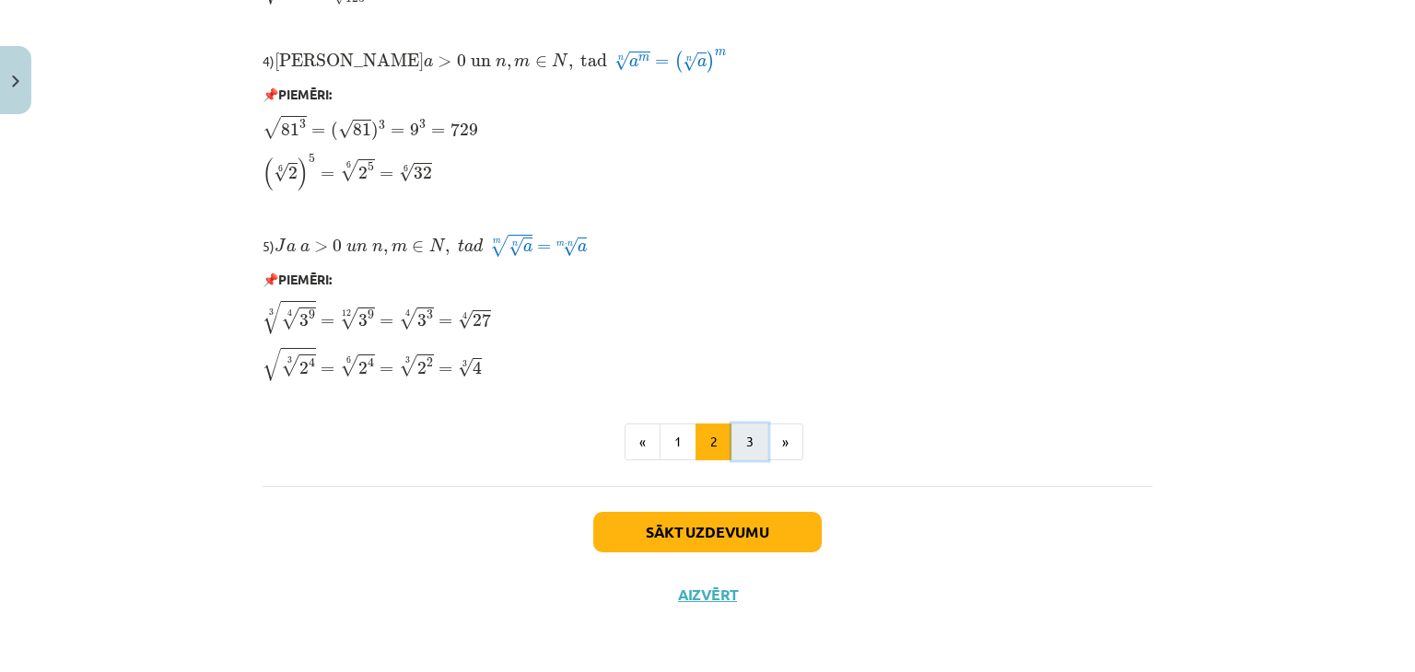
click at [731, 441] on button "3" at bounding box center [749, 442] width 37 height 37
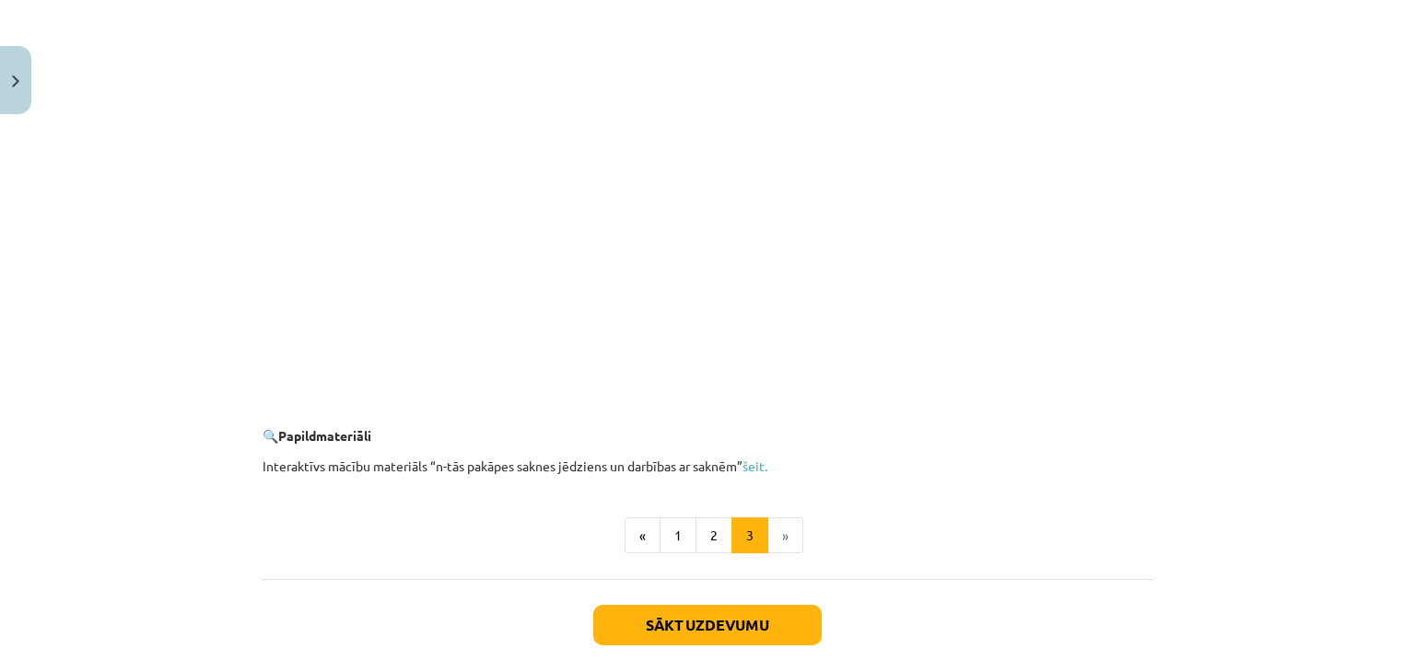
scroll to position [3342, 0]
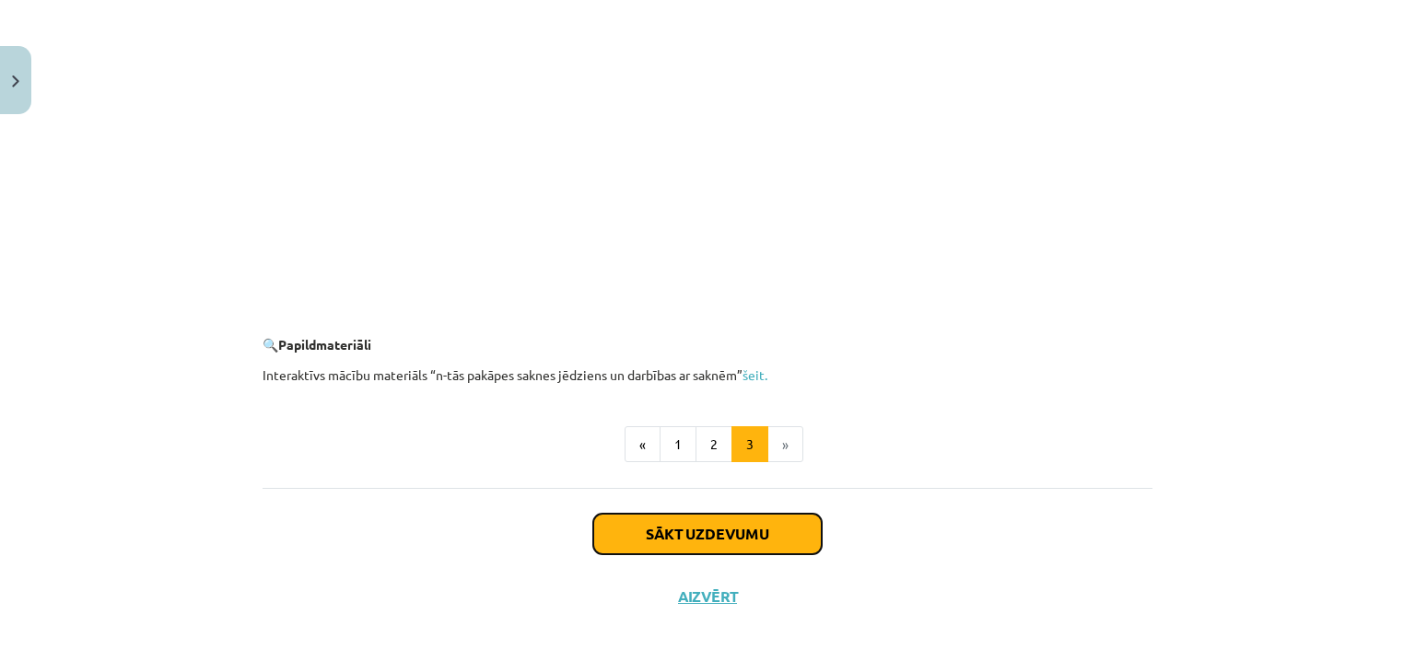
click at [753, 537] on button "Sākt uzdevumu" at bounding box center [707, 534] width 228 height 41
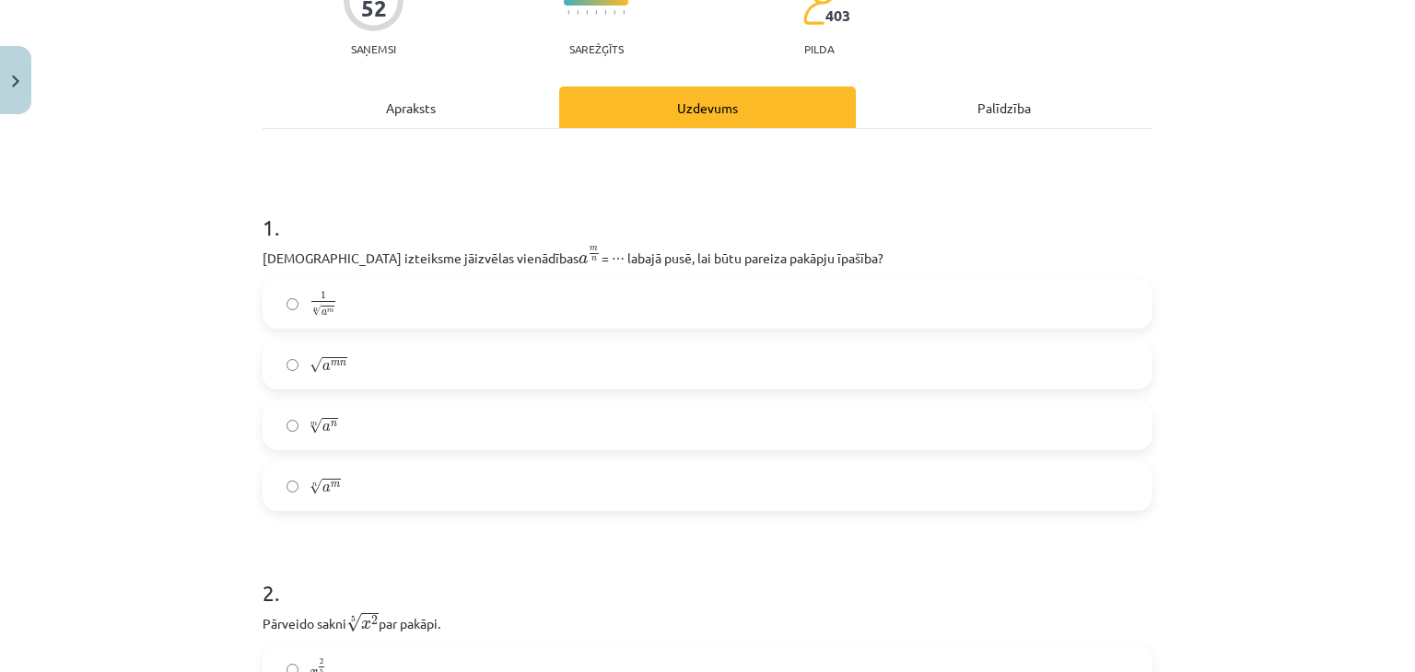
scroll to position [184, 0]
click at [390, 498] on label "n √ a m a m n" at bounding box center [707, 486] width 886 height 46
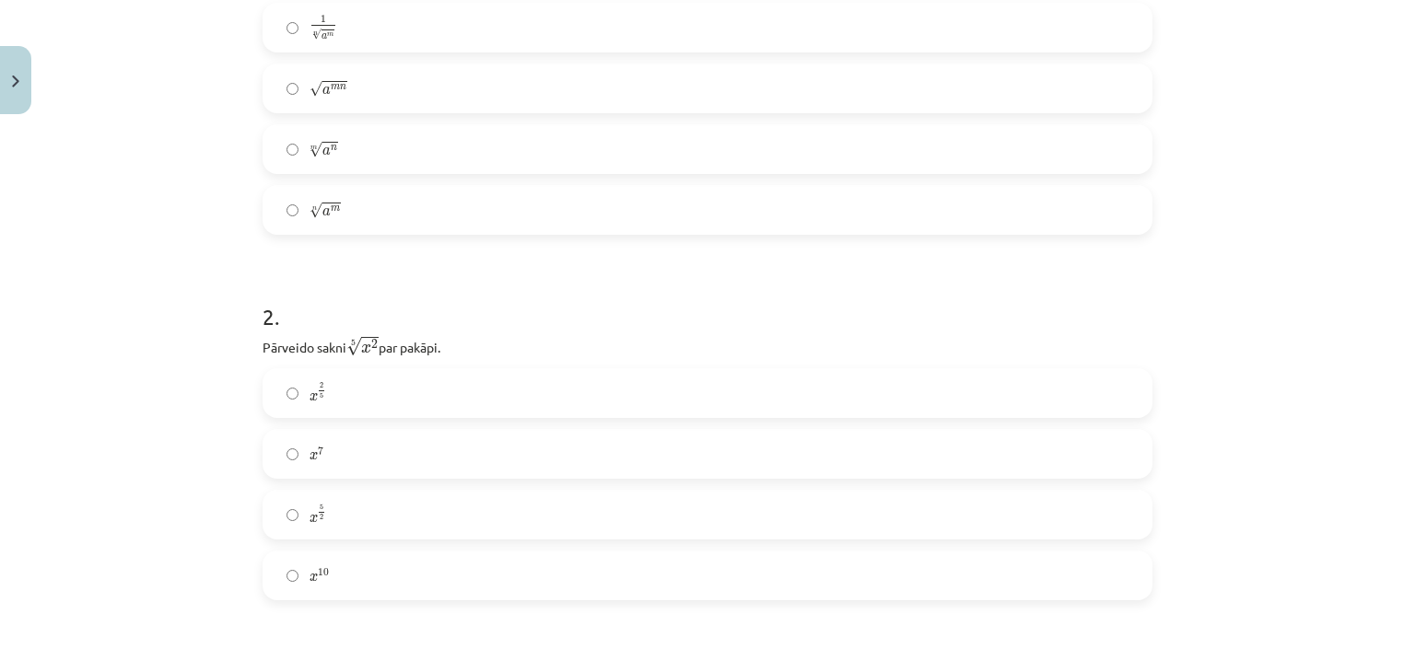
click at [346, 397] on label "x 2 5 x 2 5" at bounding box center [707, 393] width 886 height 46
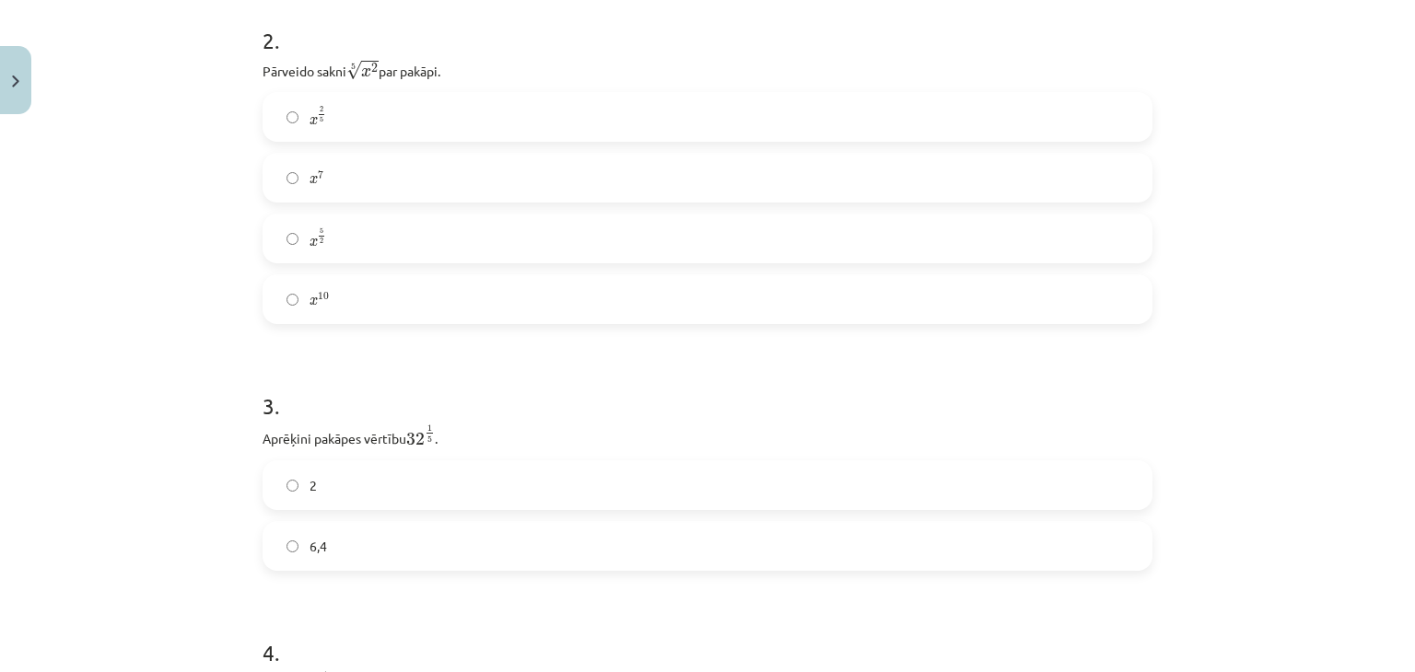
scroll to position [921, 0]
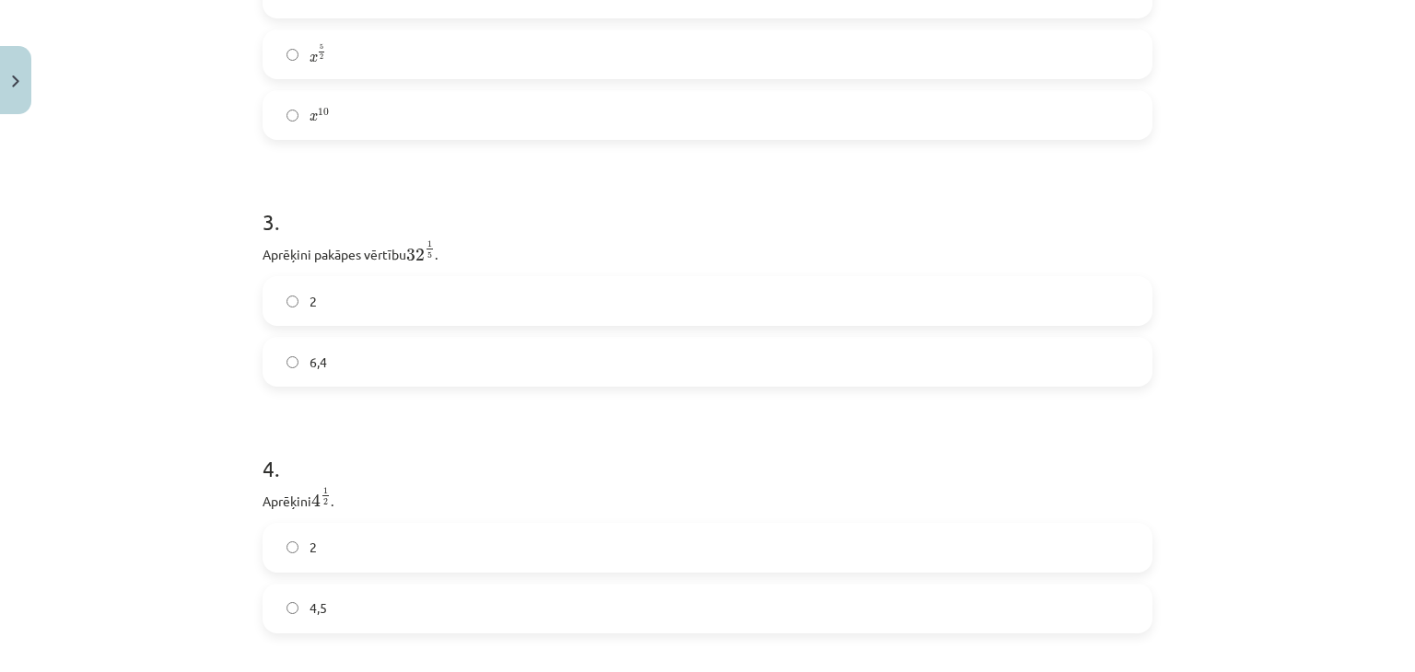
click at [377, 285] on label "2" at bounding box center [707, 301] width 886 height 46
click at [349, 269] on label "2" at bounding box center [707, 272] width 886 height 46
click at [293, 247] on label "8" at bounding box center [707, 241] width 886 height 46
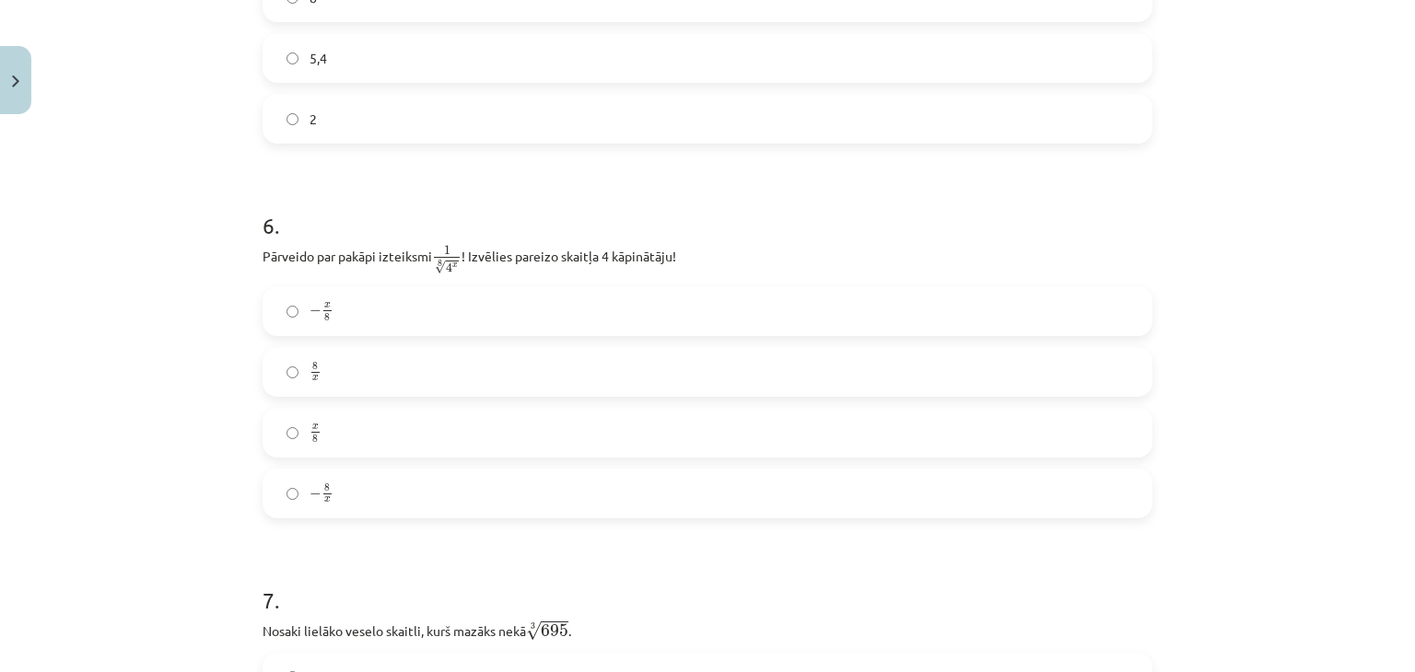
scroll to position [1750, 0]
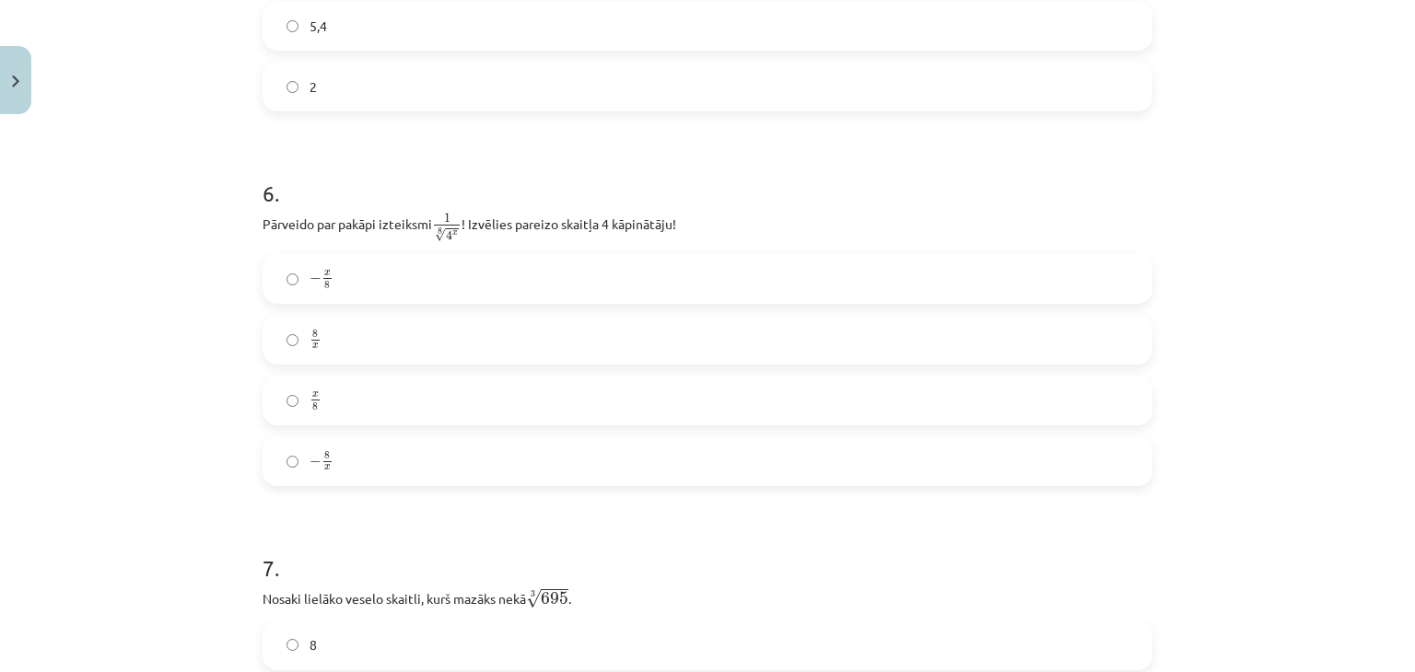
click at [360, 447] on label "− 8 x − 8 x" at bounding box center [707, 461] width 886 height 46
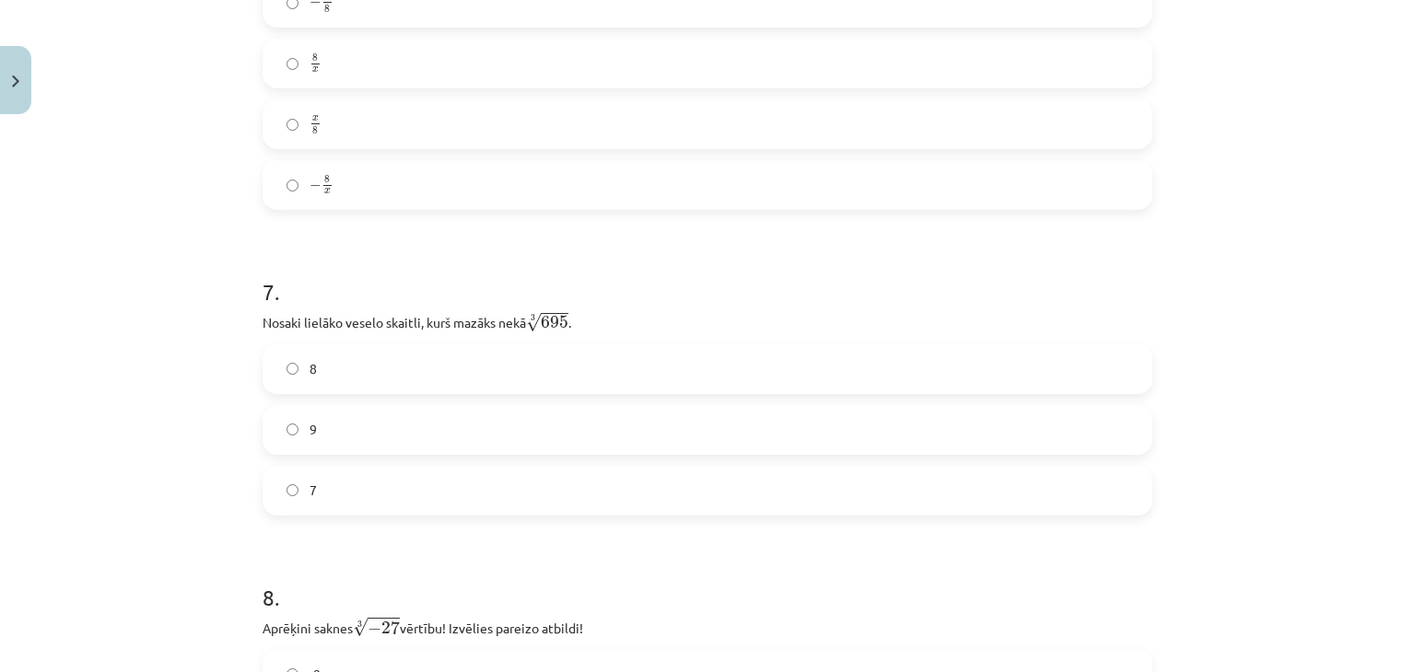
scroll to position [2118, 0]
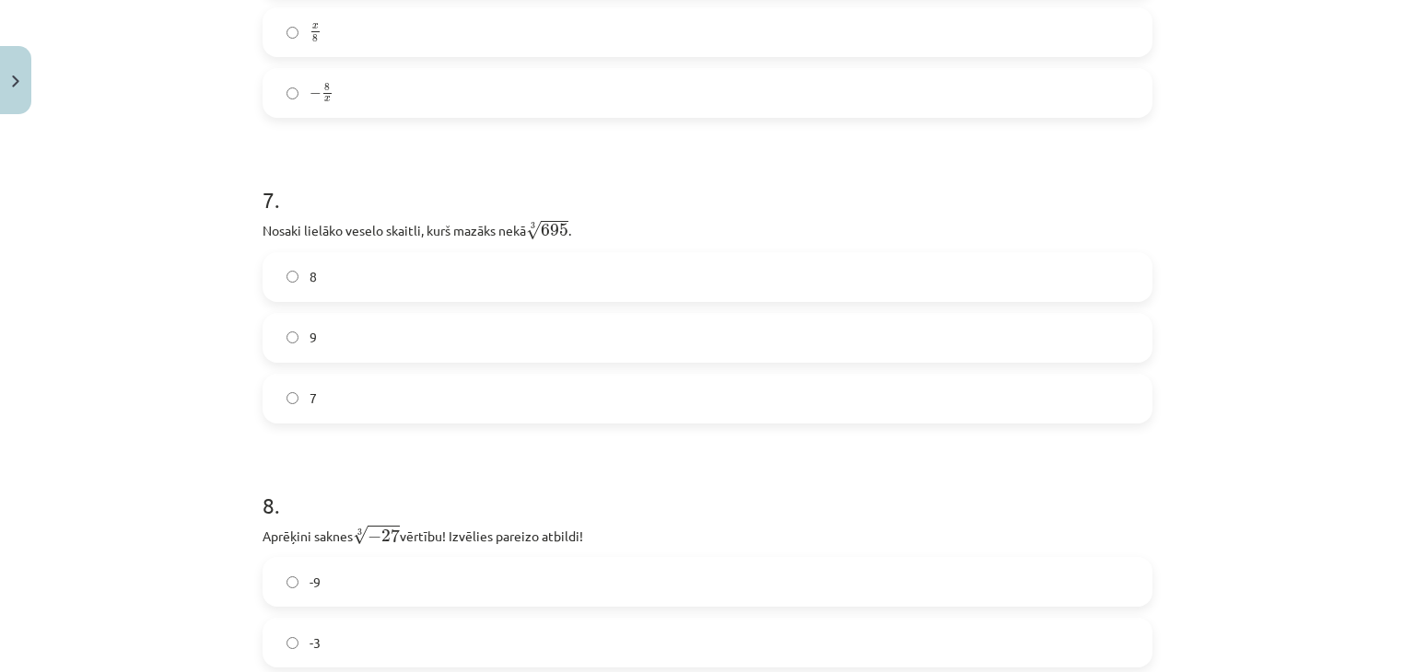
click at [336, 409] on label "7" at bounding box center [707, 399] width 886 height 46
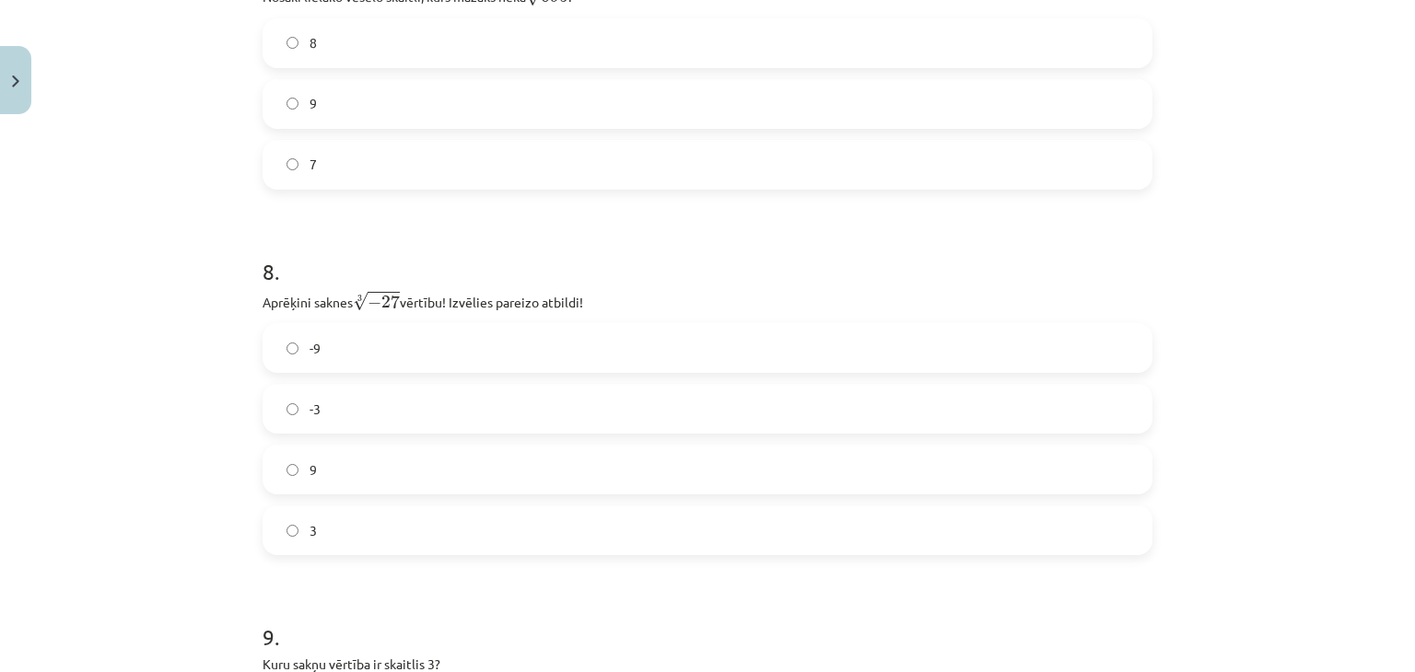
scroll to position [2394, 0]
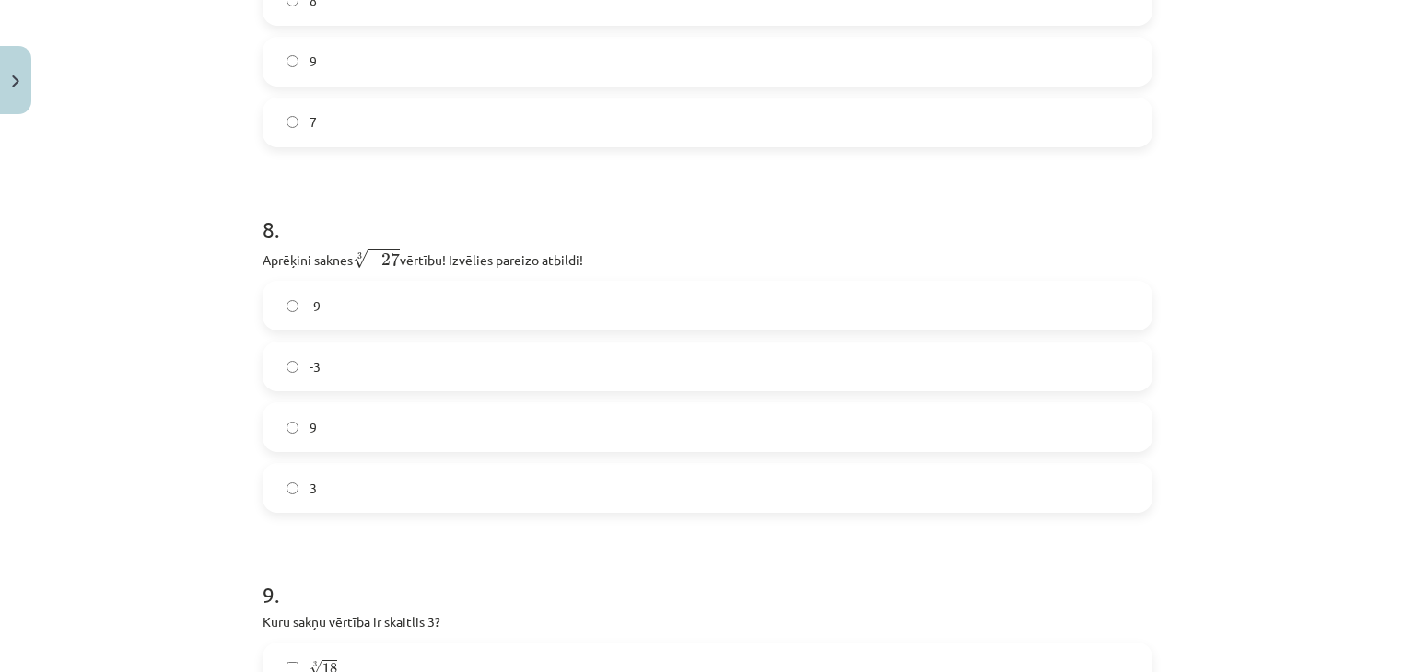
click at [336, 369] on label "-3" at bounding box center [707, 367] width 886 height 46
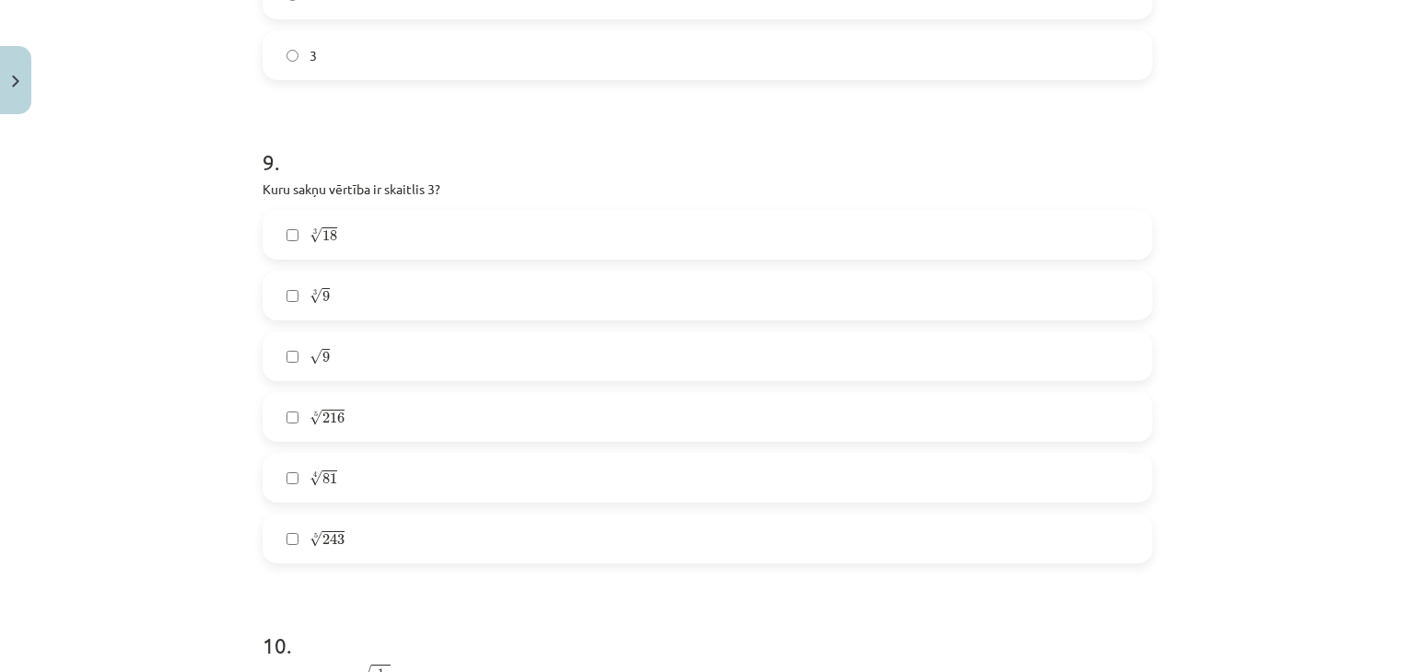
scroll to position [2855, 0]
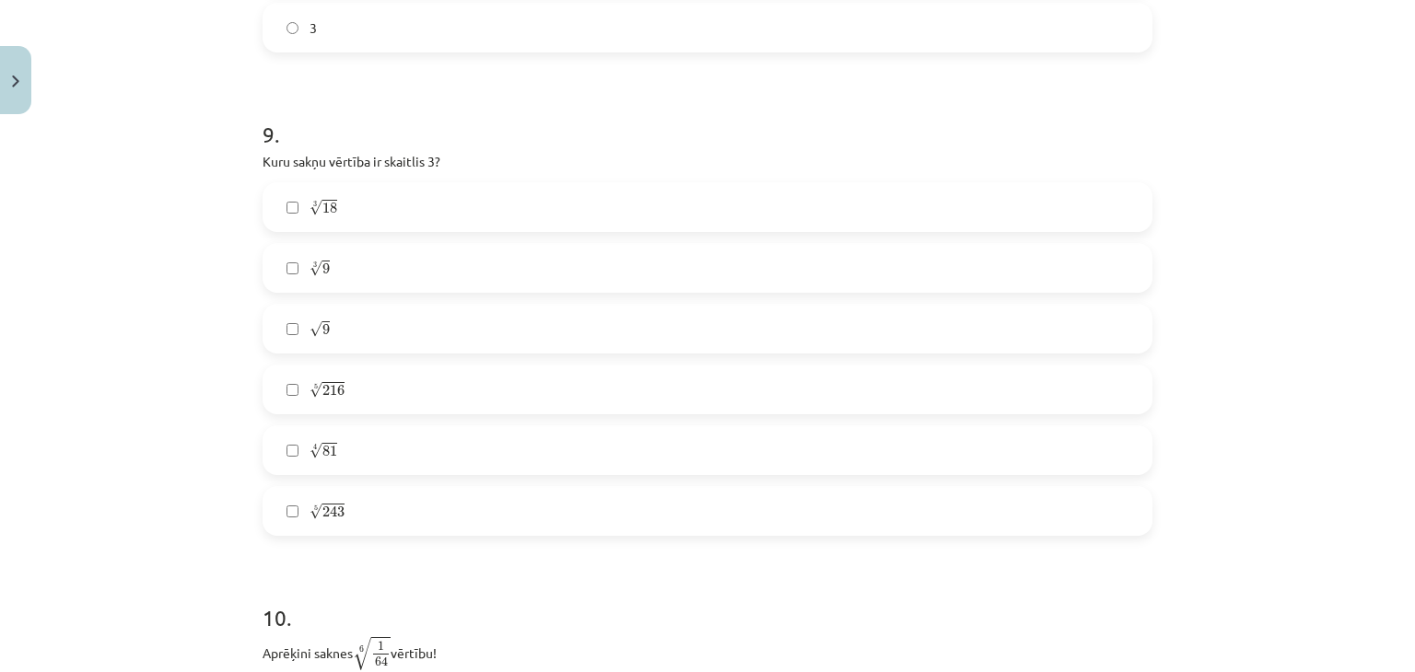
click at [297, 340] on label "√ 9 9" at bounding box center [707, 329] width 886 height 46
click at [438, 516] on label "5 √ 243 243 5" at bounding box center [707, 511] width 886 height 46
click at [332, 453] on label "4 √ 81 81 4" at bounding box center [707, 450] width 886 height 46
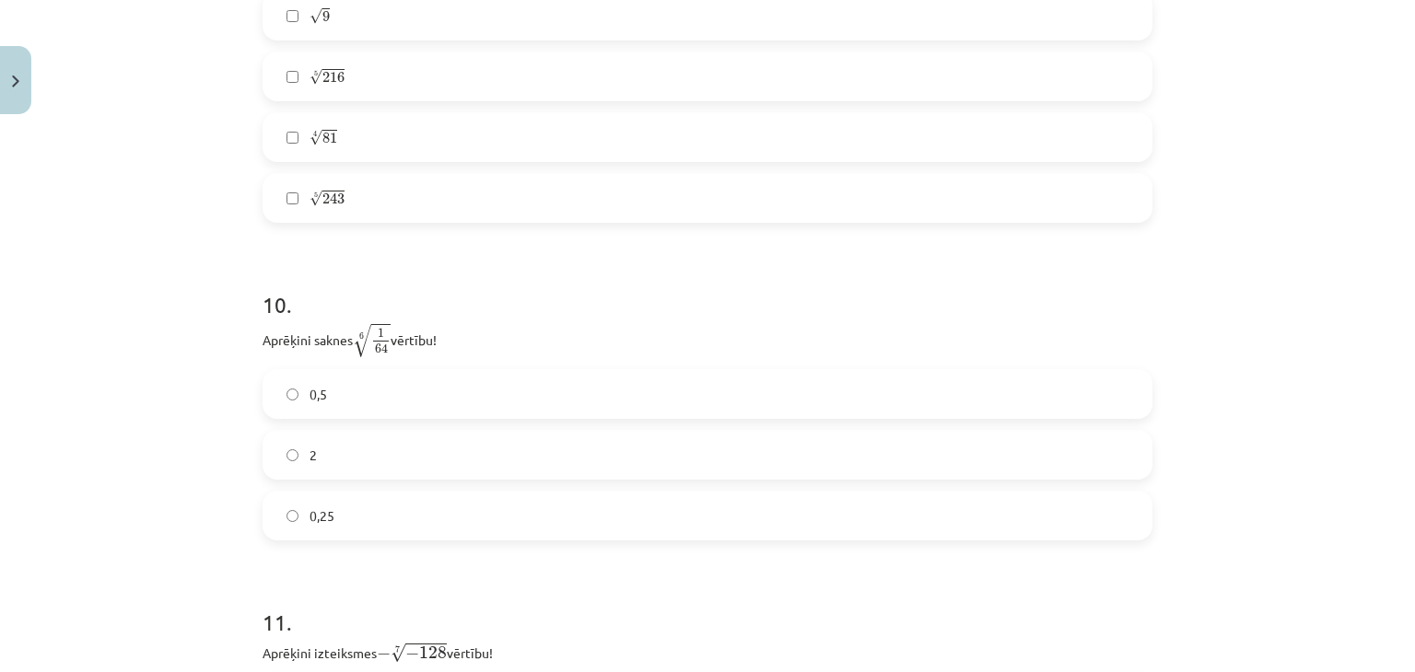
scroll to position [3223, 0]
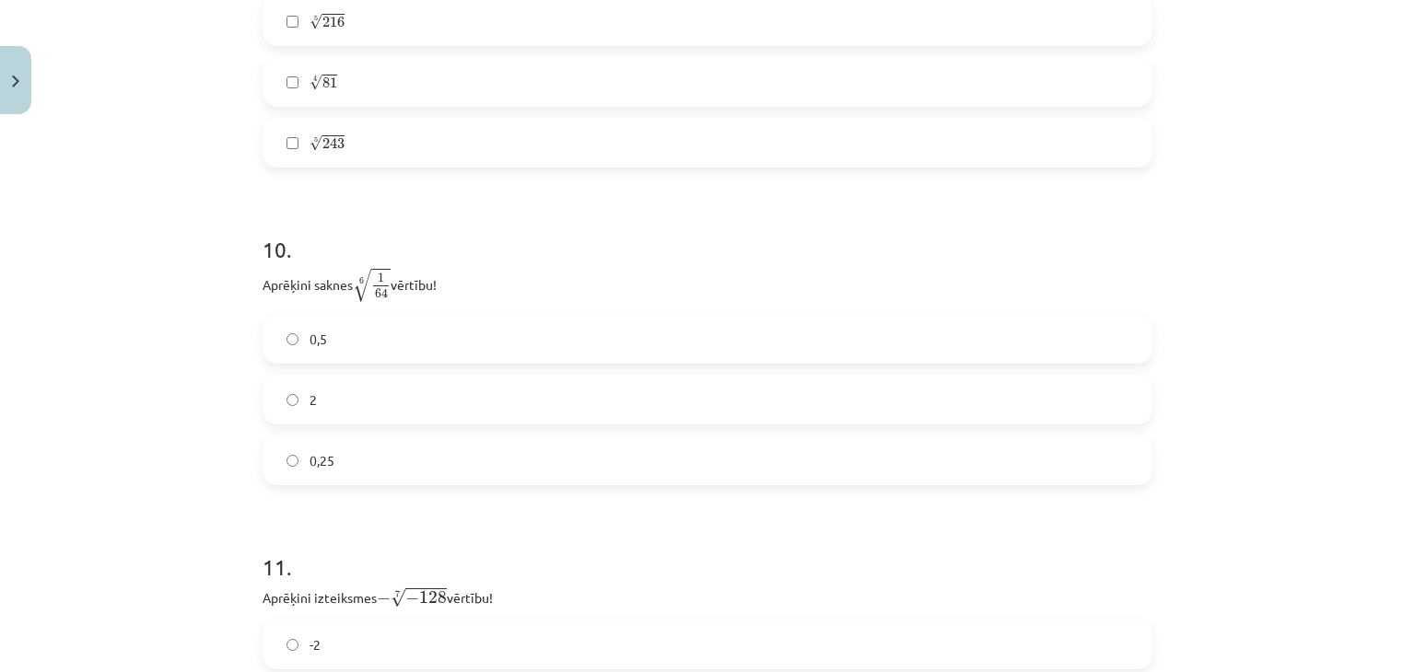
click at [347, 341] on label "0,5" at bounding box center [707, 339] width 886 height 46
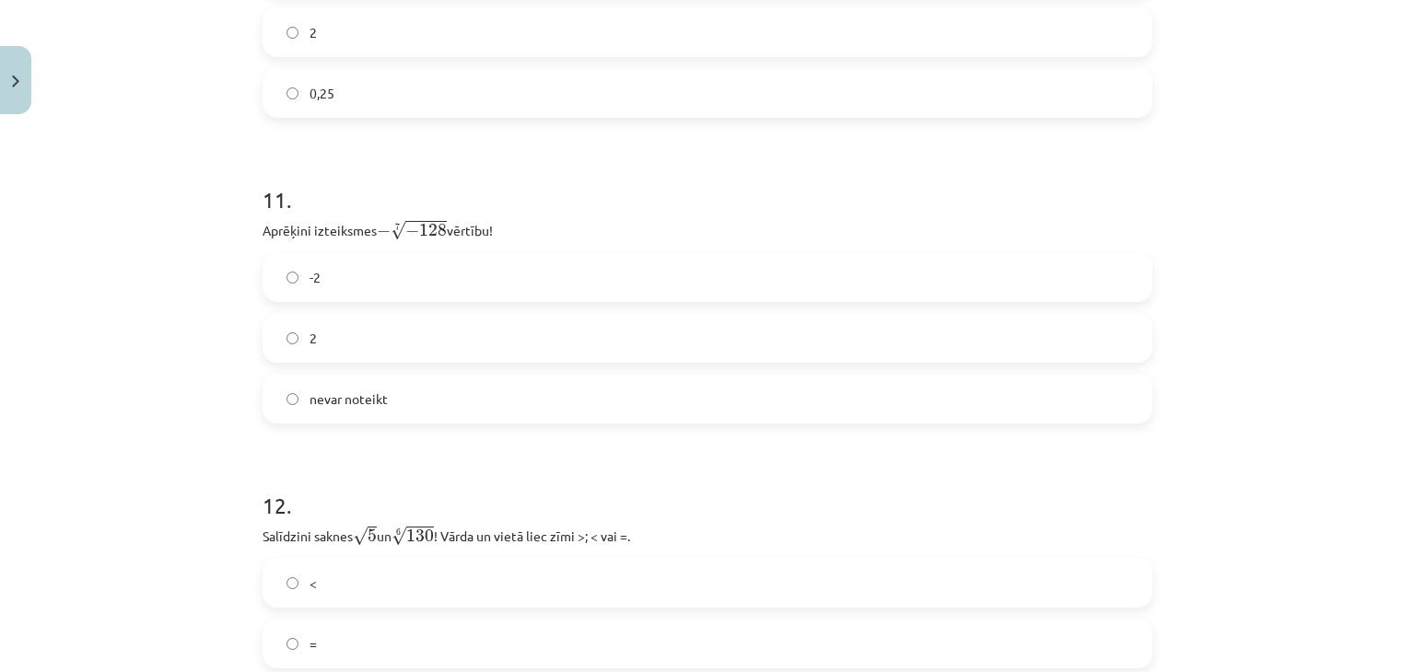
scroll to position [3592, 0]
click at [371, 332] on label "2" at bounding box center [707, 337] width 886 height 46
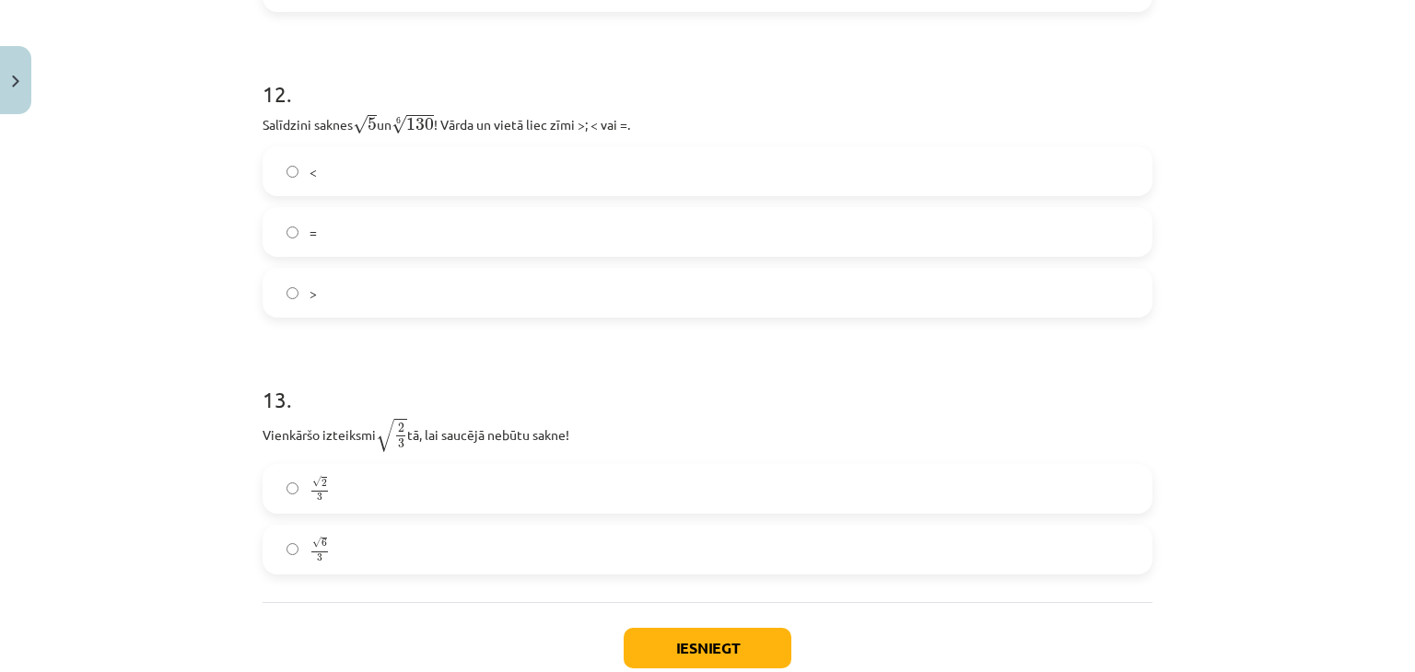
scroll to position [3845, 0]
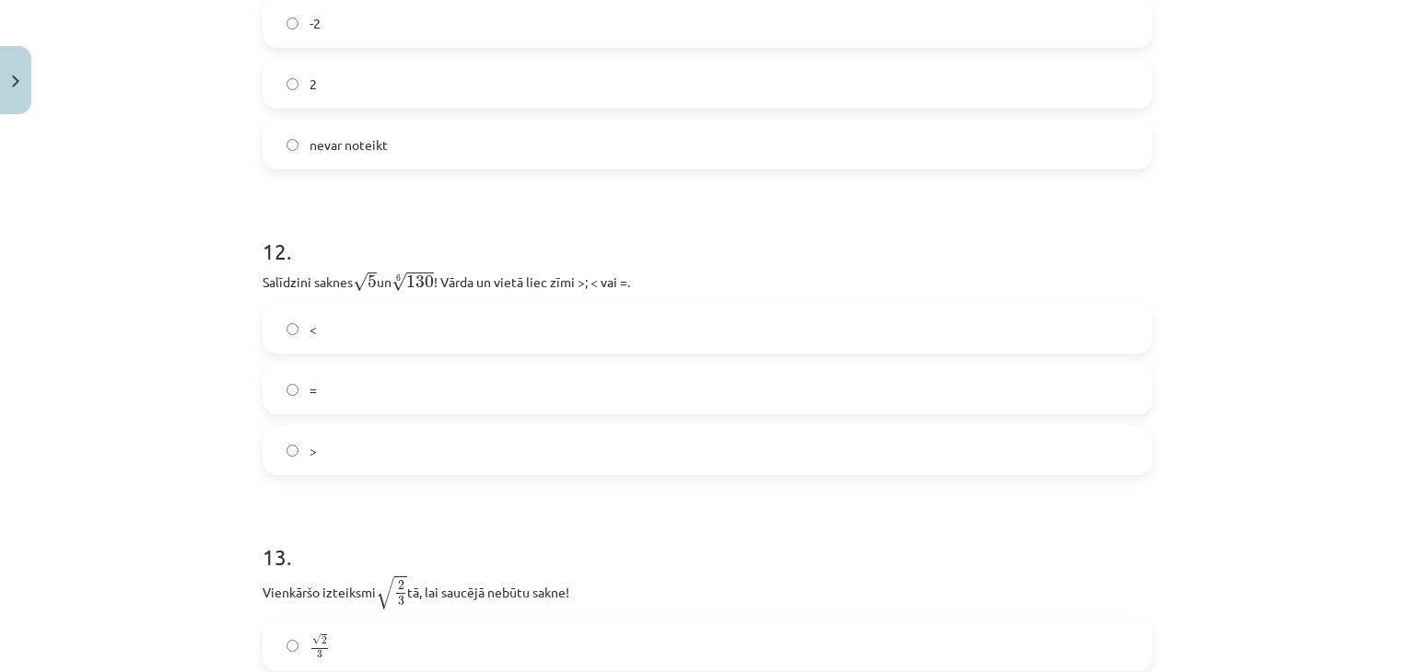
click at [332, 339] on label "<" at bounding box center [707, 329] width 886 height 46
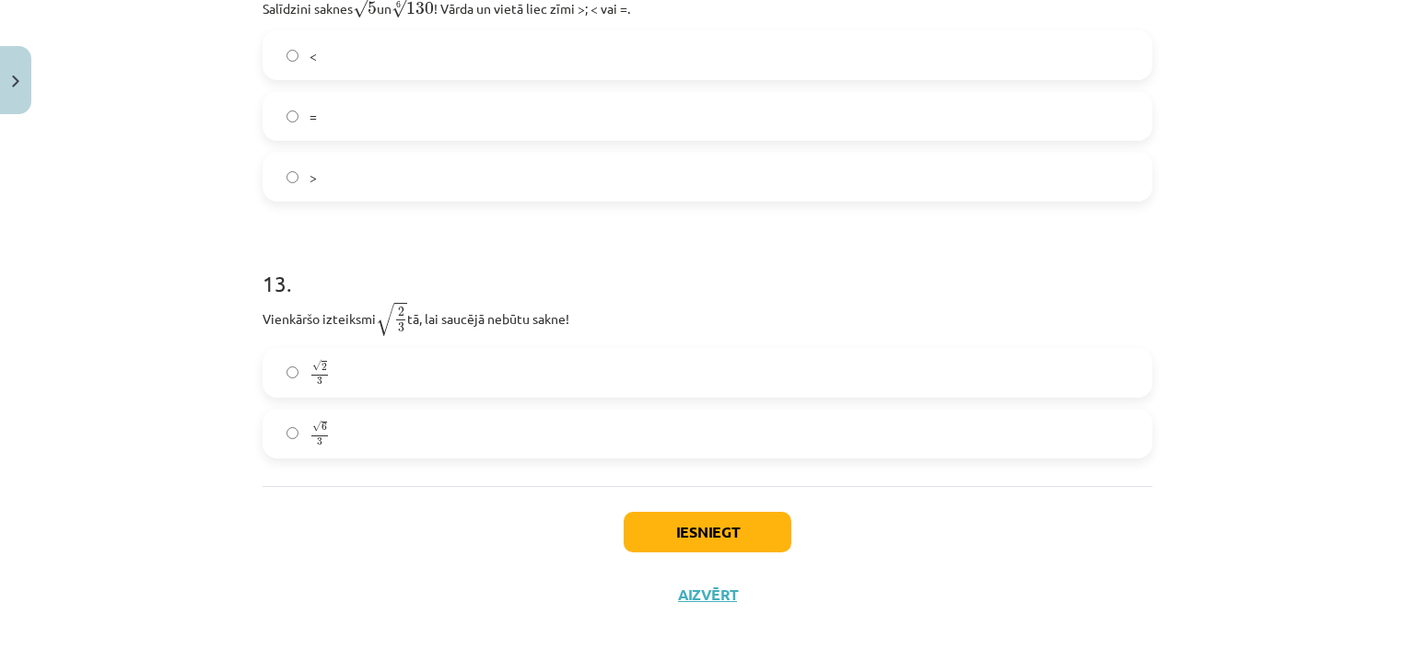
click at [357, 384] on label "√ 2 3 2 3" at bounding box center [707, 373] width 886 height 46
click at [676, 542] on button "Iesniegt" at bounding box center [707, 532] width 168 height 41
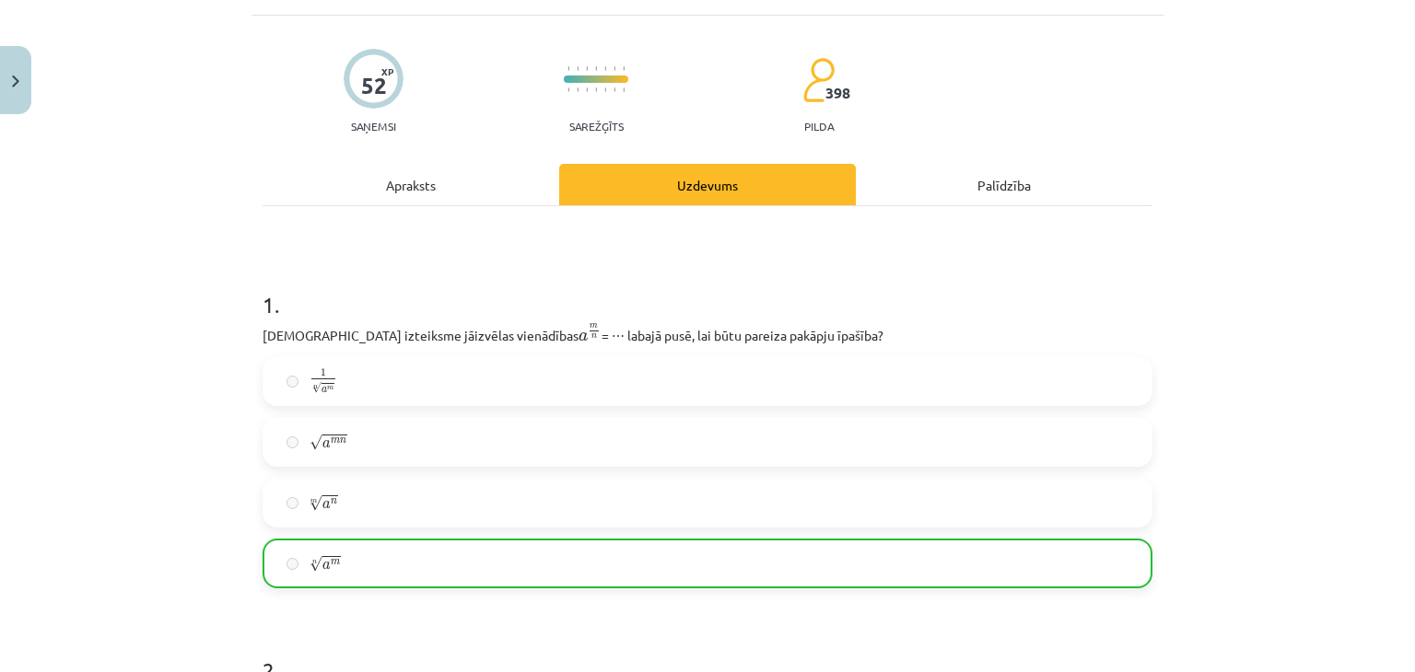
scroll to position [0, 0]
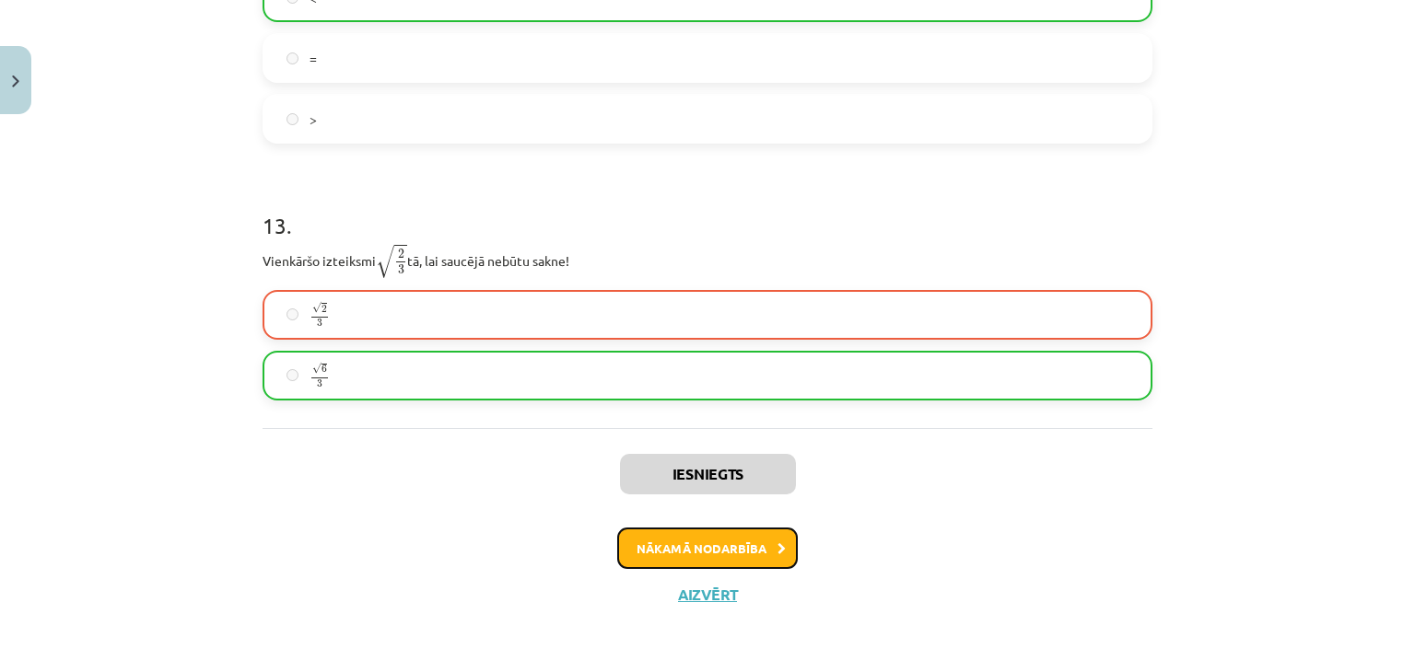
click at [703, 552] on button "Nākamā nodarbība" at bounding box center [707, 549] width 181 height 42
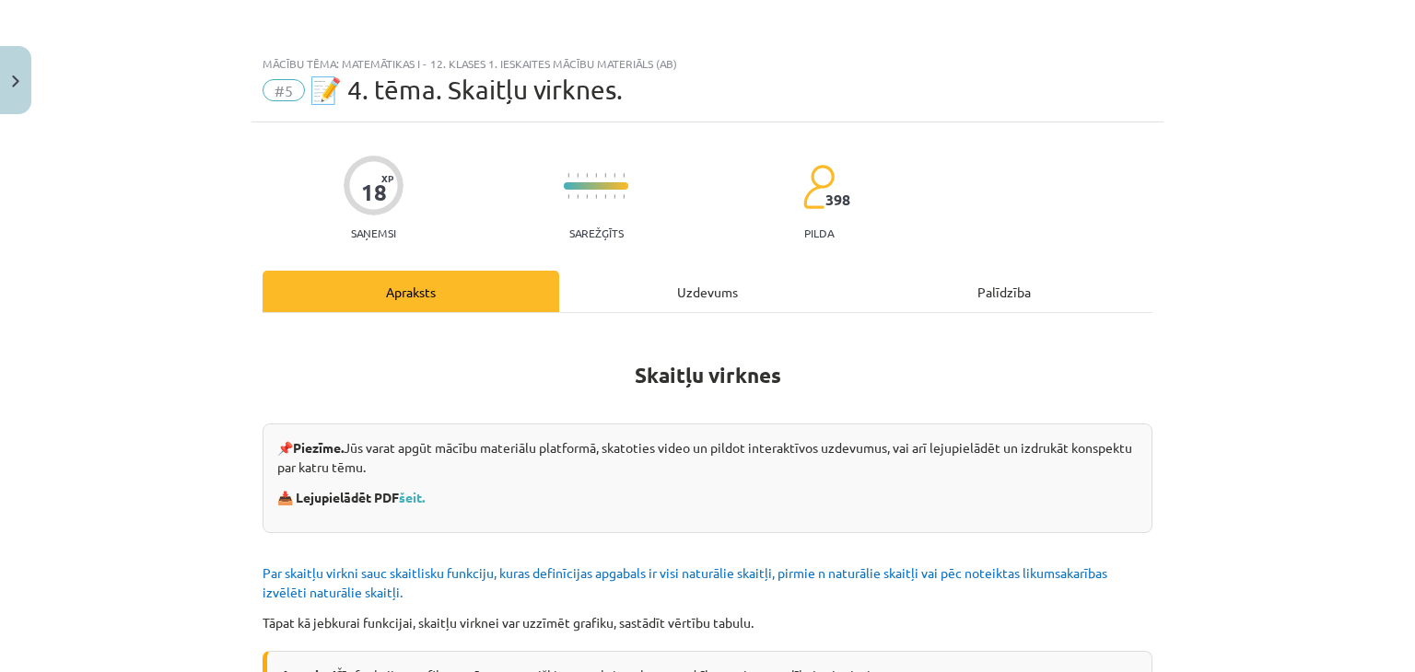
click at [280, 86] on span "#5" at bounding box center [283, 90] width 42 height 22
click at [15, 84] on img "Close" at bounding box center [15, 82] width 7 height 12
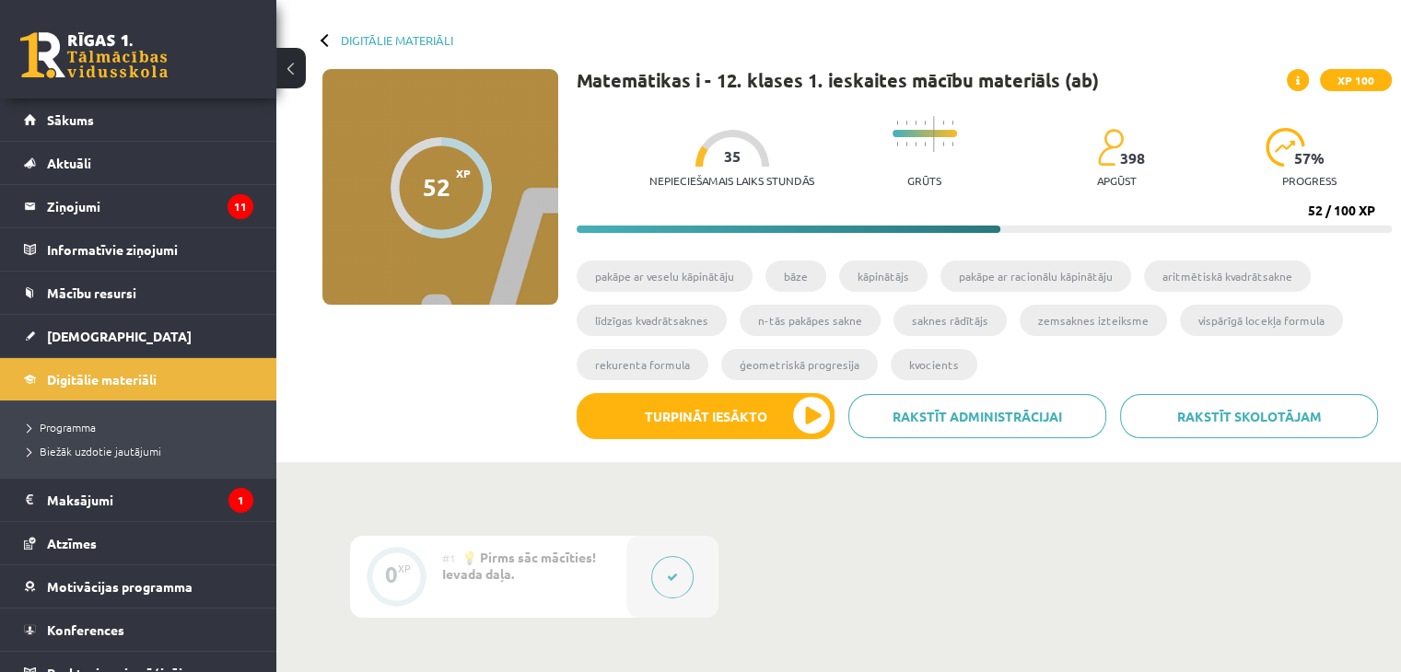
scroll to position [44, 0]
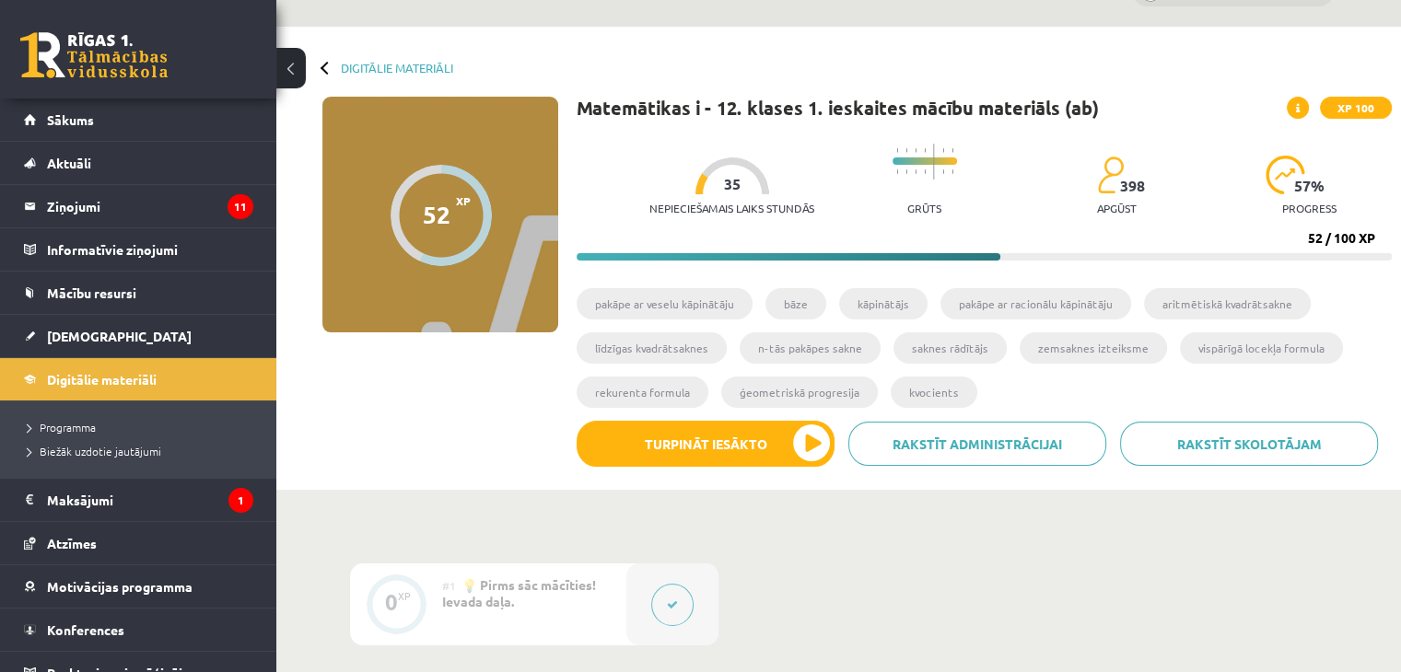
click at [158, 471] on ul "Programma Biežāk uzdotie jautājumi" at bounding box center [138, 439] width 276 height 77
click at [142, 483] on legend "Maksājumi 1" at bounding box center [150, 500] width 206 height 42
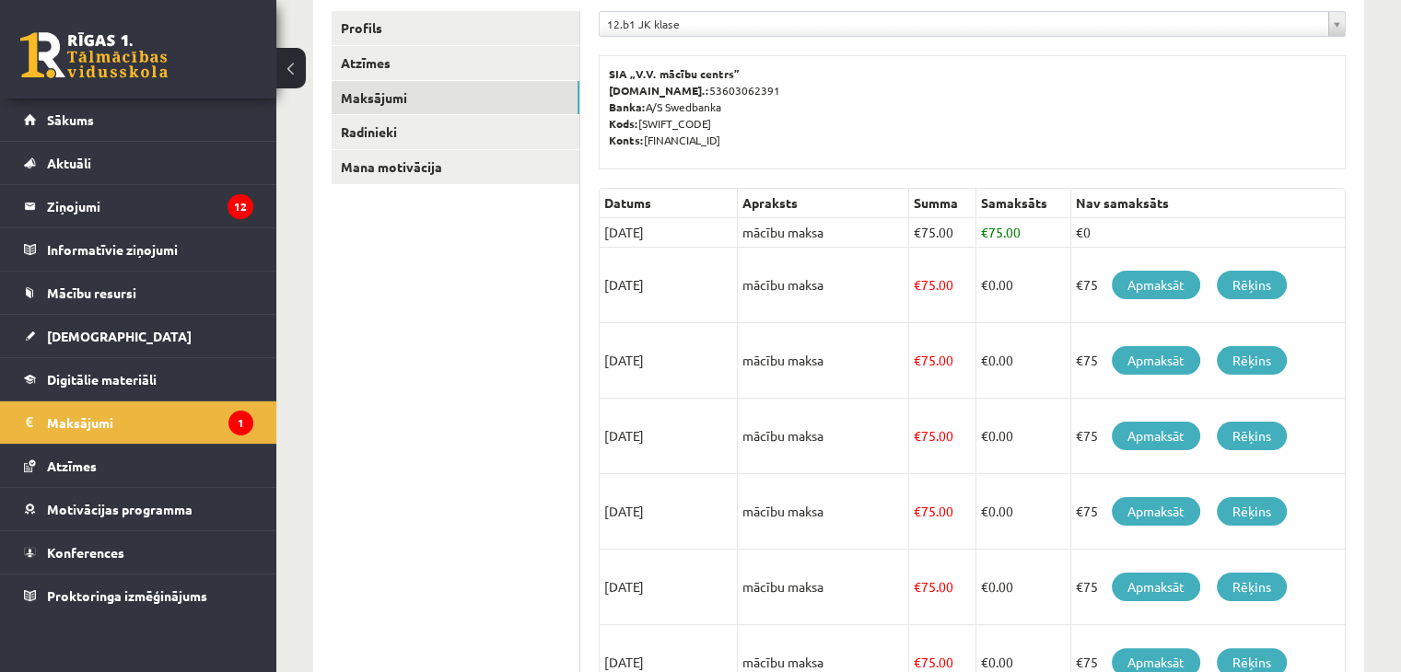
scroll to position [77, 0]
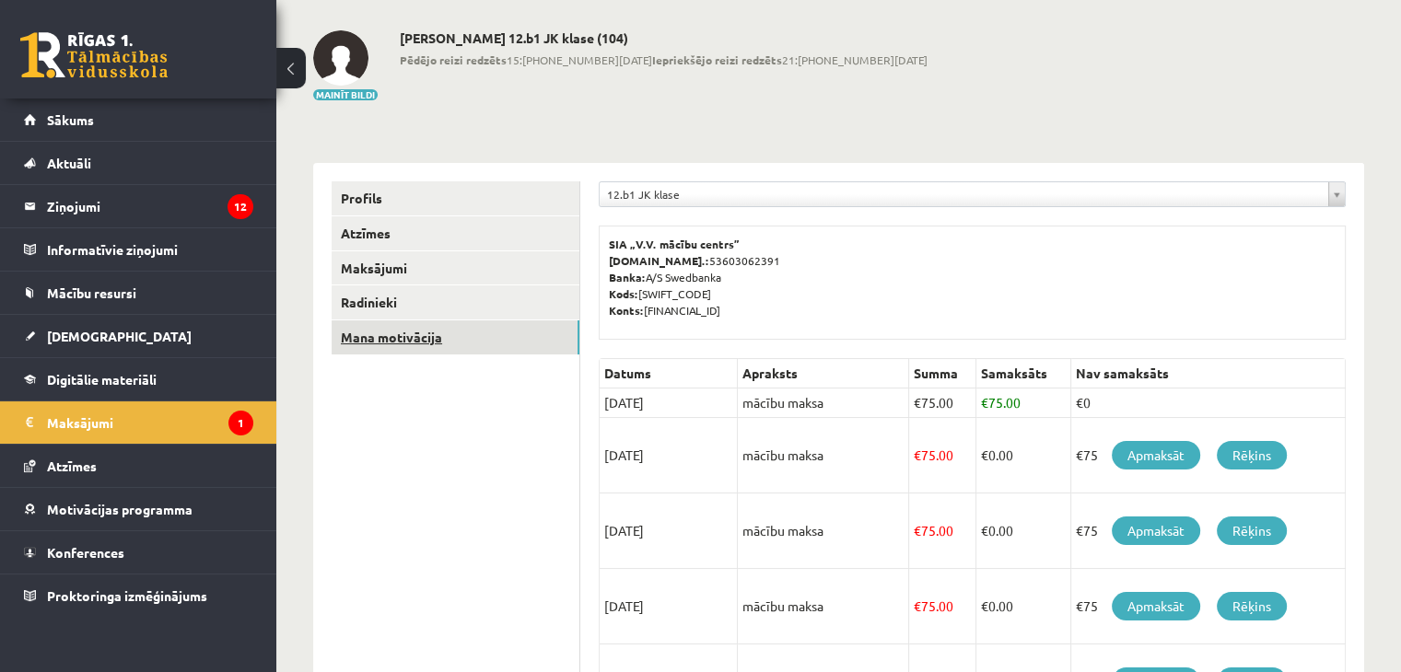
click at [406, 342] on link "Mana motivācija" at bounding box center [456, 337] width 248 height 34
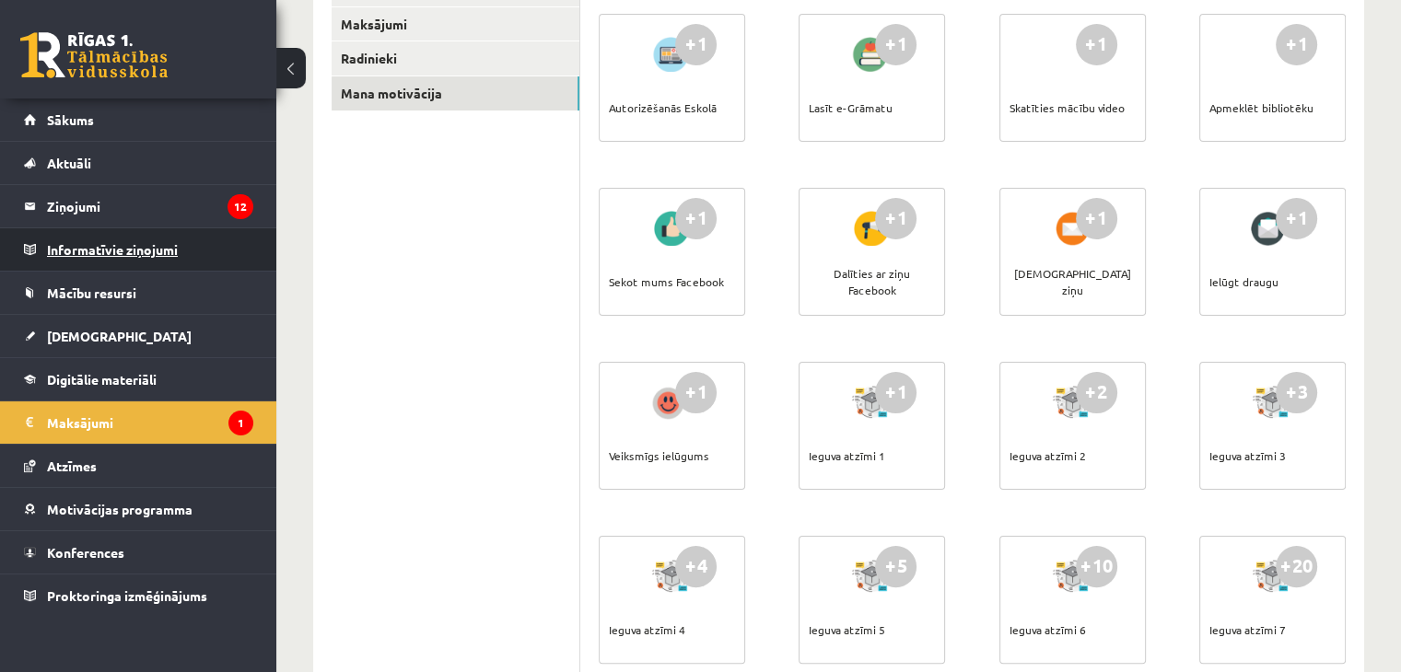
scroll to position [310, 0]
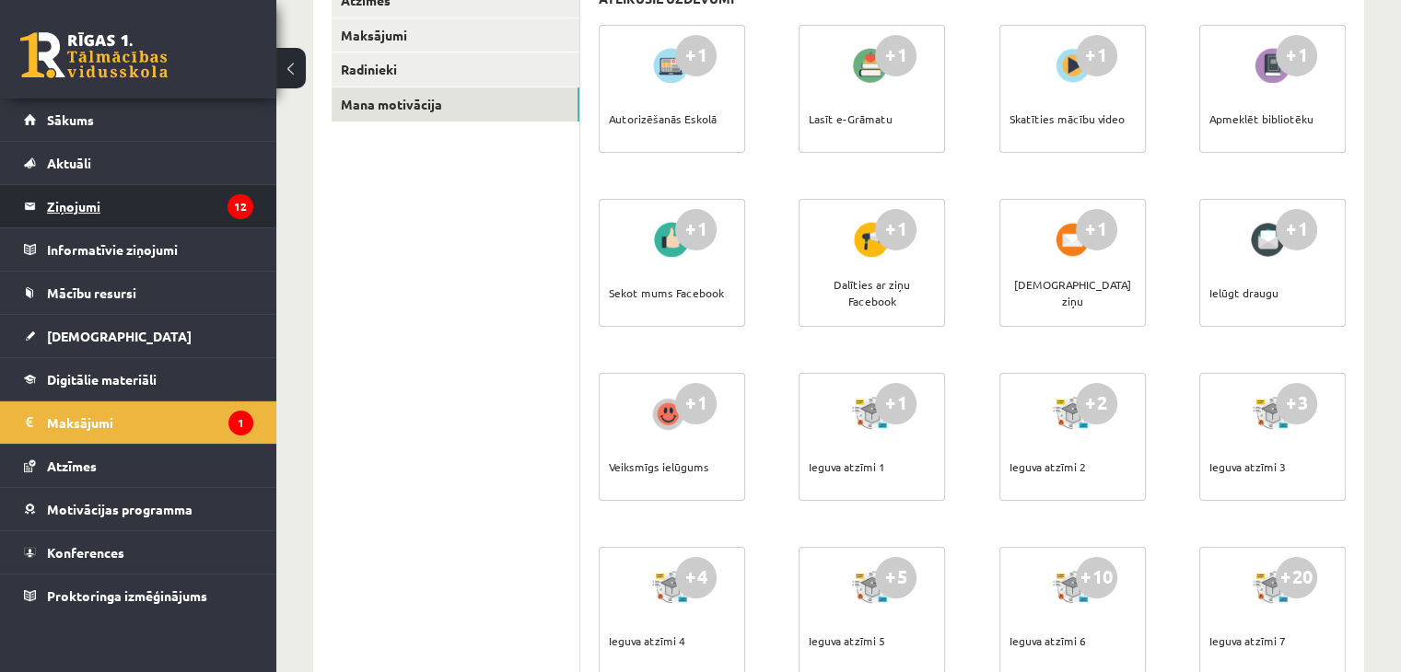
click at [98, 218] on legend "Ziņojumi 12" at bounding box center [150, 206] width 206 height 42
